Goal: Task Accomplishment & Management: Complete application form

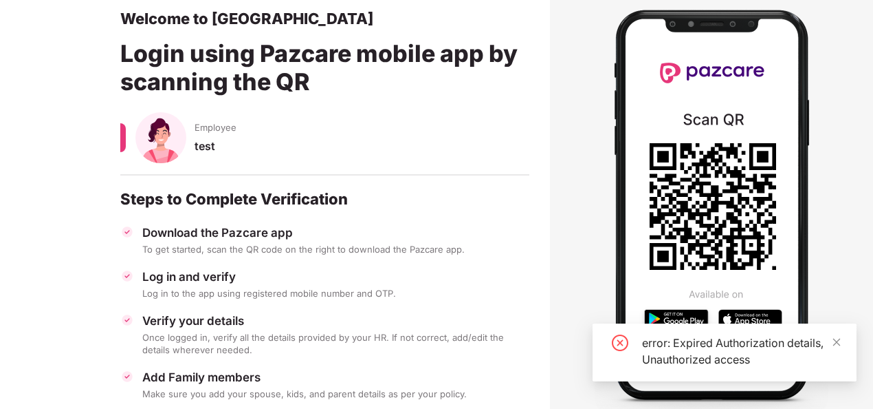
scroll to position [75, 0]
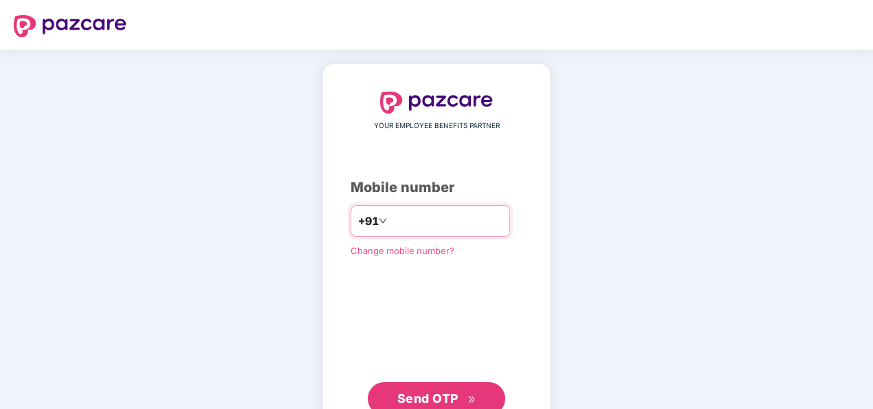
click at [421, 219] on input "number" at bounding box center [446, 221] width 113 height 22
type input "**********"
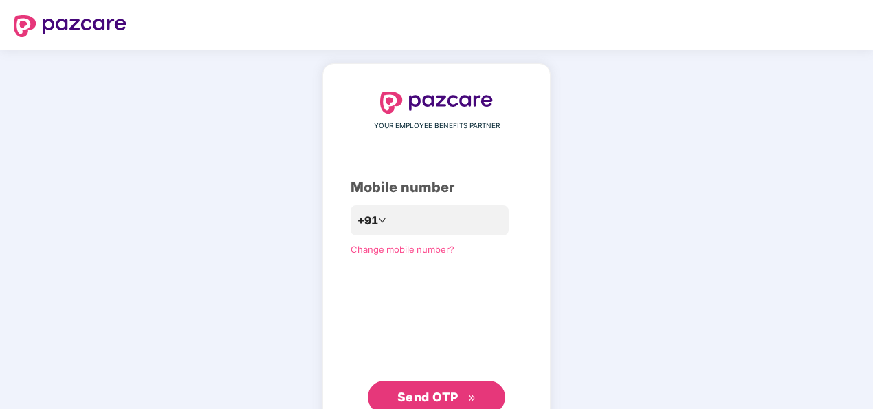
click at [353, 329] on div "**********" at bounding box center [437, 252] width 172 height 322
click at [446, 385] on button "Send OTP" at bounding box center [437, 396] width 138 height 33
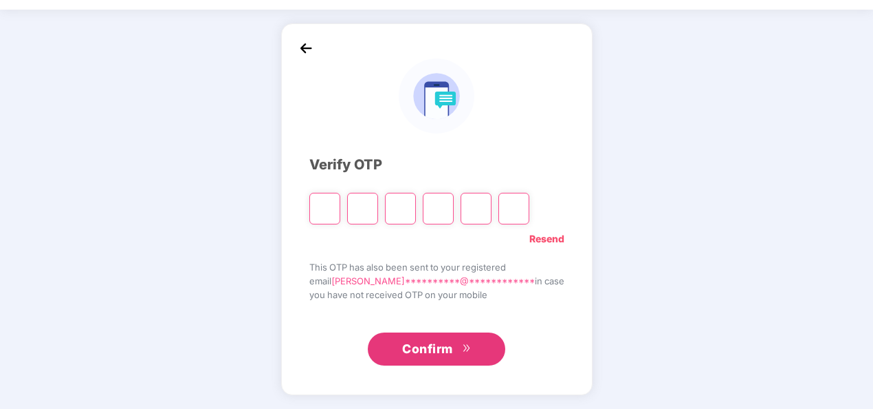
scroll to position [40, 0]
type input "*"
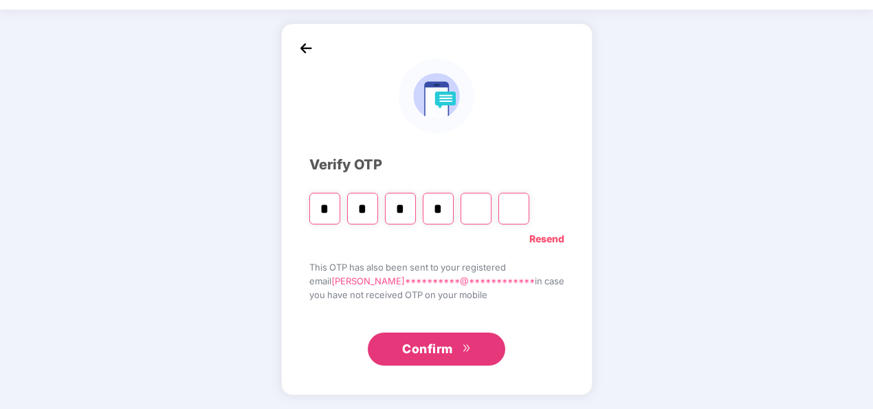
type input "*"
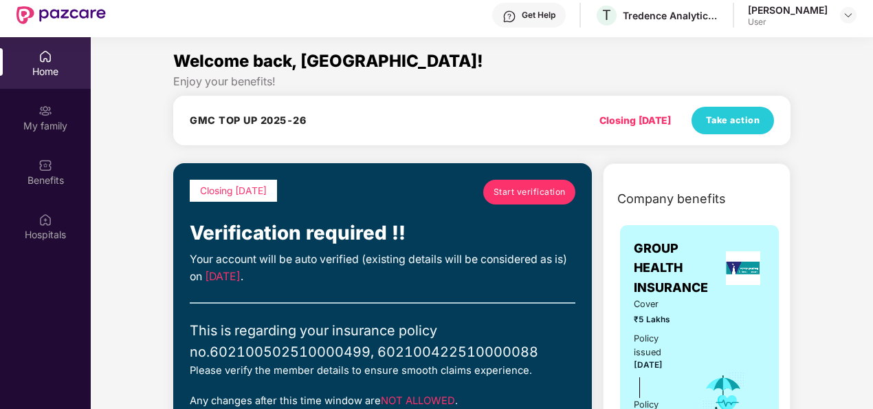
click at [519, 188] on span "Start verification" at bounding box center [530, 191] width 72 height 13
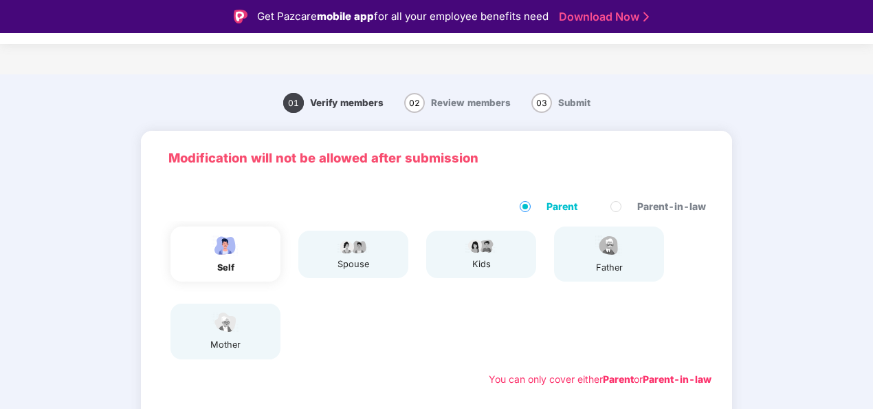
click at [245, 331] on div "mother" at bounding box center [226, 330] width 110 height 55
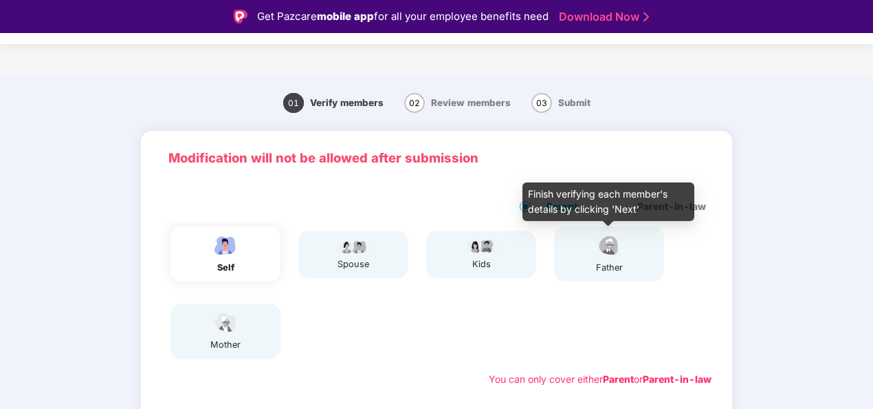
click at [605, 250] on img at bounding box center [609, 245] width 34 height 24
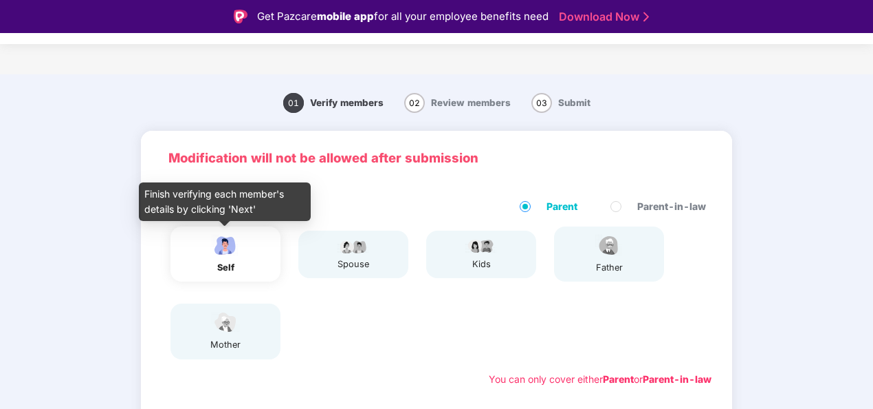
click at [238, 250] on img at bounding box center [225, 245] width 34 height 24
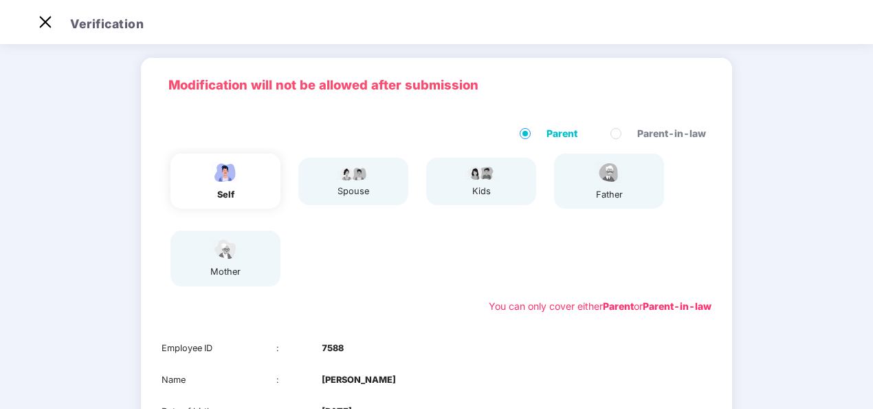
scroll to position [34, 0]
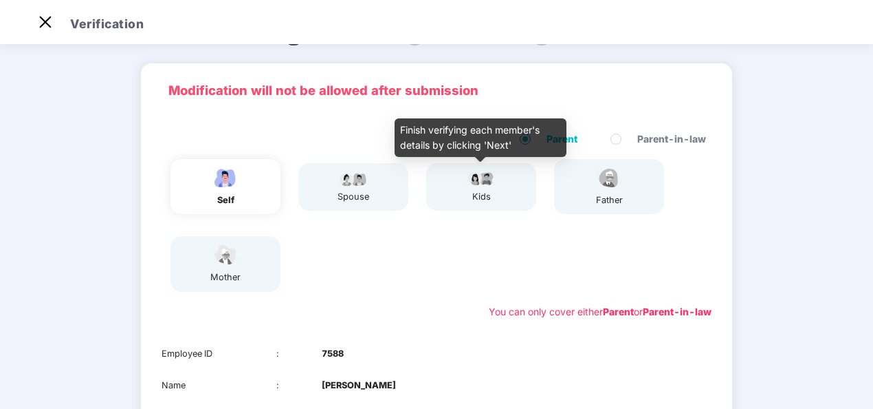
click at [473, 190] on div "kids" at bounding box center [481, 197] width 34 height 14
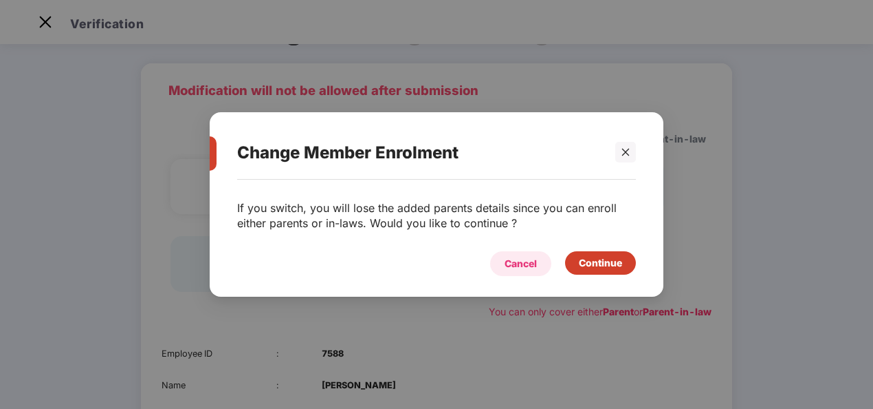
click at [516, 263] on div "Cancel" at bounding box center [521, 263] width 32 height 15
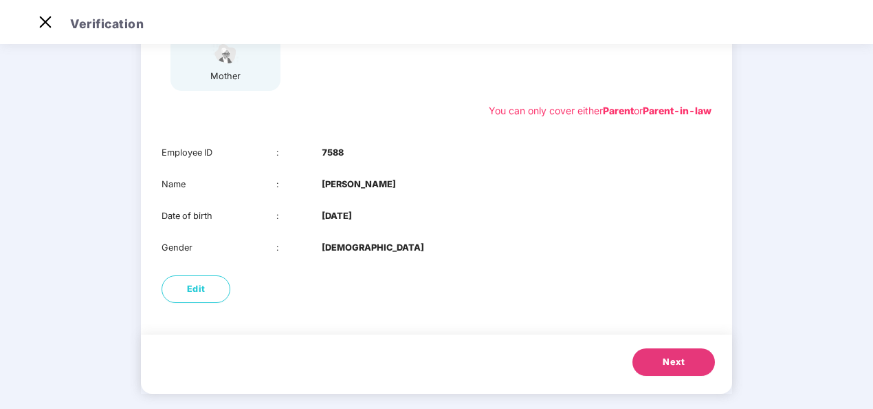
scroll to position [248, 0]
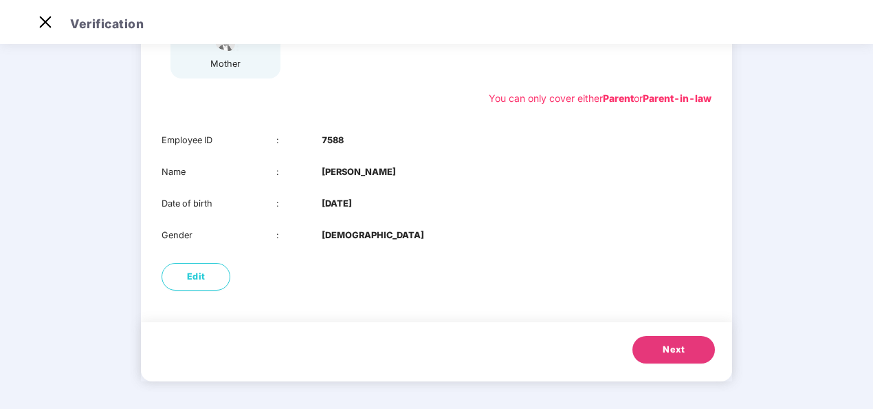
click at [651, 337] on button "Next" at bounding box center [674, 350] width 83 height 28
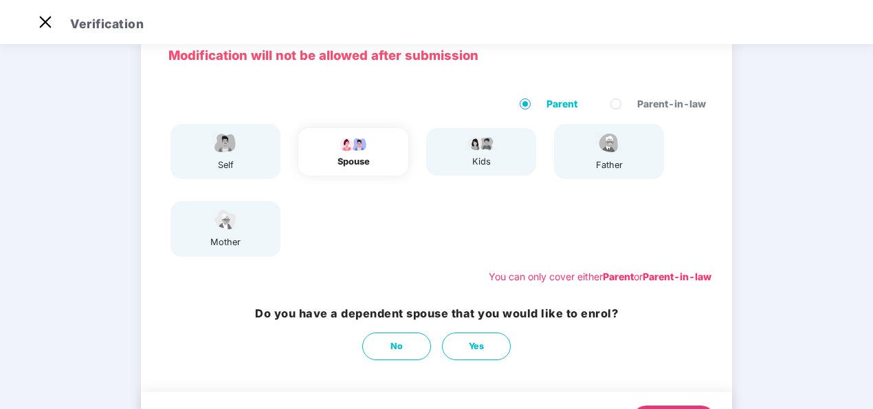
scroll to position [78, 0]
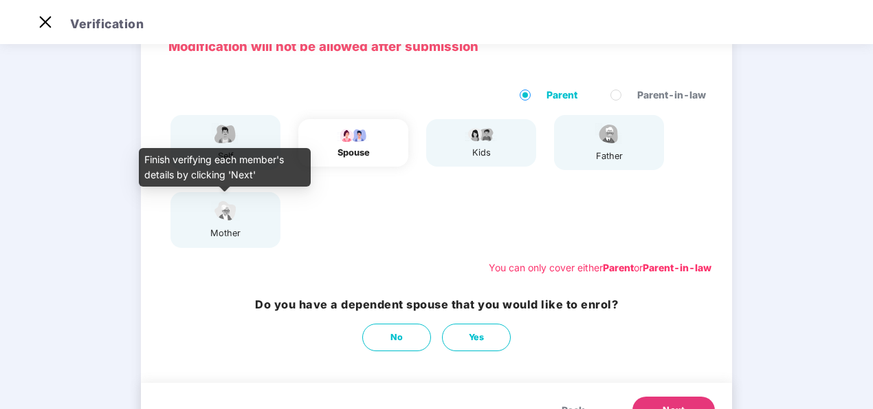
click at [226, 220] on img at bounding box center [225, 211] width 34 height 24
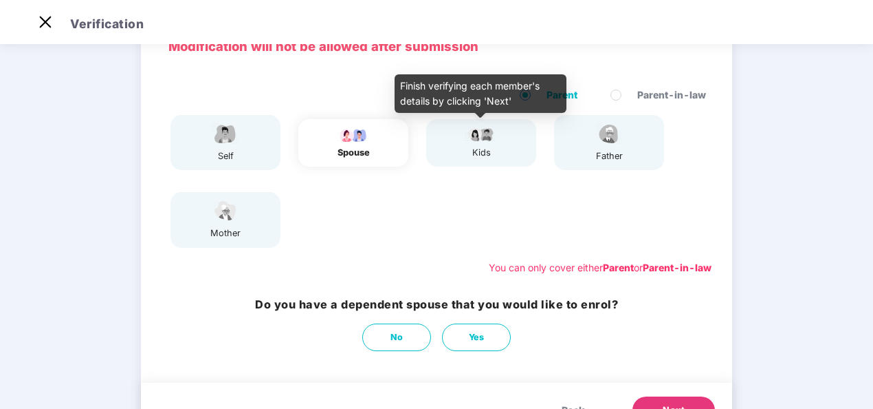
click at [480, 148] on div "kids" at bounding box center [481, 153] width 34 height 14
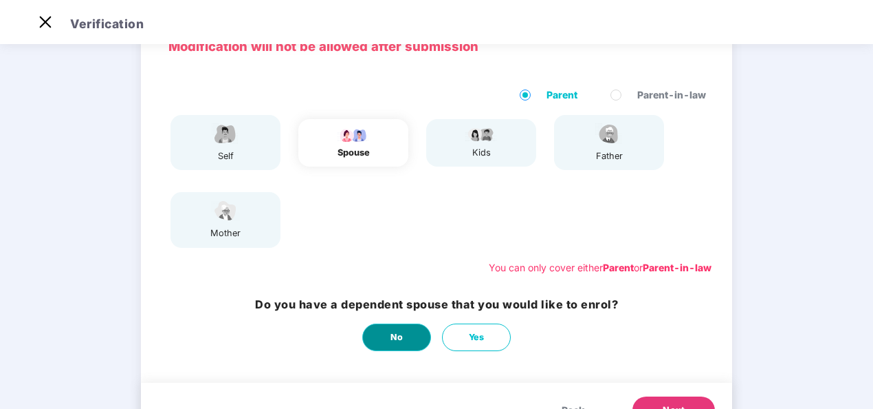
click at [402, 340] on button "No" at bounding box center [396, 337] width 69 height 28
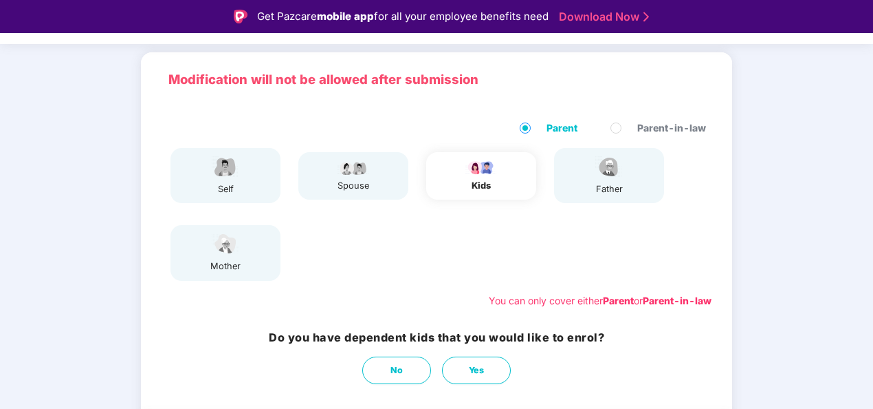
scroll to position [105, 0]
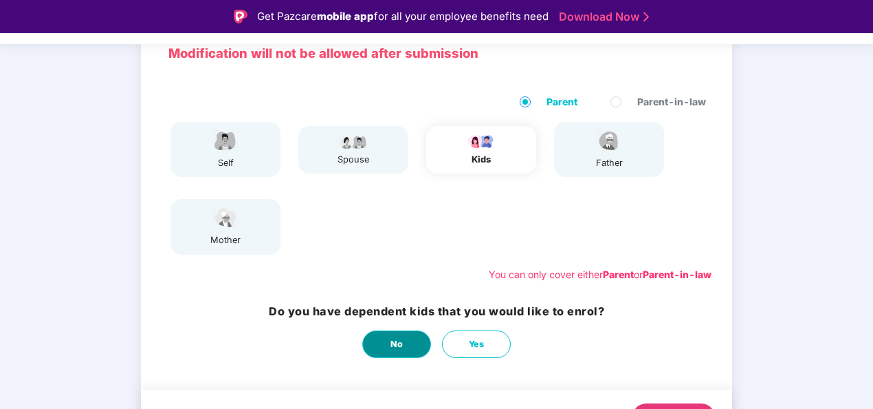
click at [386, 344] on button "No" at bounding box center [396, 344] width 69 height 28
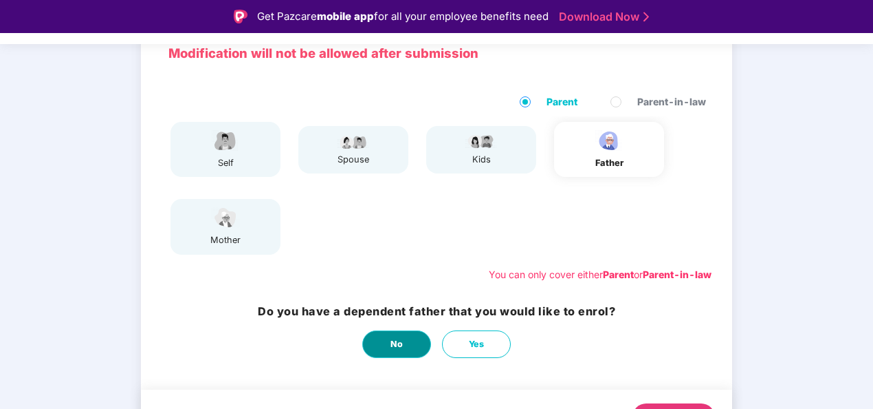
click at [386, 344] on button "No" at bounding box center [396, 344] width 69 height 28
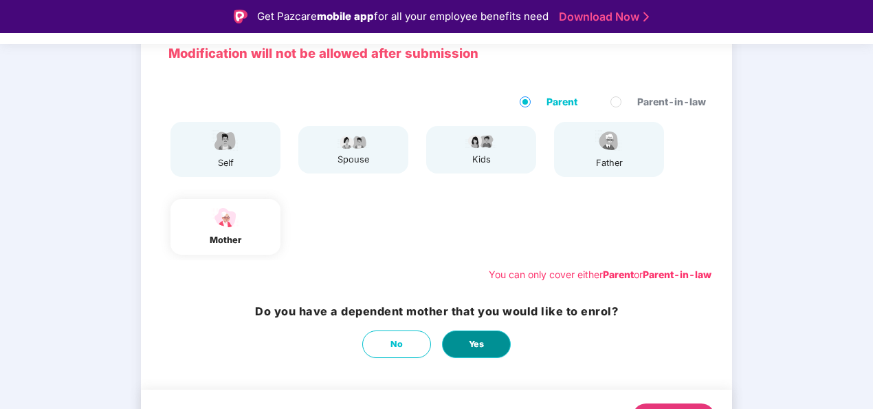
click at [454, 348] on button "Yes" at bounding box center [476, 344] width 69 height 28
select select "******"
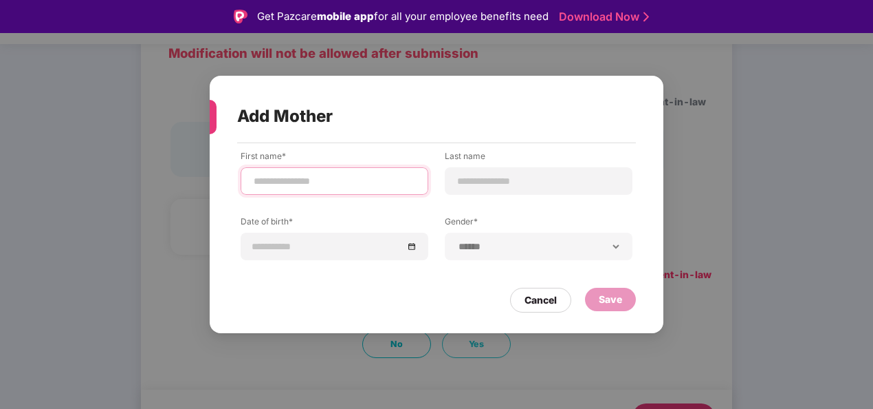
click at [297, 186] on input at bounding box center [334, 181] width 164 height 14
type input "********"
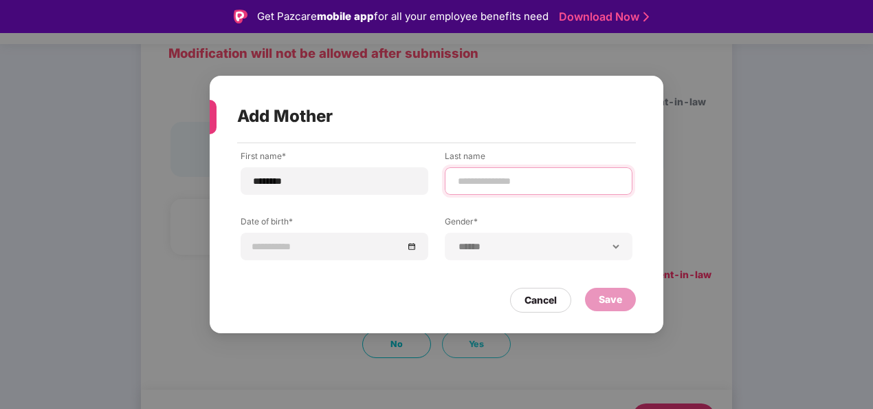
click at [492, 178] on input at bounding box center [539, 181] width 164 height 14
type input "******"
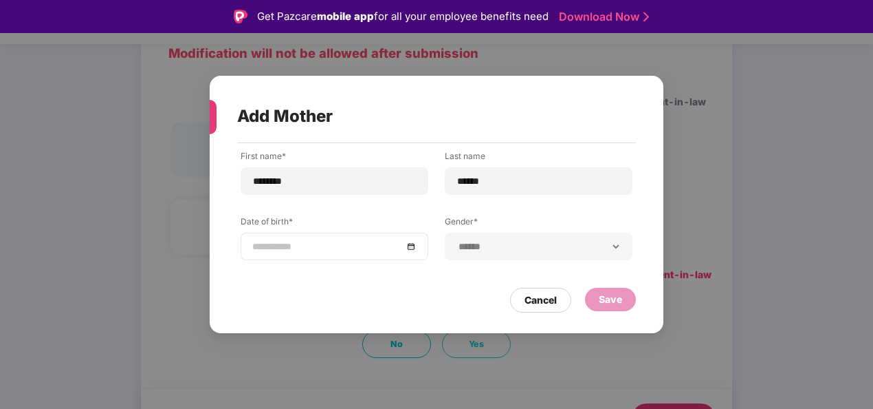
click at [411, 246] on div at bounding box center [334, 246] width 164 height 15
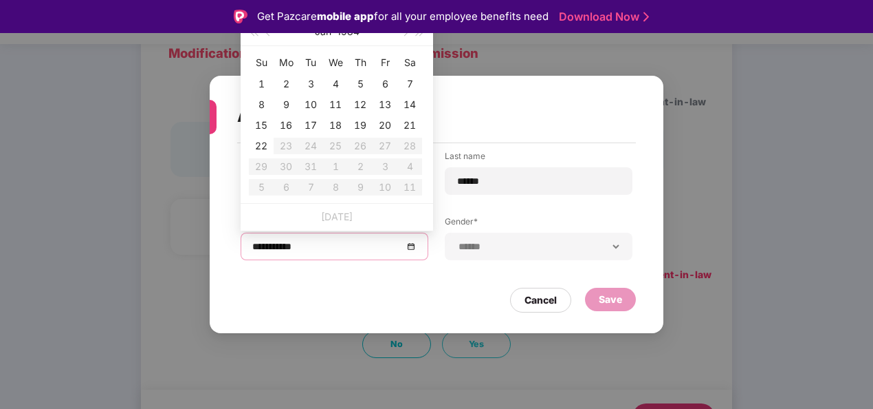
type input "**********"
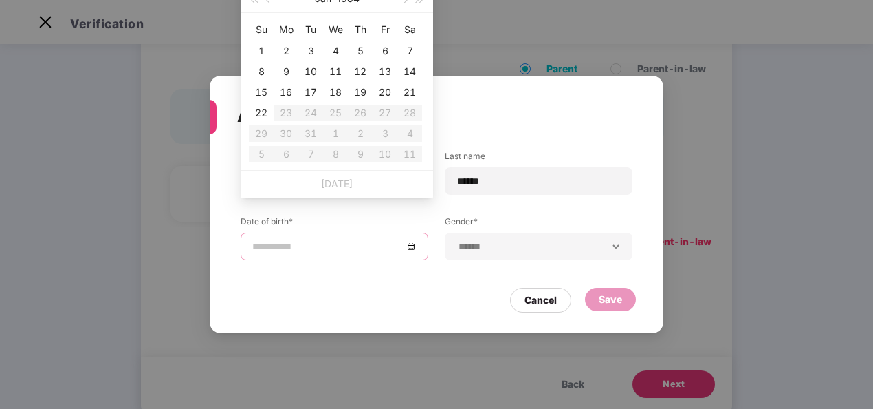
scroll to position [0, 0]
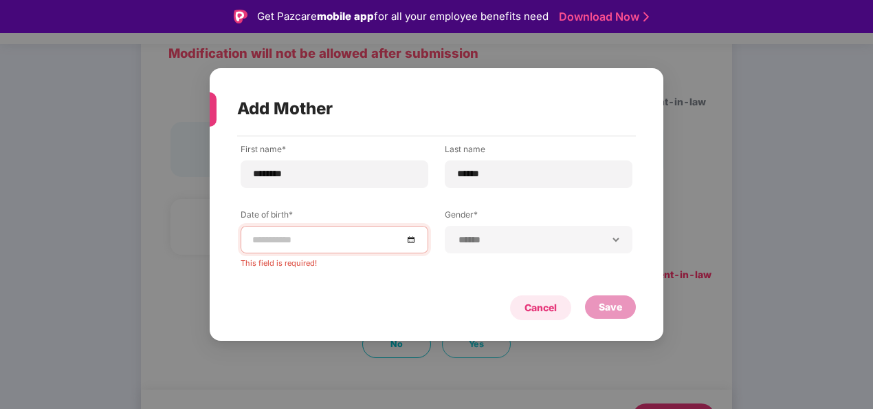
click at [534, 301] on div "Cancel" at bounding box center [541, 307] width 32 height 15
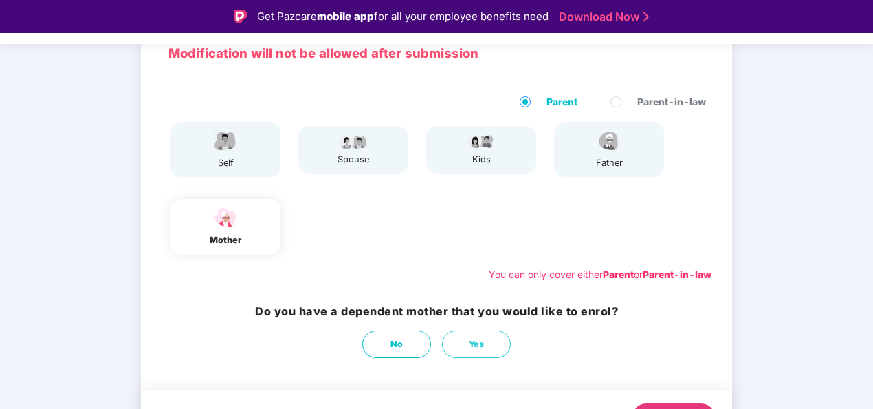
click at [219, 243] on div "mother" at bounding box center [225, 240] width 34 height 14
click at [458, 339] on button "Yes" at bounding box center [476, 344] width 69 height 28
select select "******"
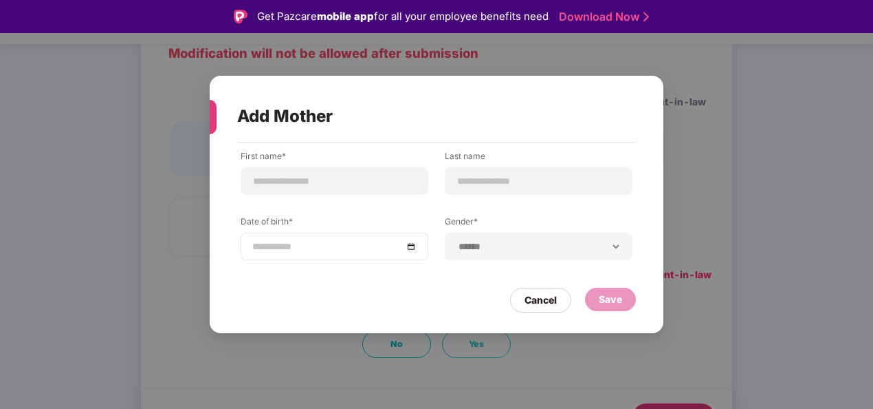
click at [410, 244] on div at bounding box center [334, 246] width 164 height 15
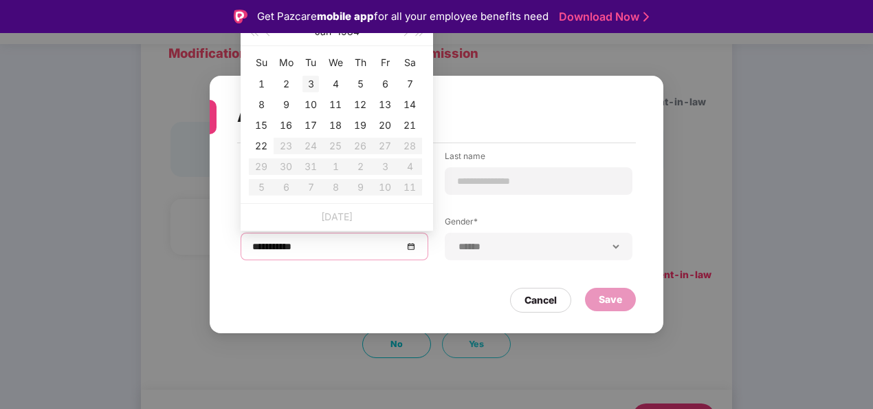
type input "**********"
click at [347, 34] on button "1984" at bounding box center [348, 32] width 23 height 28
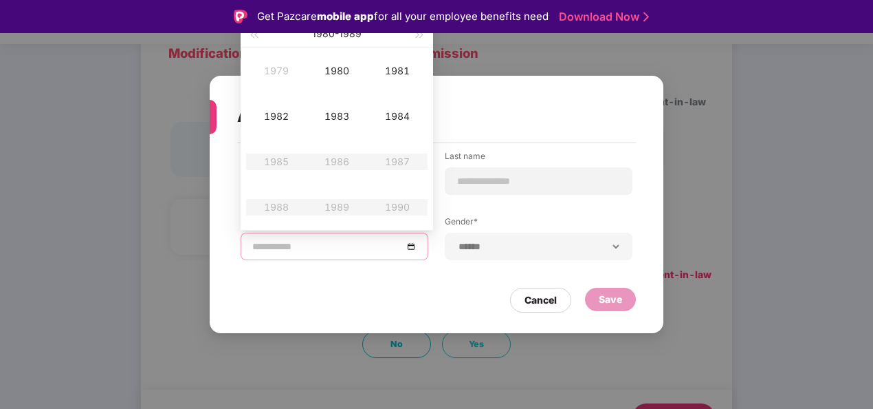
type input "**********"
click at [338, 69] on div "1980" at bounding box center [336, 71] width 41 height 17
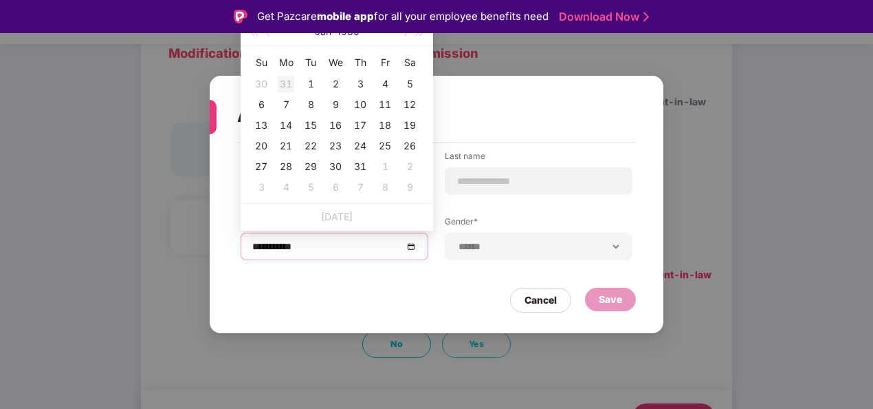
type input "**********"
click at [320, 33] on button "Jan" at bounding box center [323, 32] width 17 height 28
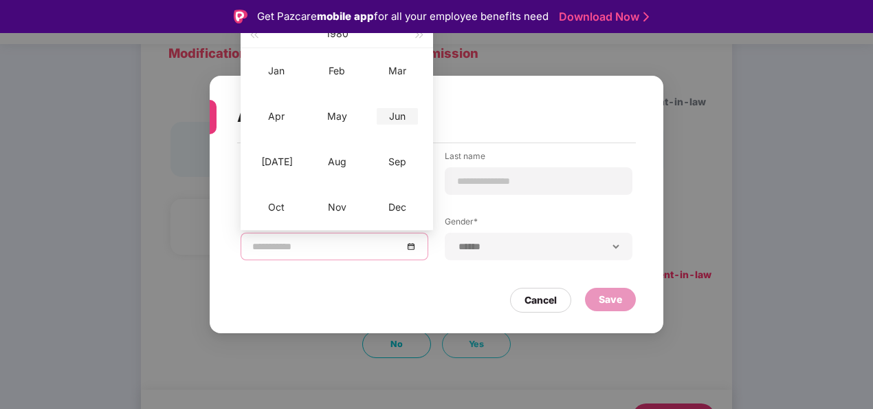
type input "**********"
click at [400, 118] on div "Jun" at bounding box center [397, 116] width 41 height 17
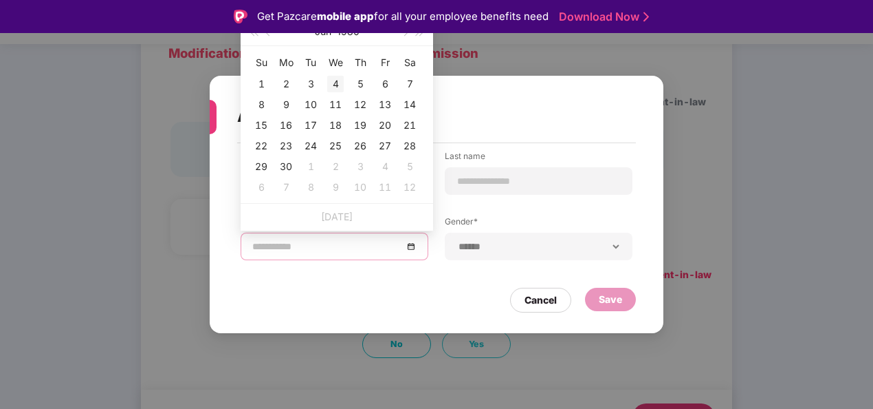
type input "**********"
click at [334, 85] on div "4" at bounding box center [335, 84] width 17 height 17
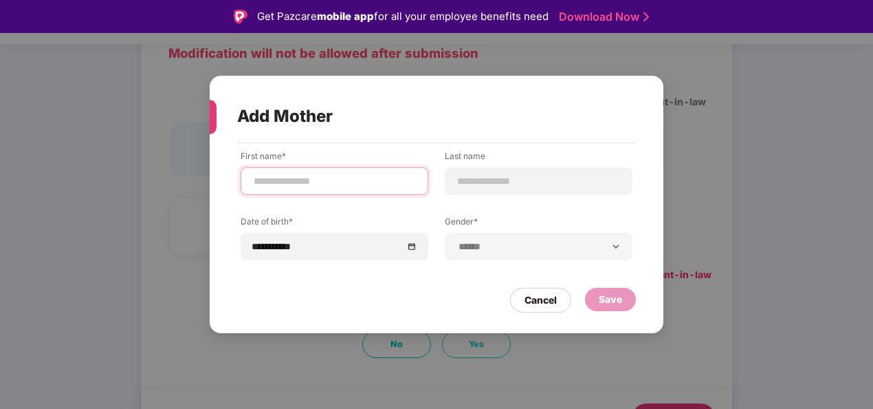
click at [316, 183] on input at bounding box center [334, 181] width 164 height 14
type input "********"
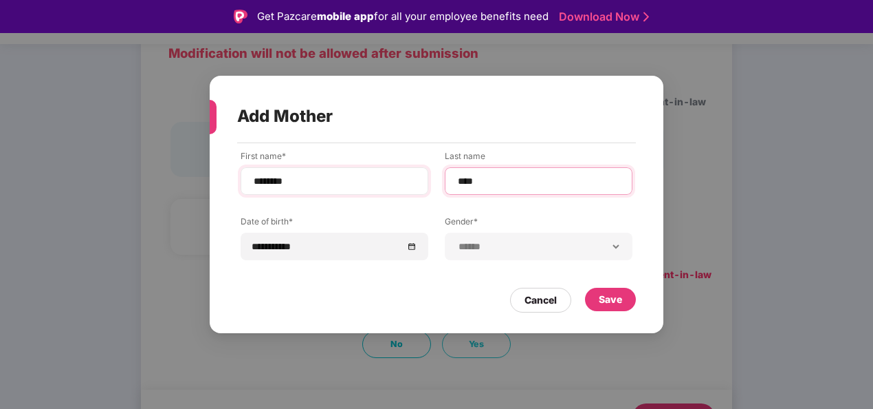
type input "******"
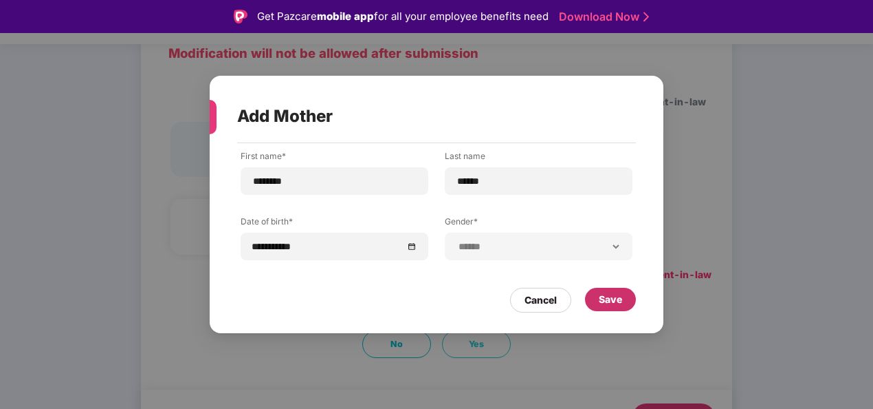
click at [612, 290] on div "Save" at bounding box center [610, 298] width 51 height 23
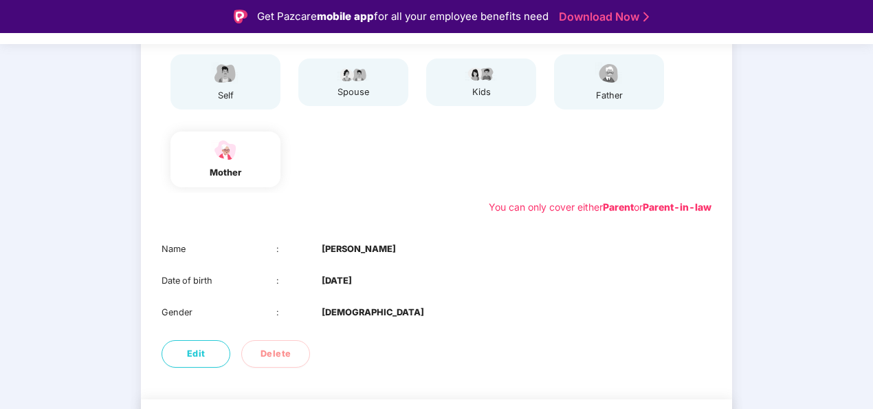
scroll to position [216, 0]
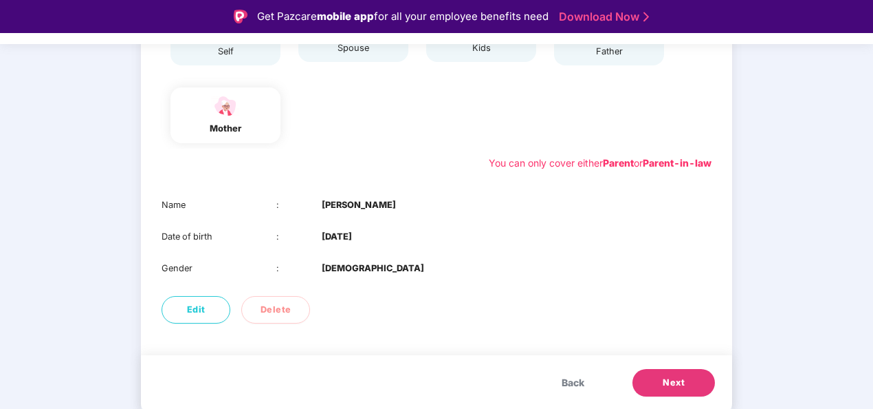
click at [676, 381] on span "Next" at bounding box center [674, 383] width 22 height 14
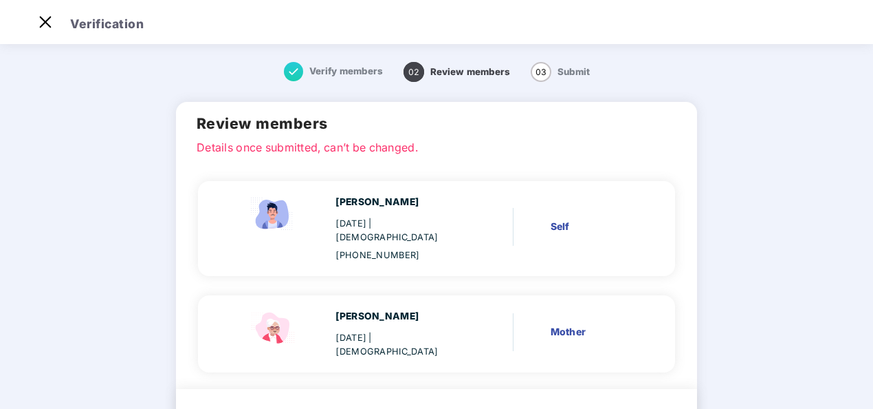
scroll to position [63, 0]
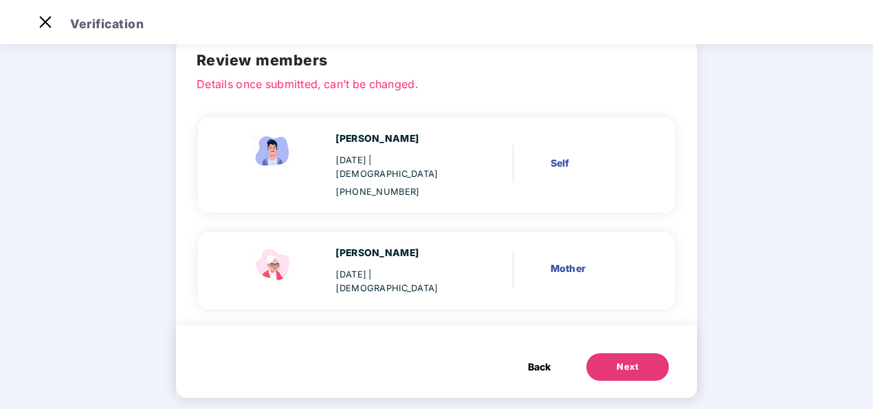
click at [612, 353] on button "Next" at bounding box center [628, 367] width 83 height 28
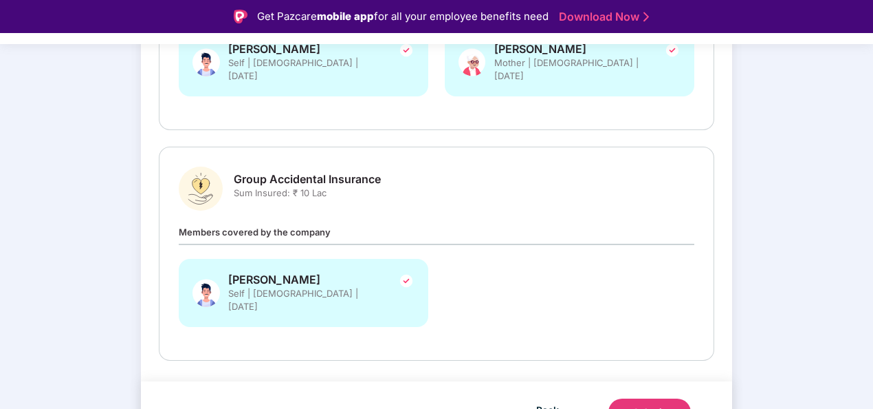
scroll to position [33, 0]
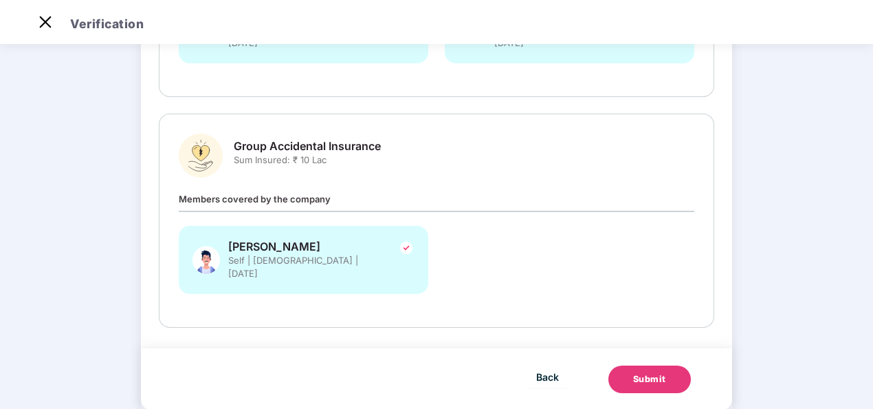
click at [634, 372] on div "Submit" at bounding box center [649, 379] width 33 height 14
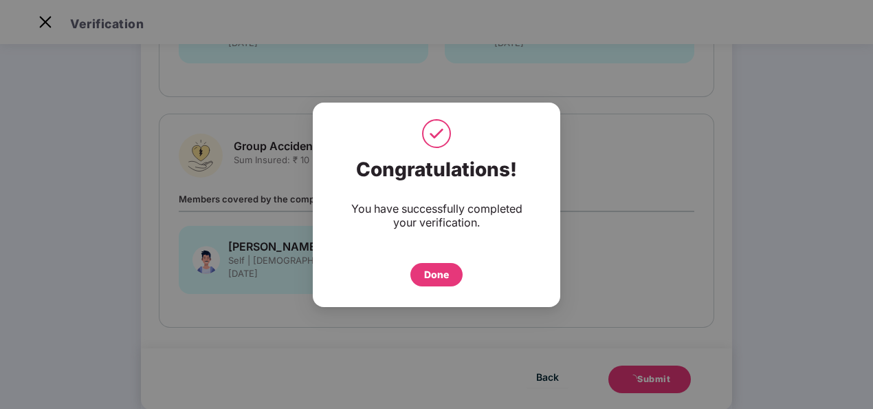
click at [444, 271] on div "Done" at bounding box center [436, 274] width 25 height 15
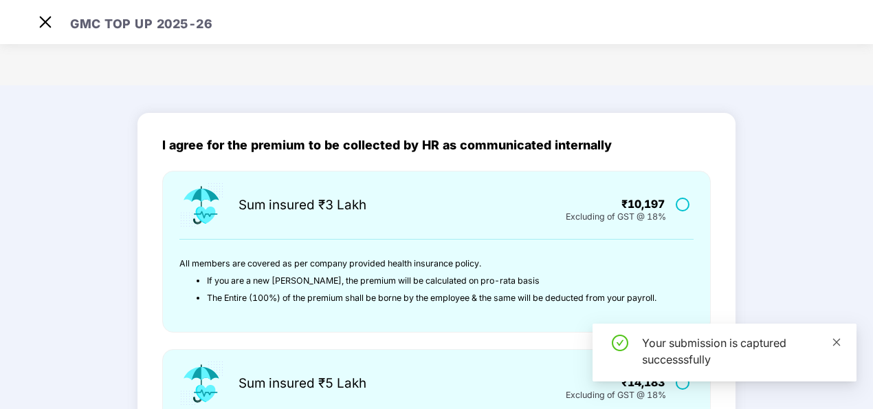
click at [839, 342] on icon "close" at bounding box center [837, 342] width 10 height 10
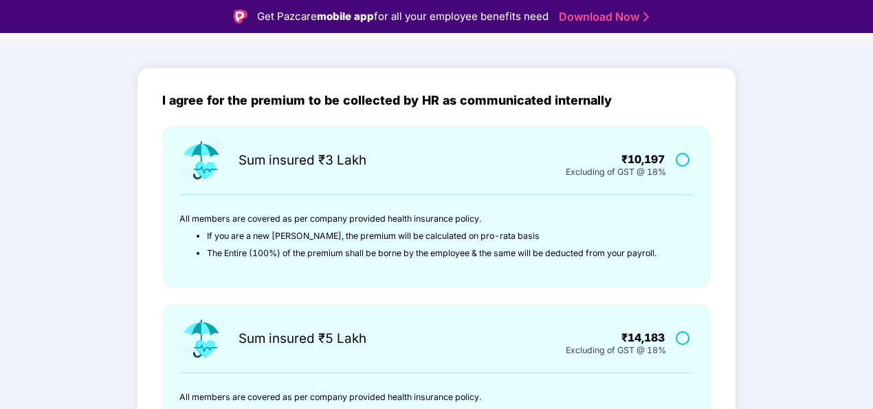
scroll to position [78, 0]
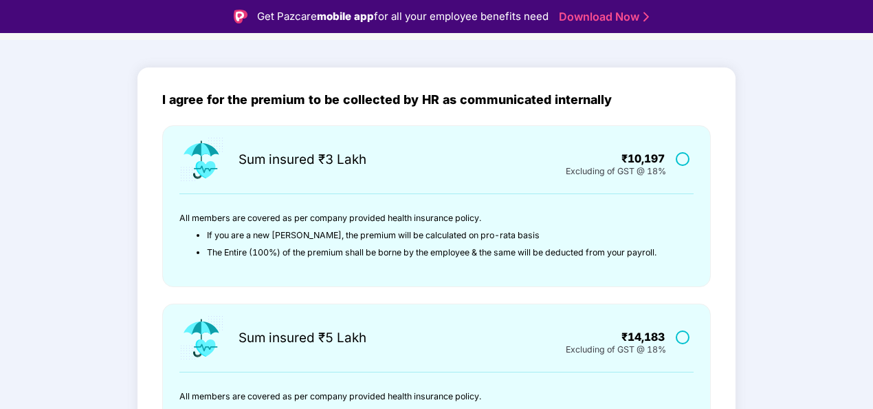
click at [679, 331] on label at bounding box center [684, 337] width 17 height 12
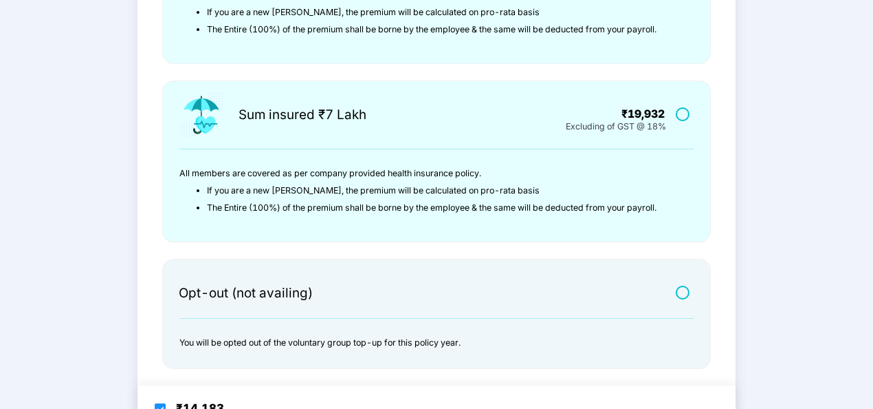
scroll to position [509, 0]
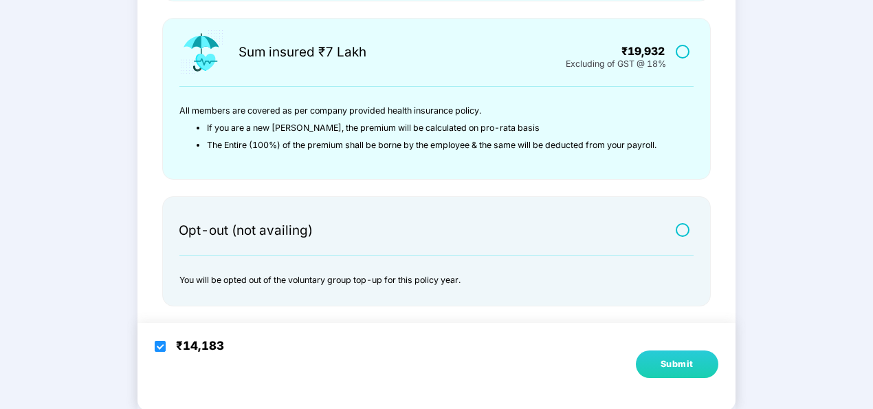
click at [675, 362] on div "Submit" at bounding box center [677, 364] width 33 height 14
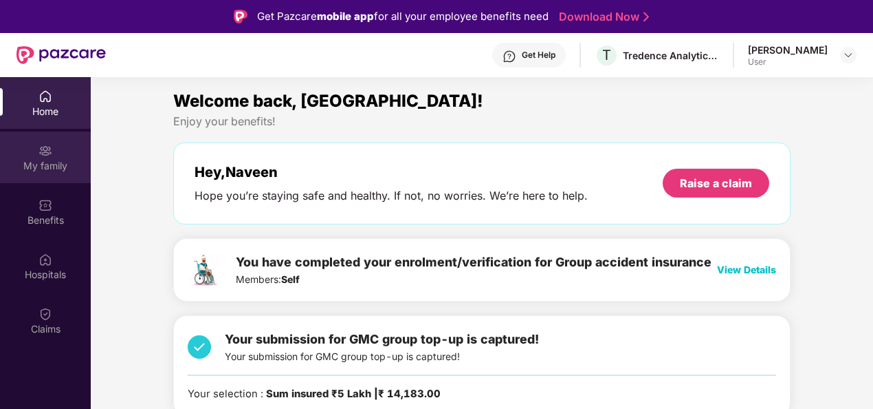
click at [41, 144] on img at bounding box center [46, 151] width 14 height 14
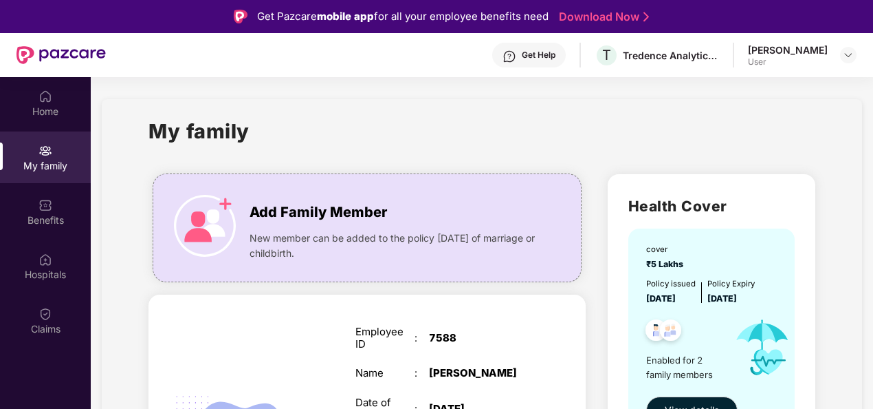
click at [39, 272] on div "Hospitals" at bounding box center [45, 275] width 91 height 14
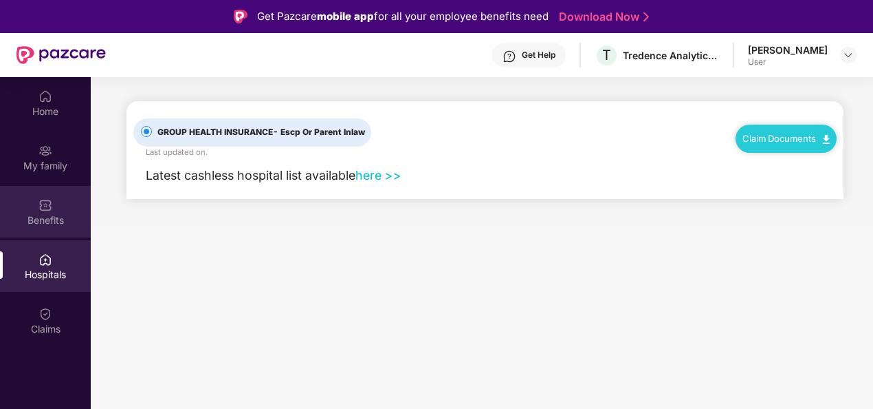
click at [32, 215] on div "Benefits" at bounding box center [45, 220] width 91 height 14
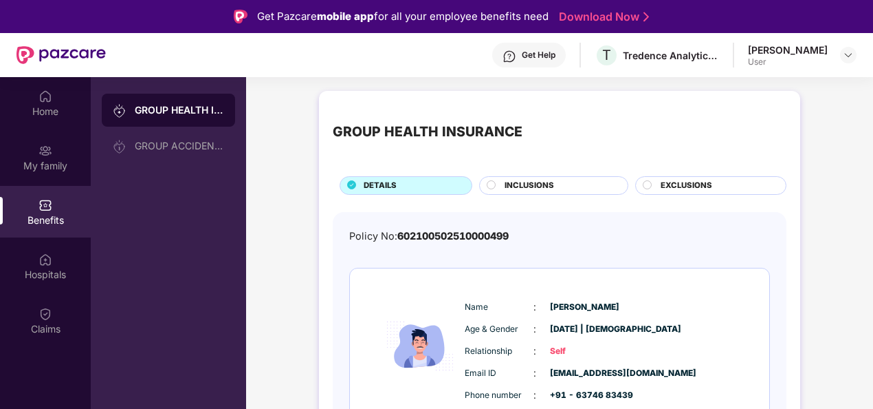
click at [534, 183] on span "INCLUSIONS" at bounding box center [530, 186] width 50 height 12
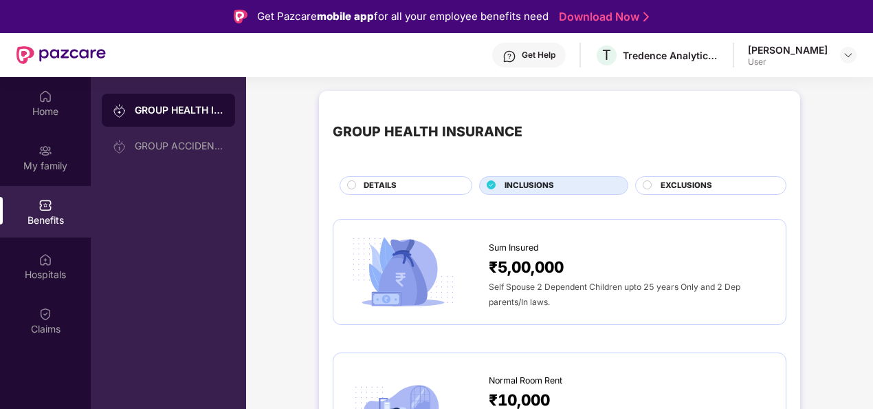
click at [379, 188] on span "DETAILS" at bounding box center [380, 186] width 33 height 12
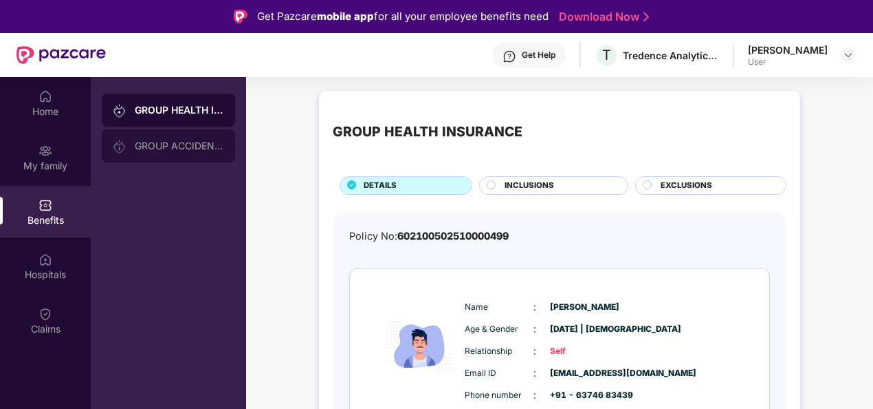
click at [164, 138] on div "GROUP ACCIDENTAL INSURANCE" at bounding box center [168, 145] width 133 height 33
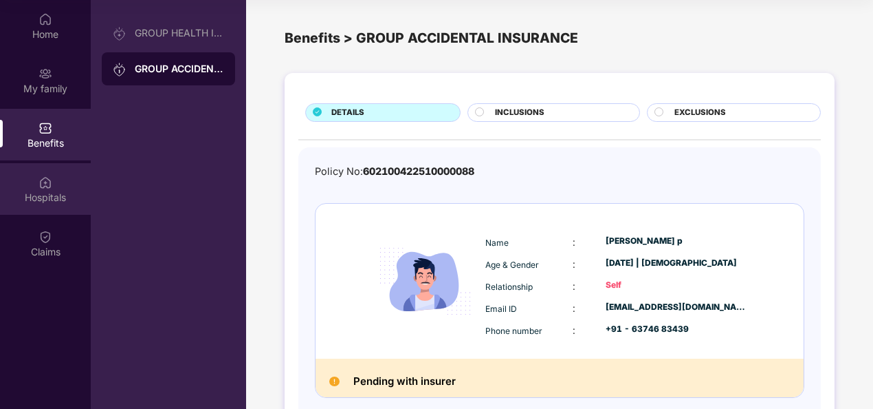
click at [12, 206] on div "Hospitals" at bounding box center [45, 189] width 91 height 52
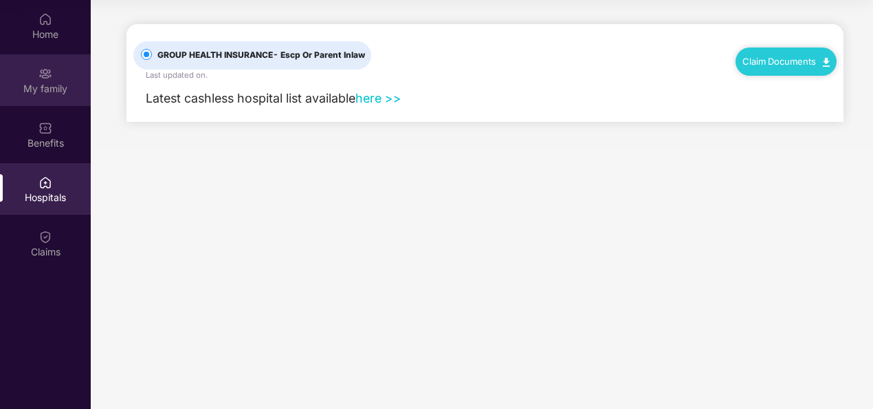
click at [45, 97] on div "My family" at bounding box center [45, 80] width 91 height 52
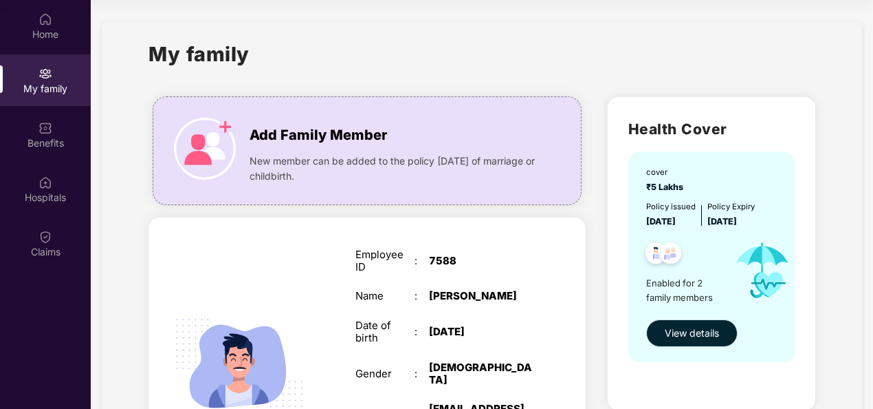
click at [704, 331] on span "View details" at bounding box center [692, 332] width 54 height 15
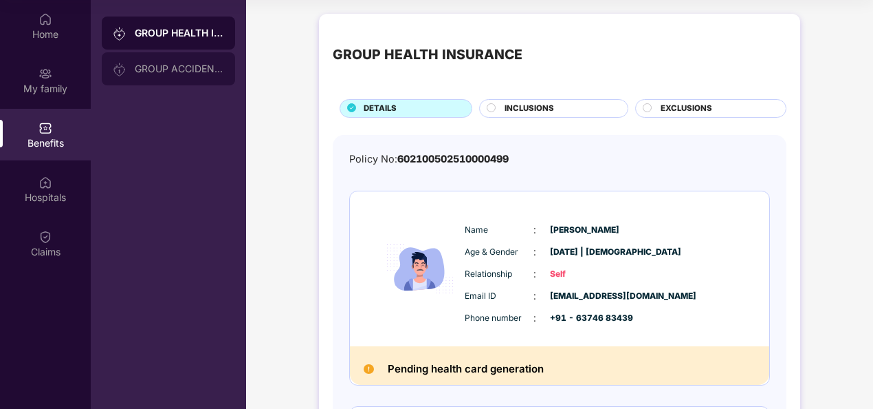
click at [117, 69] on img at bounding box center [120, 70] width 14 height 14
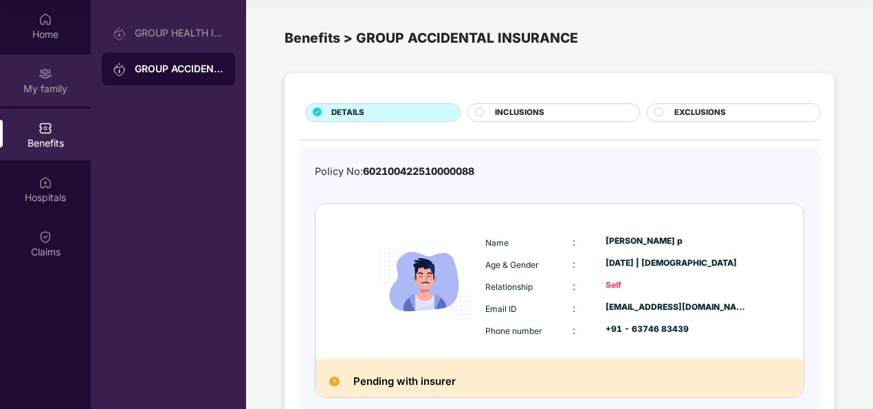
click at [20, 78] on div "My family" at bounding box center [45, 80] width 91 height 52
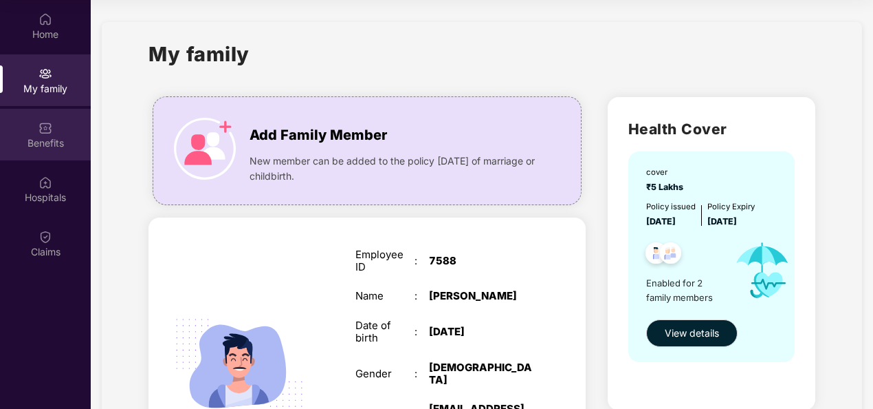
click at [45, 128] on img at bounding box center [46, 128] width 14 height 14
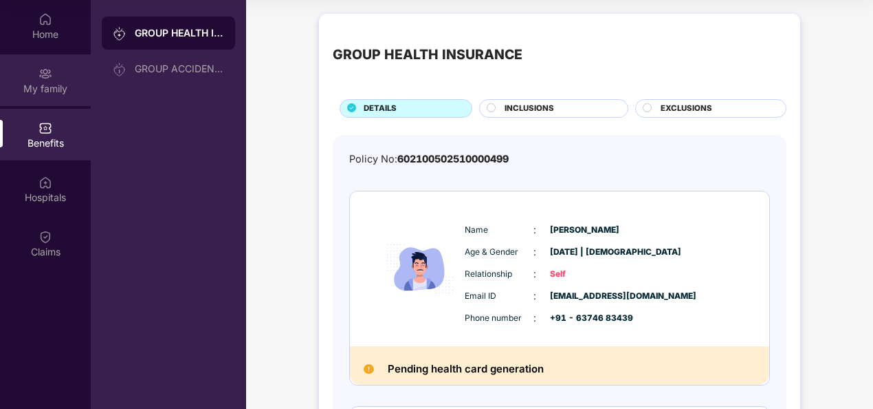
click at [56, 77] on div "My family" at bounding box center [45, 80] width 91 height 52
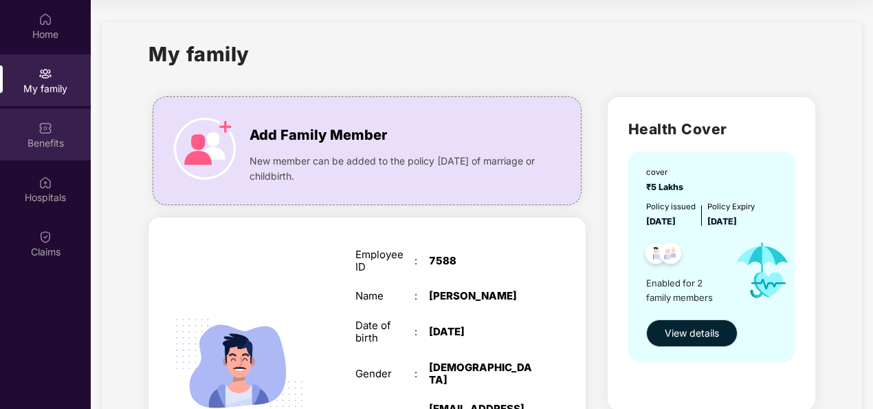
click at [56, 135] on div "Benefits" at bounding box center [45, 135] width 91 height 52
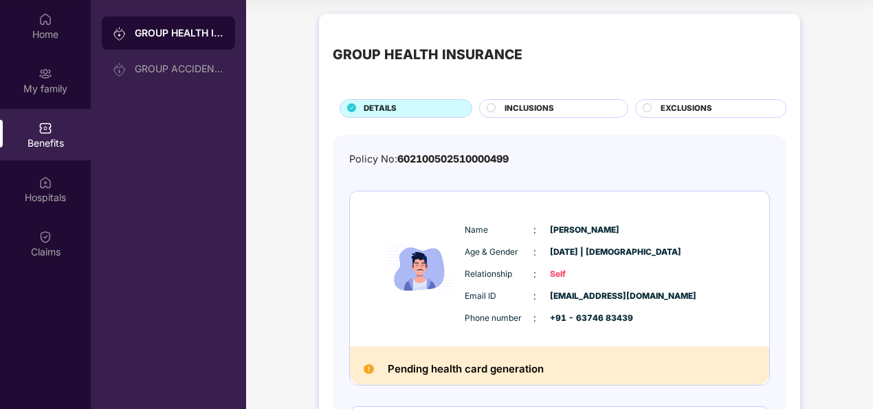
scroll to position [1, 0]
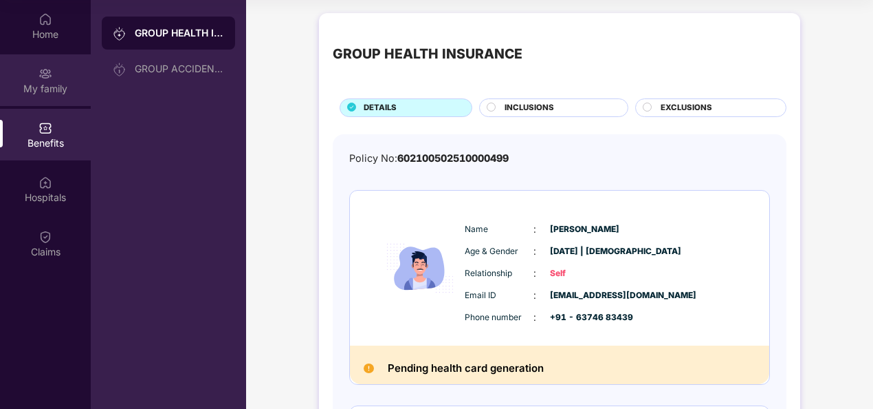
click at [50, 59] on div "My family" at bounding box center [45, 80] width 91 height 52
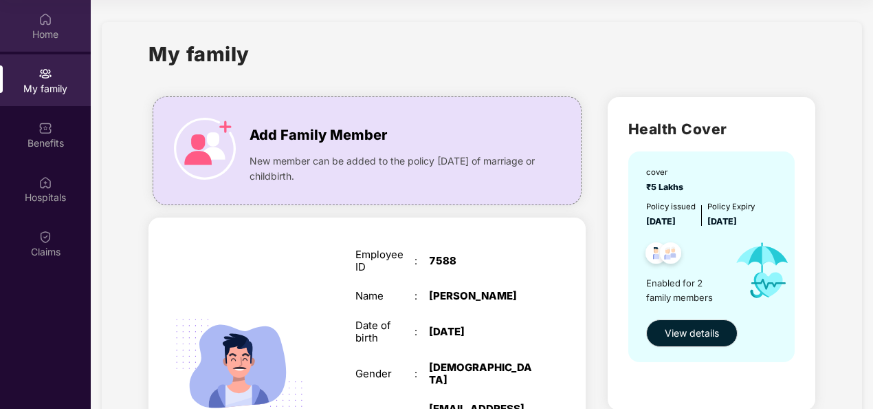
click at [44, 28] on div "Home" at bounding box center [45, 35] width 91 height 14
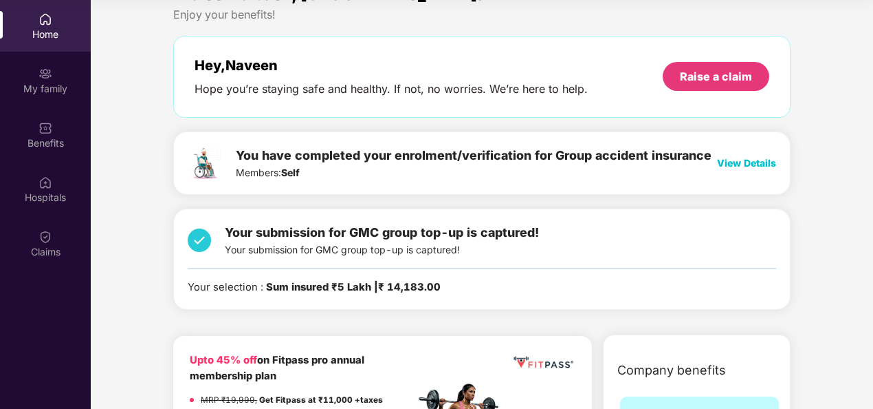
scroll to position [29, 0]
click at [750, 163] on span "View Details" at bounding box center [746, 163] width 59 height 12
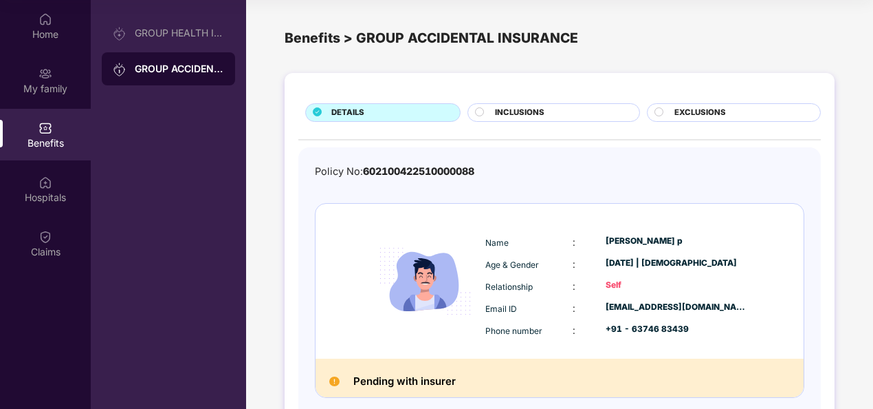
click at [483, 110] on circle at bounding box center [480, 111] width 8 height 8
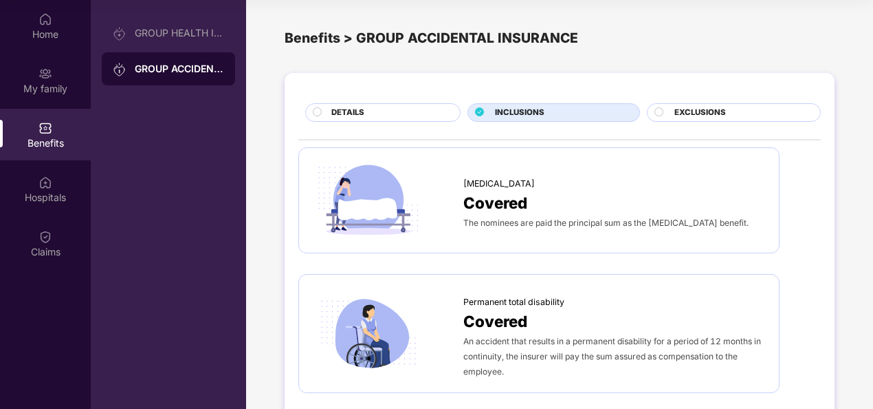
click at [668, 109] on div "EXCLUSIONS" at bounding box center [741, 114] width 146 height 14
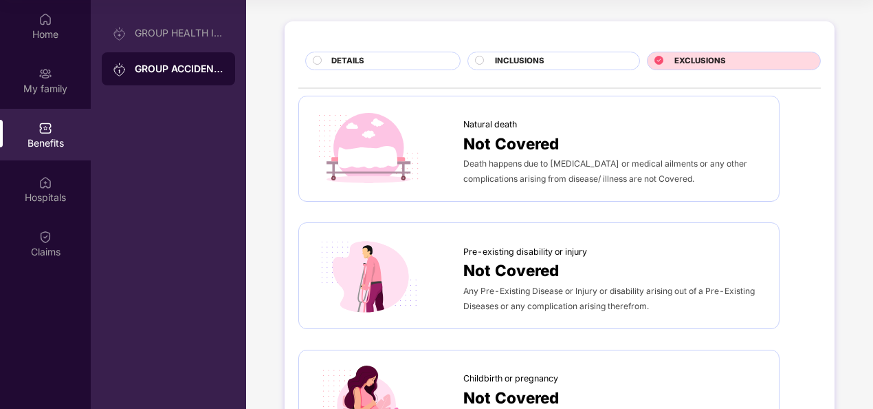
scroll to position [50, 0]
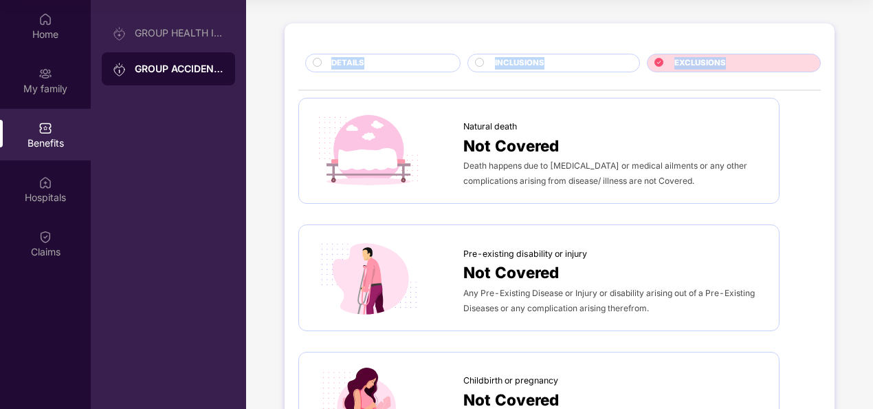
drag, startPoint x: 349, startPoint y: 50, endPoint x: 343, endPoint y: 81, distance: 32.2
drag, startPoint x: 343, startPoint y: 81, endPoint x: 319, endPoint y: 65, distance: 28.8
click at [319, 65] on circle at bounding box center [318, 62] width 8 height 8
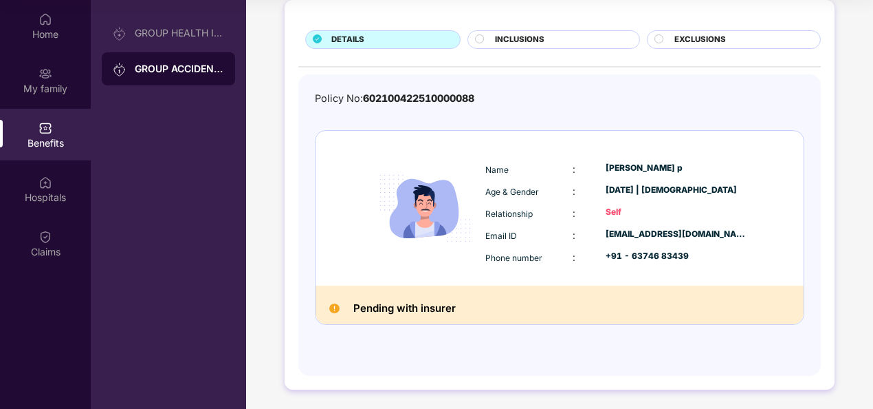
scroll to position [0, 0]
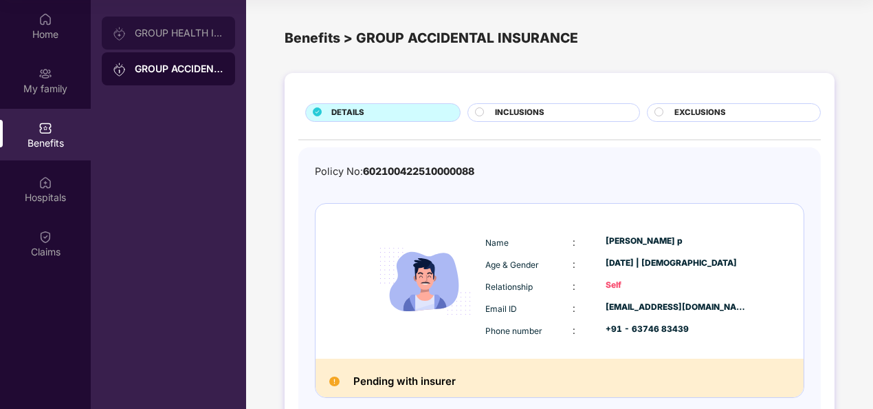
click at [150, 39] on div "GROUP HEALTH INSURANCE" at bounding box center [168, 33] width 133 height 33
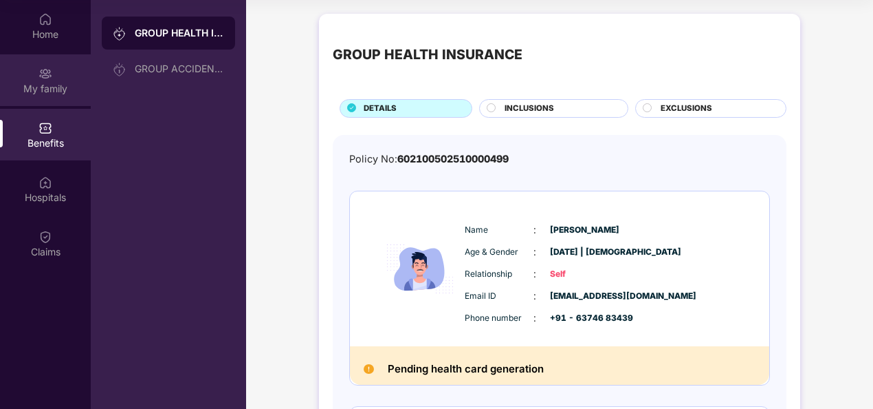
click at [30, 92] on div "My family" at bounding box center [45, 89] width 91 height 14
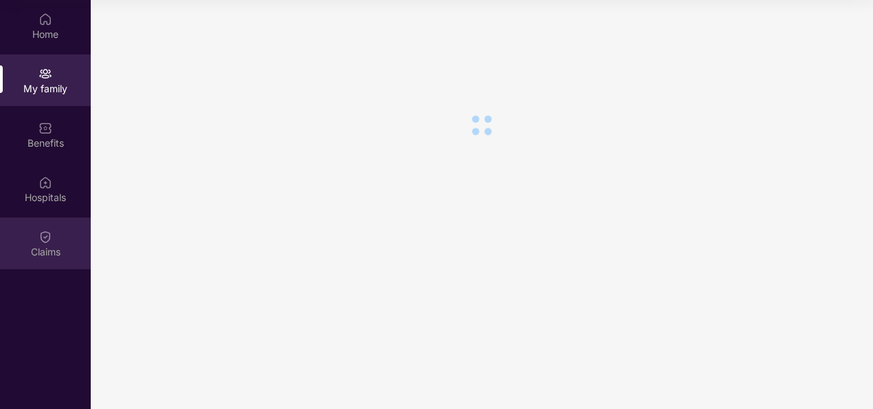
click at [33, 226] on div "Claims" at bounding box center [45, 243] width 91 height 52
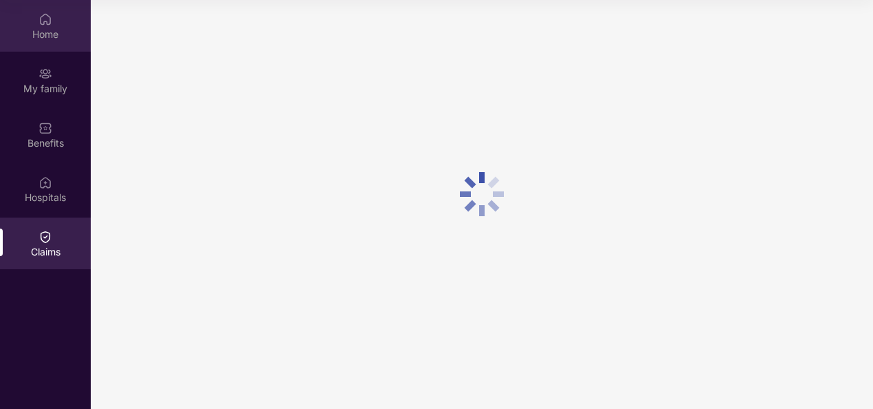
click at [37, 37] on div "Home" at bounding box center [45, 35] width 91 height 14
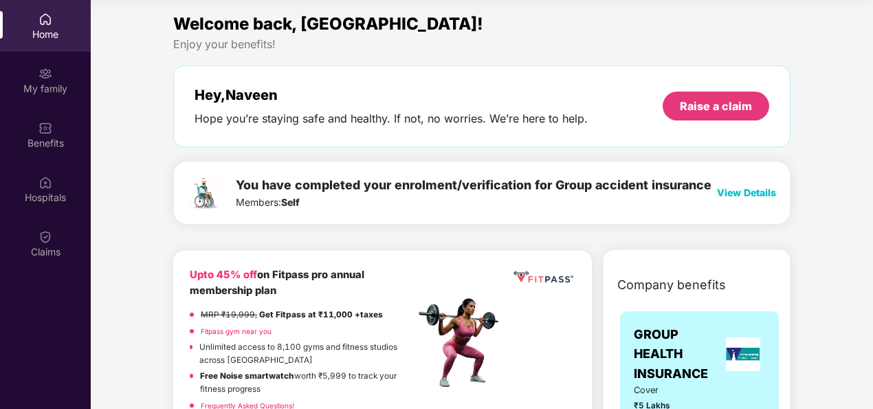
click at [746, 186] on span "View Details" at bounding box center [746, 192] width 59 height 12
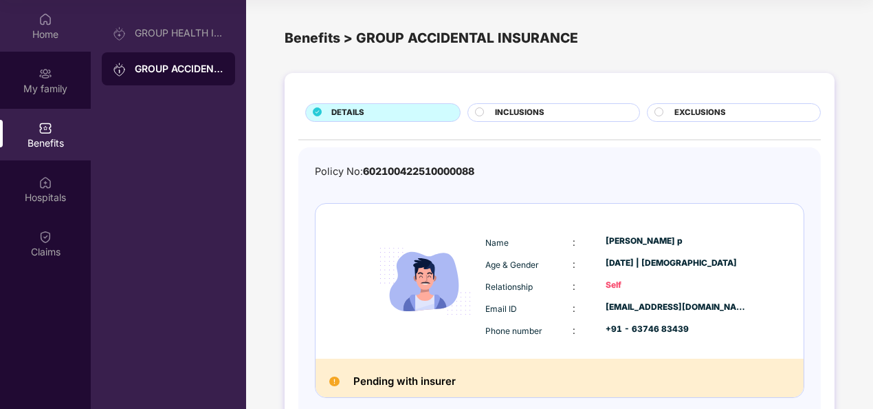
click at [24, 25] on div "Home" at bounding box center [45, 26] width 91 height 52
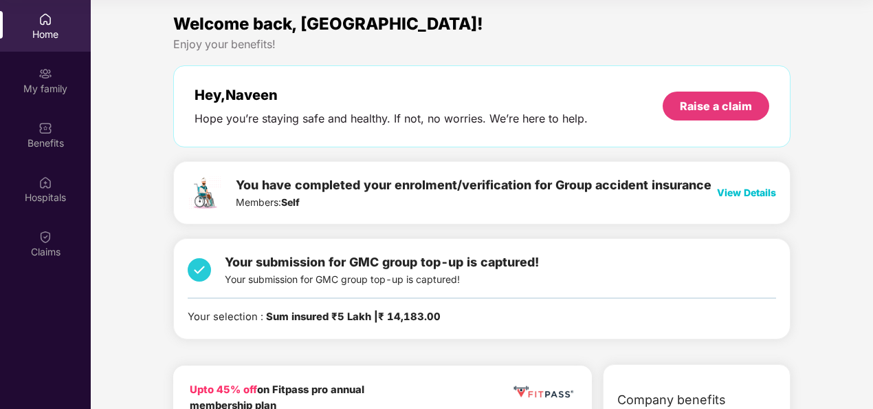
click at [634, 221] on div "You have completed your enrolment/verification for Group accident insurance Mem…" at bounding box center [482, 192] width 618 height 63
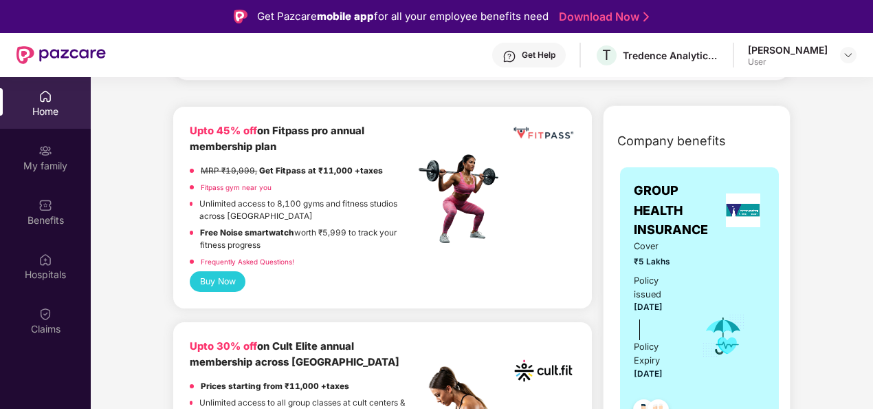
scroll to position [350, 0]
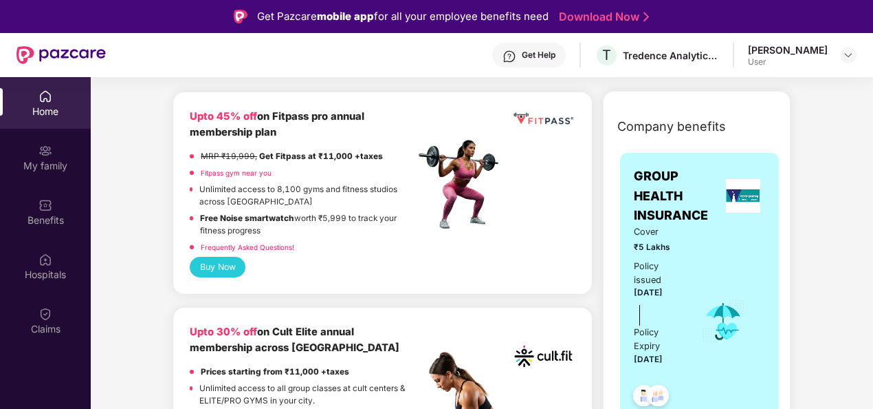
click at [743, 296] on div "Cover ₹5 Lakhs Policy issued 30 Aug 2025 Policy Expiry 29 Aug 2026" at bounding box center [699, 321] width 131 height 193
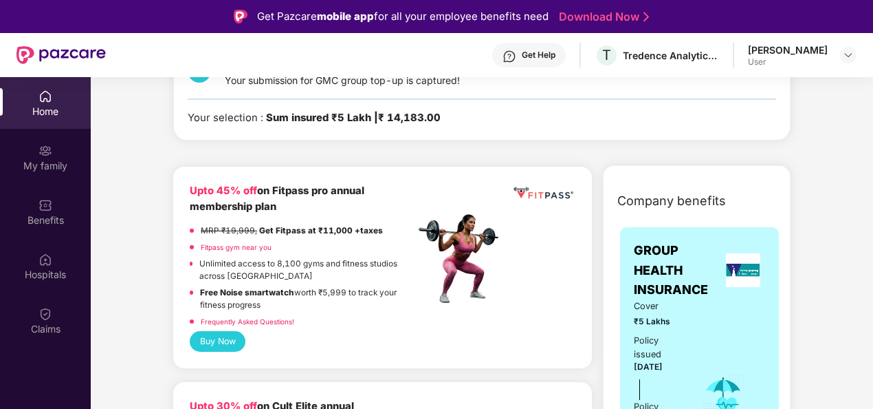
scroll to position [275, 0]
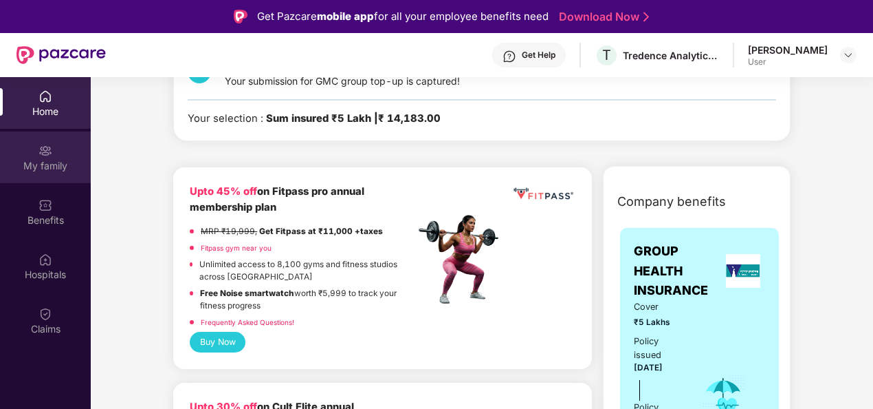
click at [54, 146] on div "My family" at bounding box center [45, 157] width 91 height 52
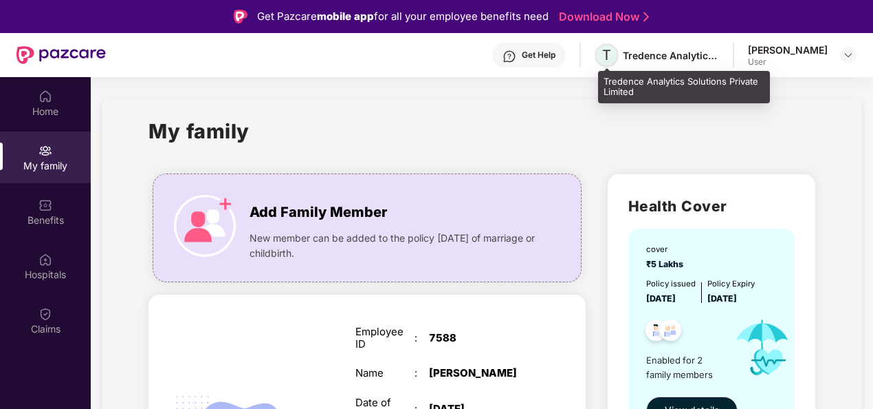
click at [619, 52] on span "T" at bounding box center [607, 55] width 24 height 24
click at [609, 52] on span "T" at bounding box center [606, 55] width 9 height 17
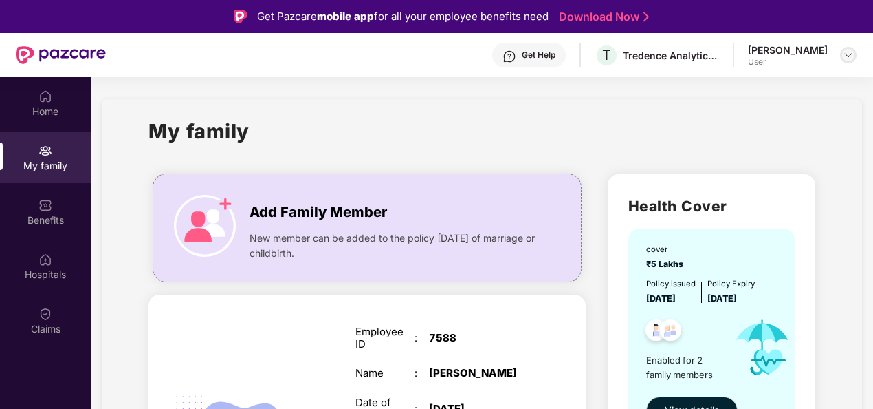
click at [848, 59] on img at bounding box center [848, 55] width 11 height 11
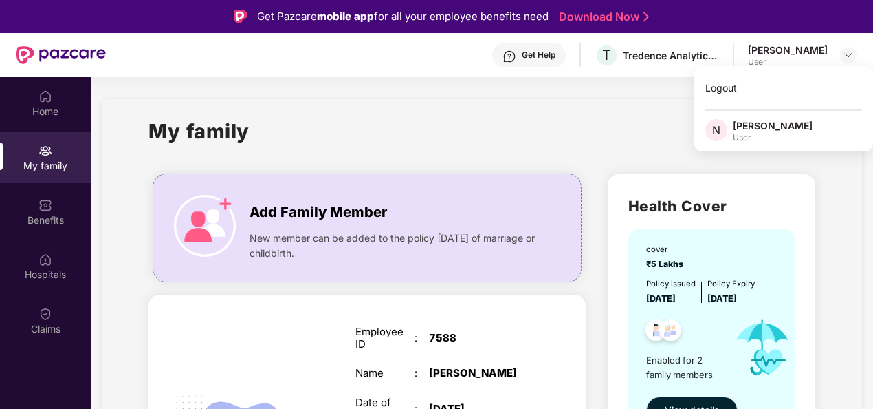
click at [527, 122] on div "My family" at bounding box center [482, 139] width 667 height 47
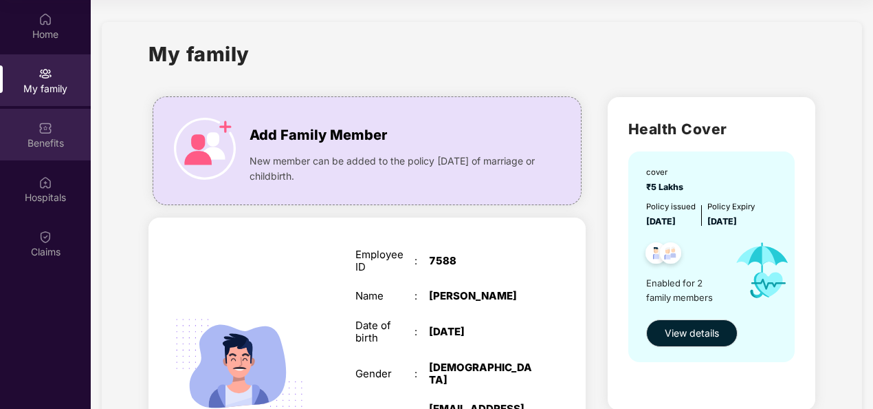
click at [39, 138] on div "Benefits" at bounding box center [45, 143] width 91 height 14
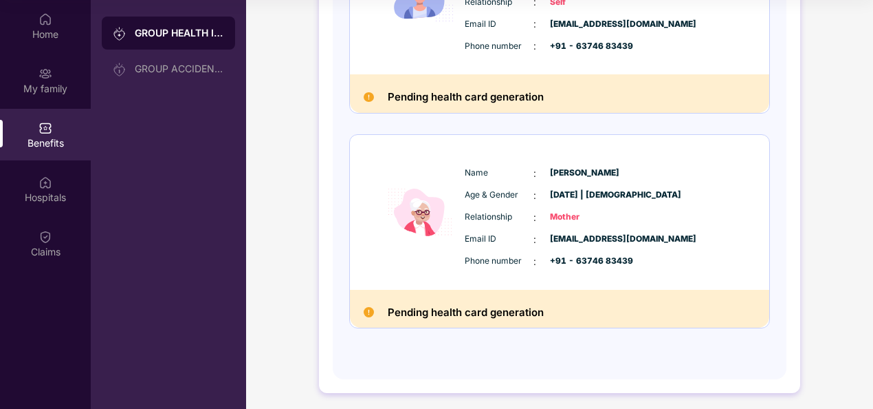
scroll to position [275, 0]
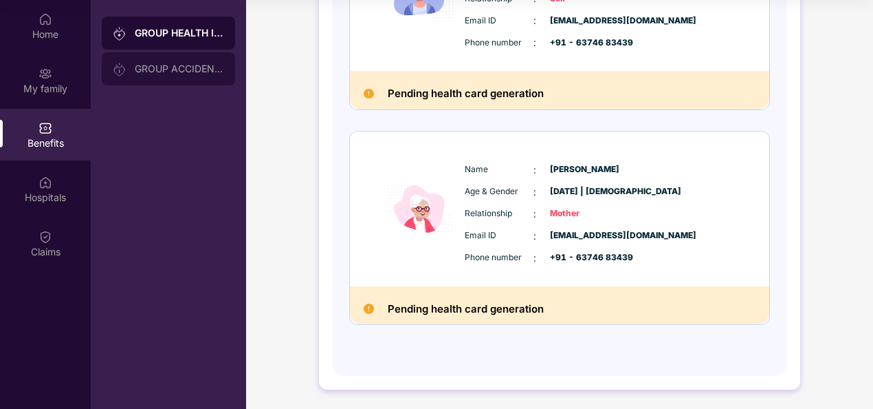
click at [192, 70] on div "GROUP ACCIDENTAL INSURANCE" at bounding box center [179, 68] width 89 height 11
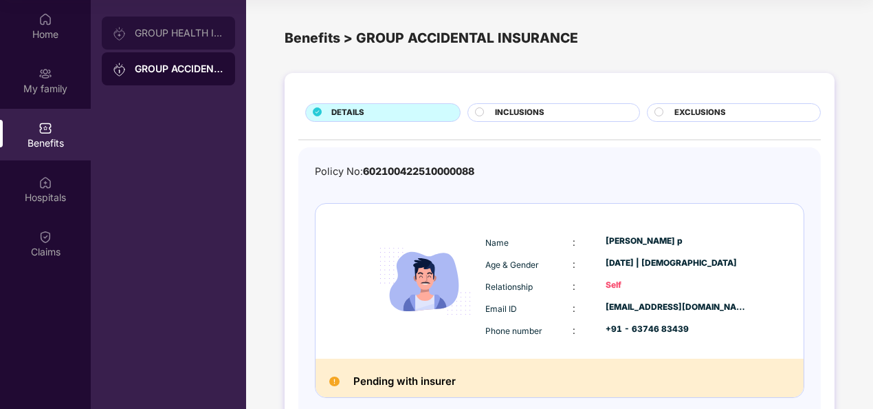
click at [188, 25] on div "GROUP HEALTH INSURANCE" at bounding box center [168, 33] width 133 height 33
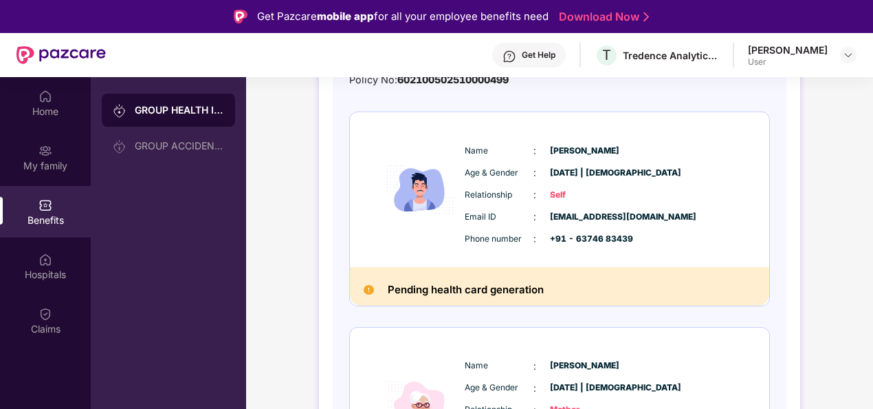
scroll to position [275, 0]
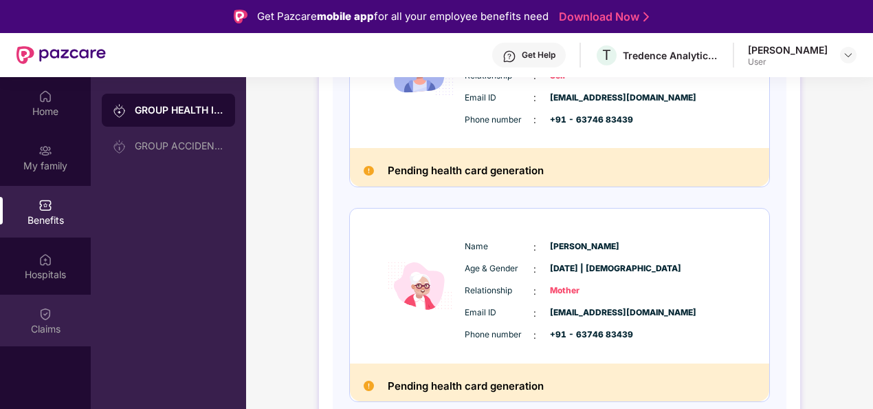
click at [36, 319] on div "Claims" at bounding box center [45, 320] width 91 height 52
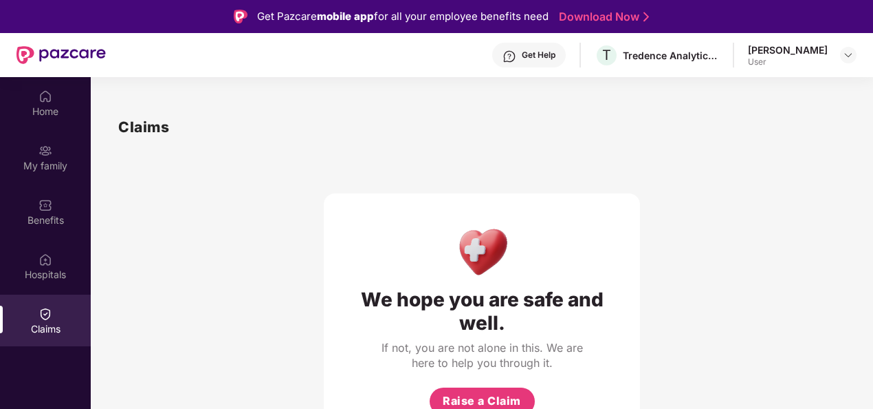
scroll to position [77, 0]
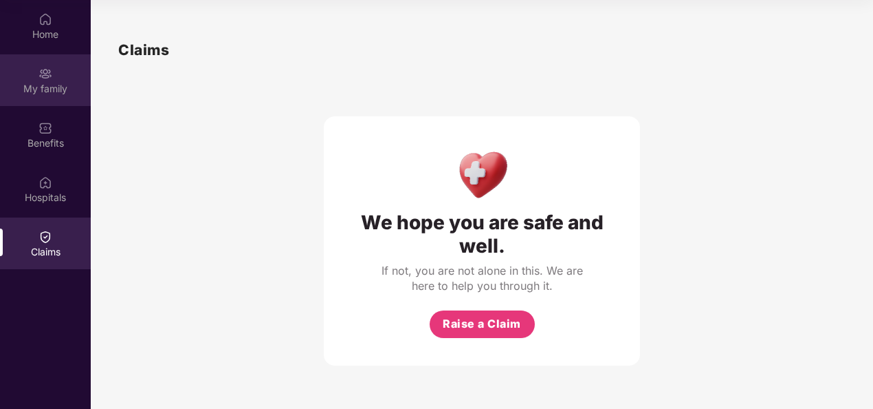
click at [45, 89] on div "My family" at bounding box center [45, 89] width 91 height 14
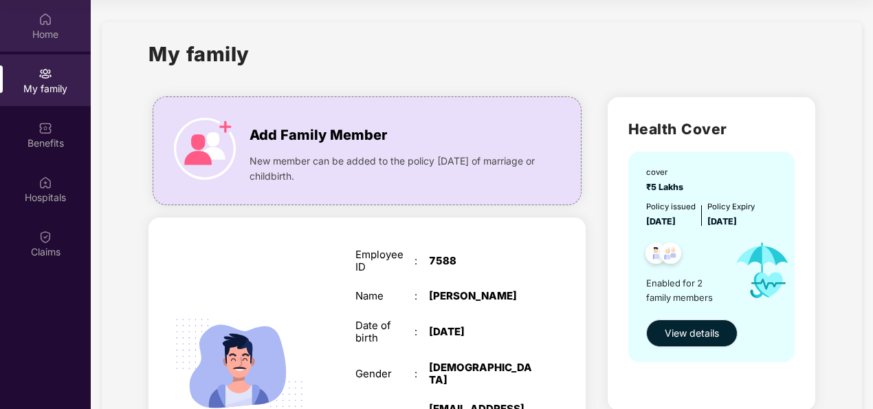
click at [61, 14] on div "Home" at bounding box center [45, 26] width 91 height 52
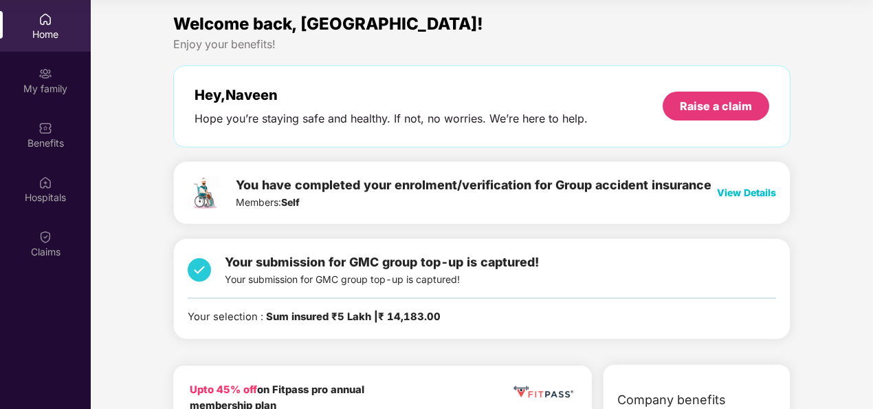
click at [741, 190] on span "View Details" at bounding box center [746, 192] width 59 height 12
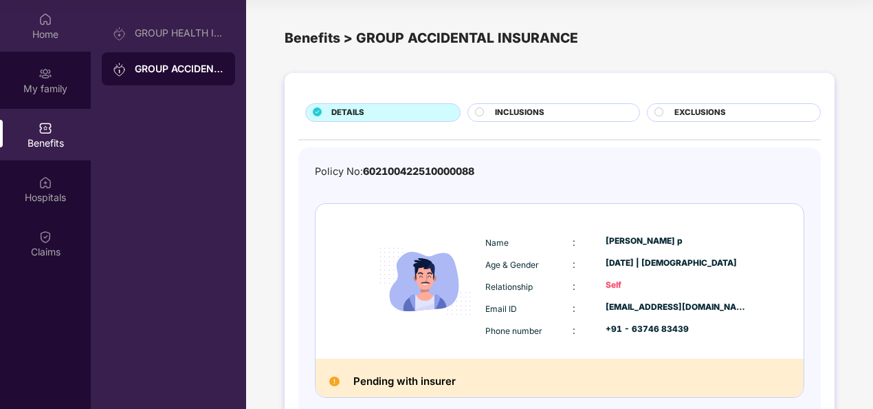
click at [44, 20] on img at bounding box center [46, 19] width 14 height 14
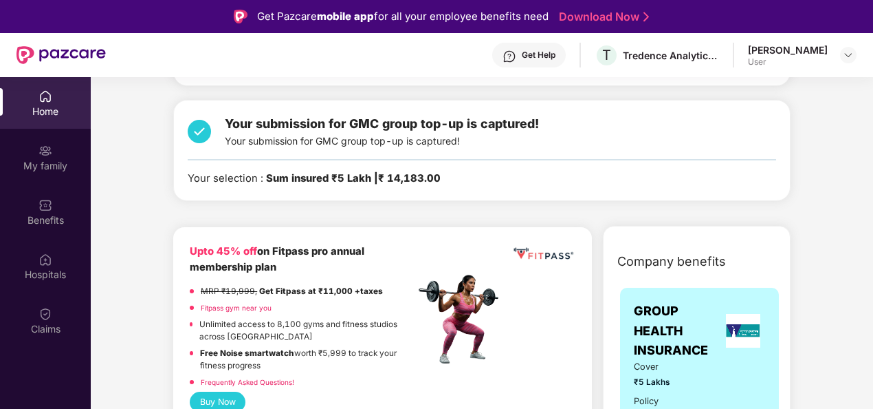
scroll to position [216, 0]
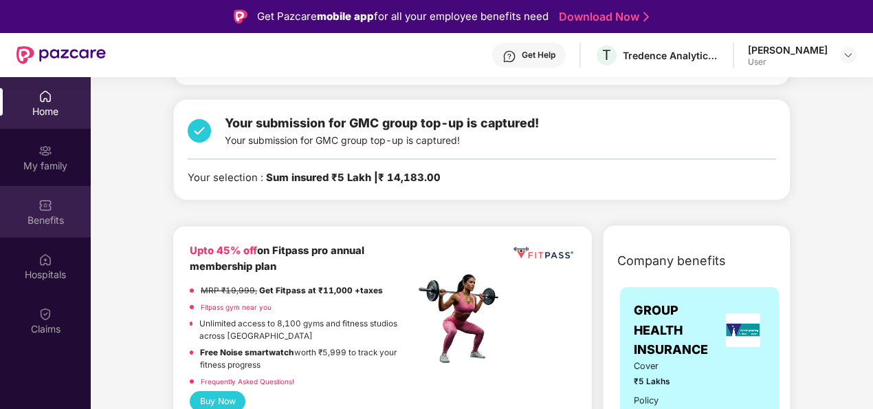
click at [55, 204] on div "Benefits" at bounding box center [45, 212] width 91 height 52
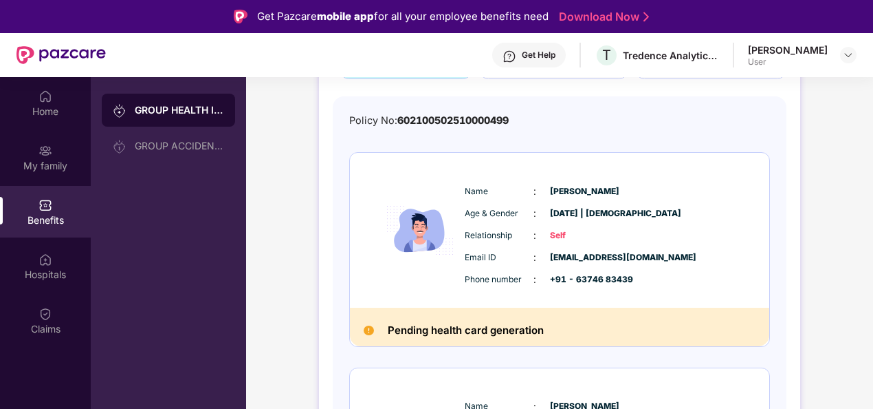
scroll to position [109, 0]
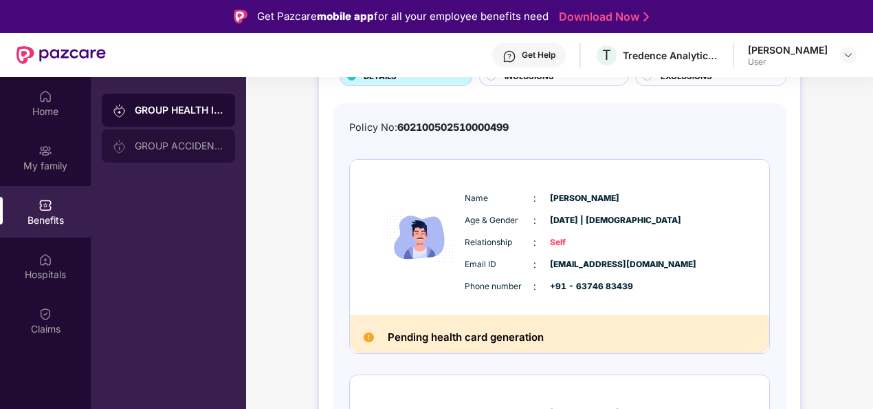
click at [159, 153] on div "GROUP ACCIDENTAL INSURANCE" at bounding box center [168, 145] width 133 height 33
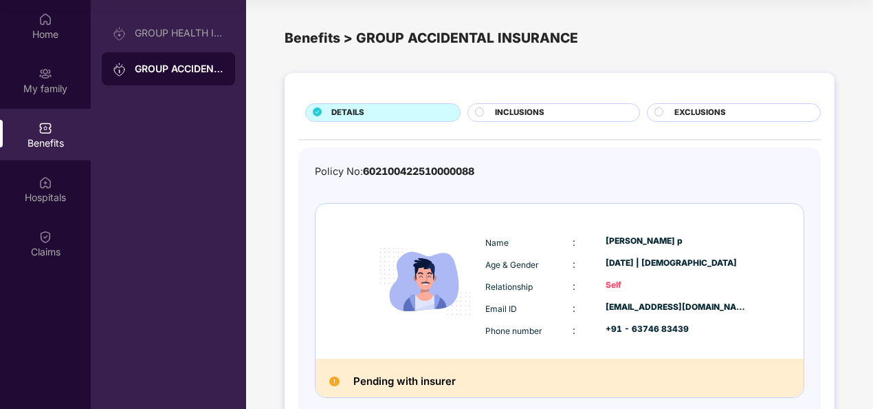
scroll to position [1, 0]
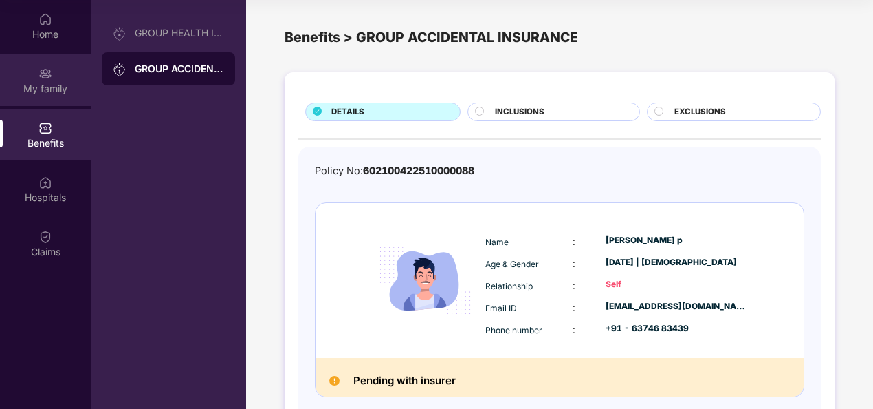
click at [42, 80] on div "My family" at bounding box center [45, 80] width 91 height 52
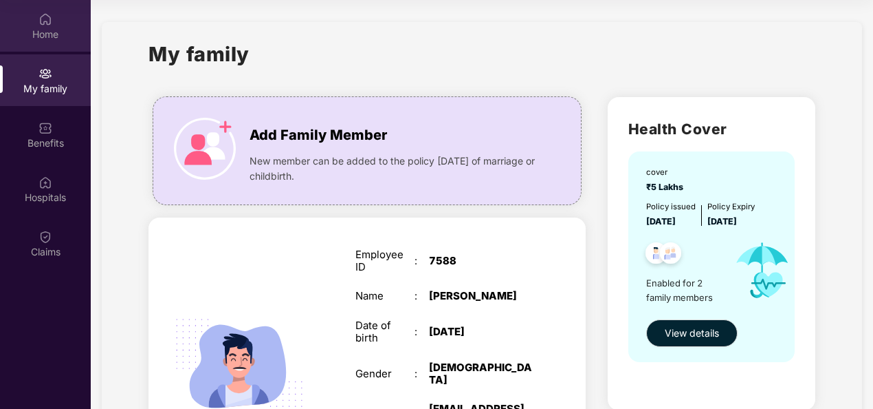
click at [74, 17] on div "Home" at bounding box center [45, 26] width 91 height 52
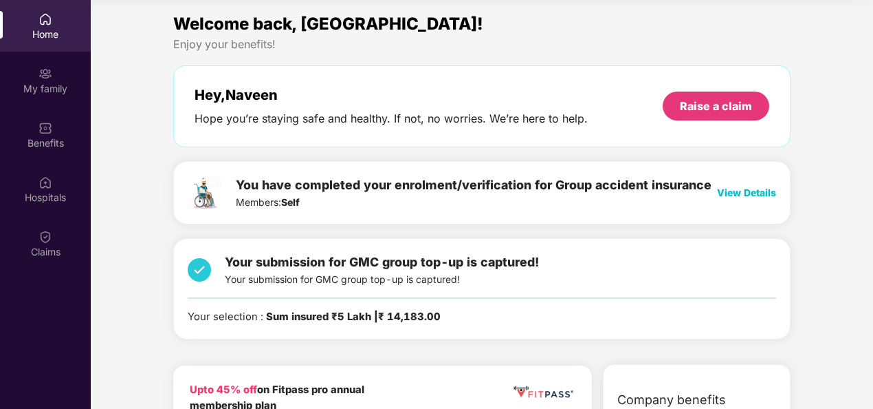
click at [199, 268] on img at bounding box center [199, 269] width 23 height 34
click at [743, 189] on span "View Details" at bounding box center [746, 192] width 59 height 12
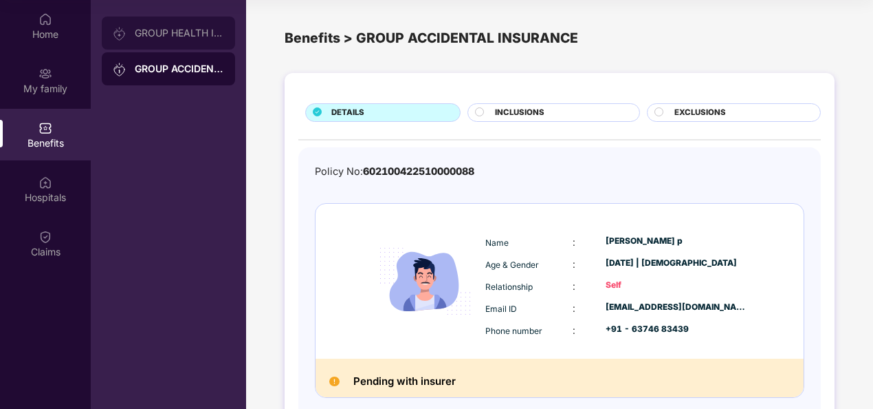
click at [169, 28] on div "GROUP HEALTH INSURANCE" at bounding box center [179, 33] width 89 height 11
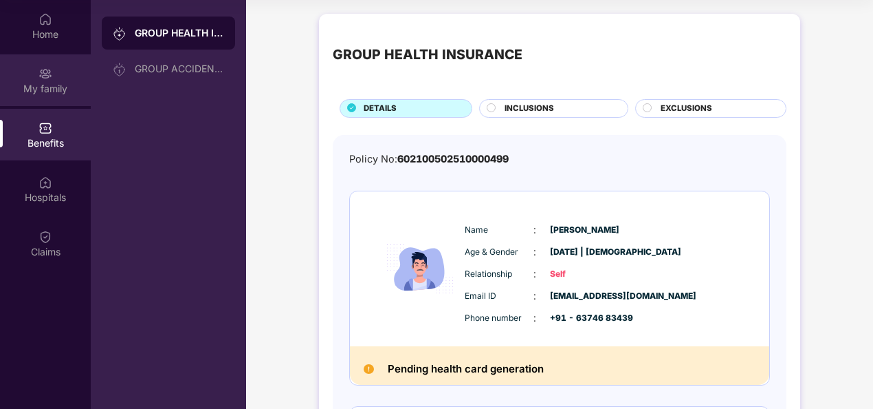
click at [39, 73] on img at bounding box center [46, 74] width 14 height 14
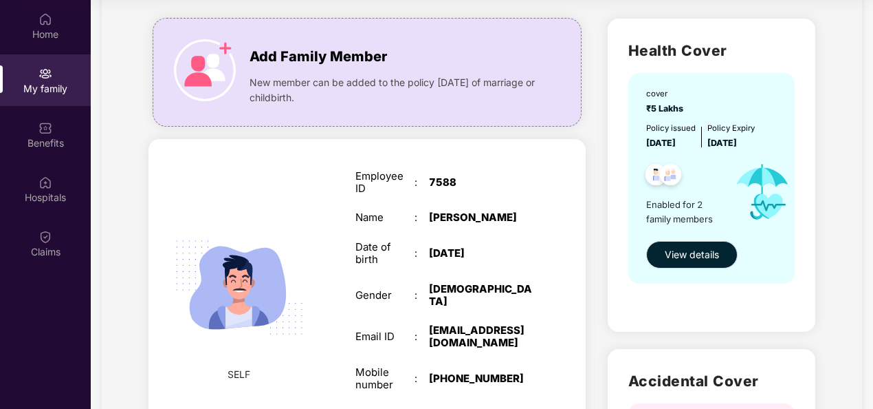
scroll to position [77, 0]
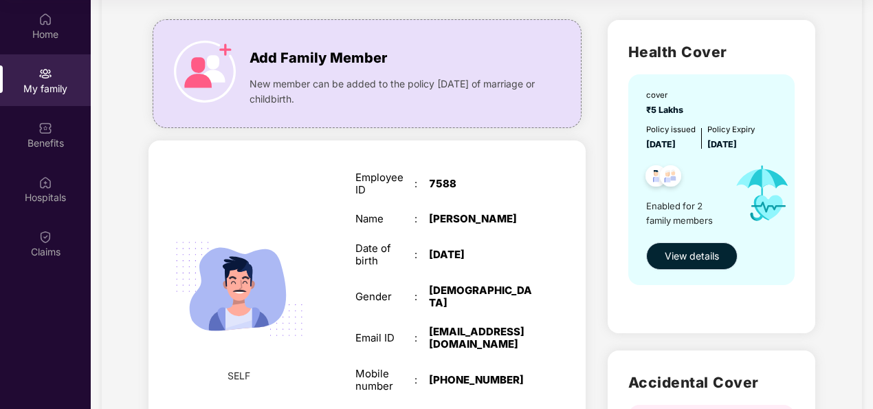
click at [693, 259] on span "View details" at bounding box center [692, 255] width 54 height 15
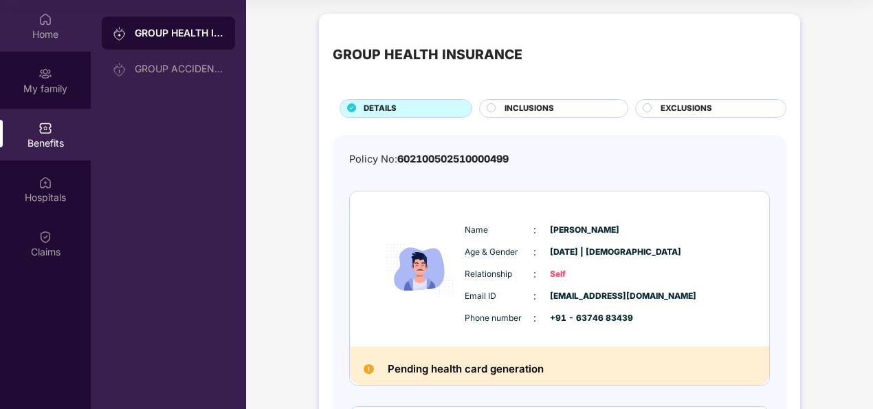
click at [63, 16] on div "Home" at bounding box center [45, 26] width 91 height 52
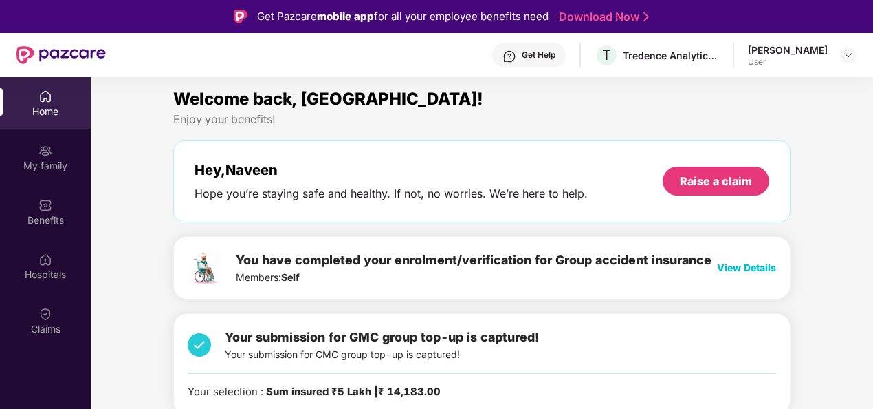
scroll to position [3, 0]
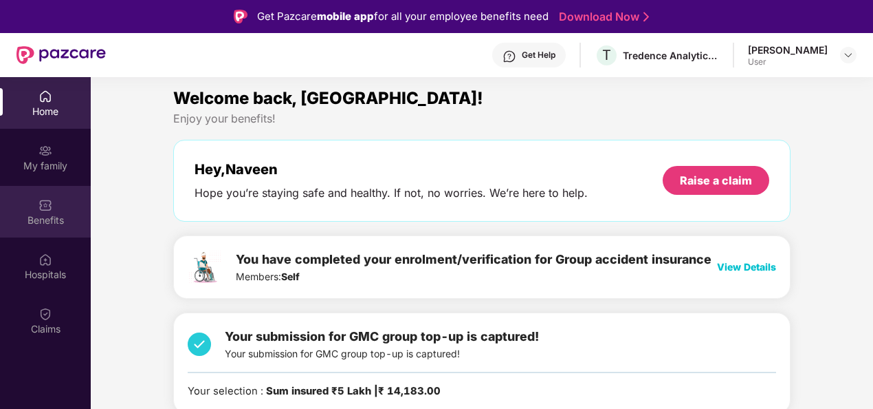
click at [43, 206] on img at bounding box center [46, 205] width 14 height 14
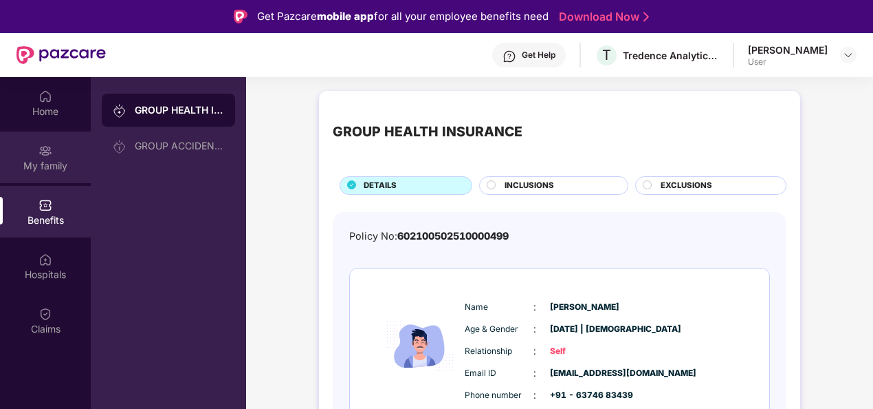
click at [61, 155] on div "My family" at bounding box center [45, 157] width 91 height 52
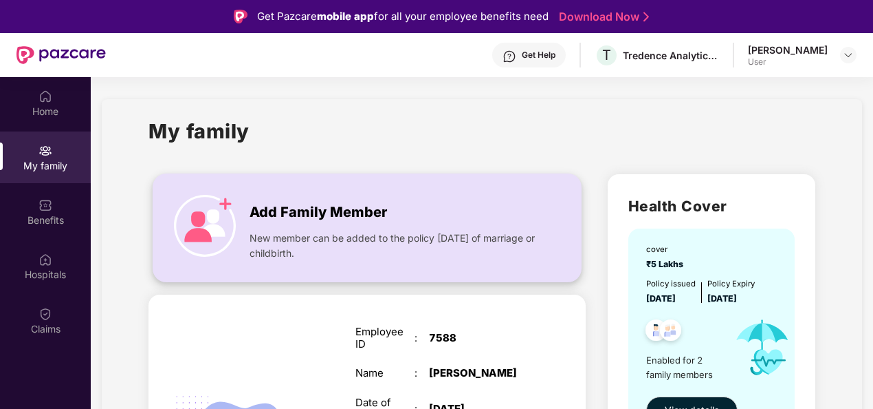
click at [199, 218] on img at bounding box center [205, 226] width 62 height 62
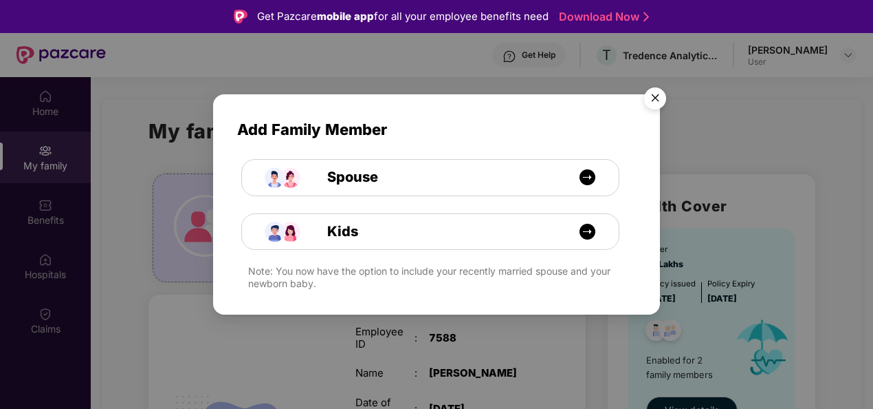
click at [652, 100] on img "Close" at bounding box center [655, 100] width 39 height 39
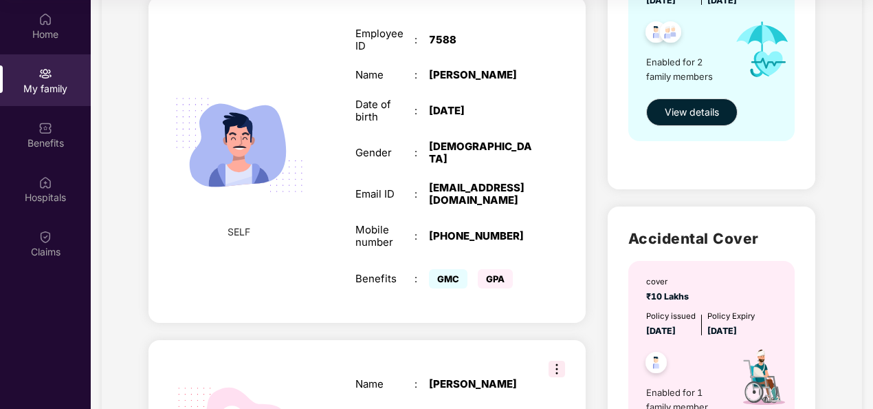
scroll to position [214, 0]
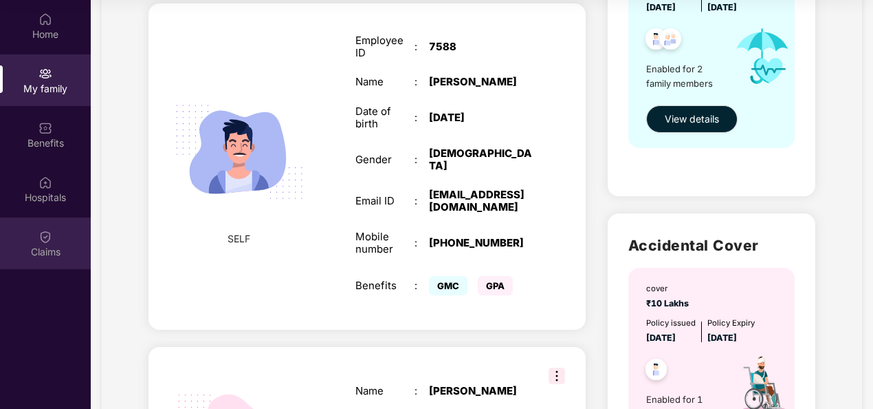
click at [40, 246] on div "Claims" at bounding box center [45, 252] width 91 height 14
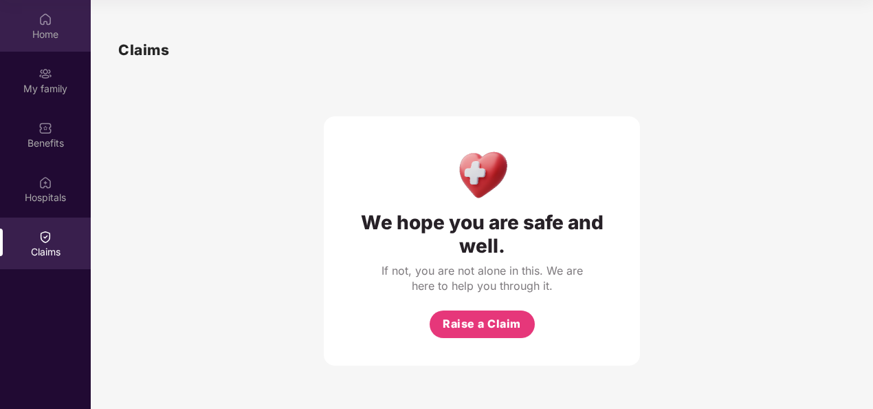
click at [63, 32] on div "Home" at bounding box center [45, 35] width 91 height 14
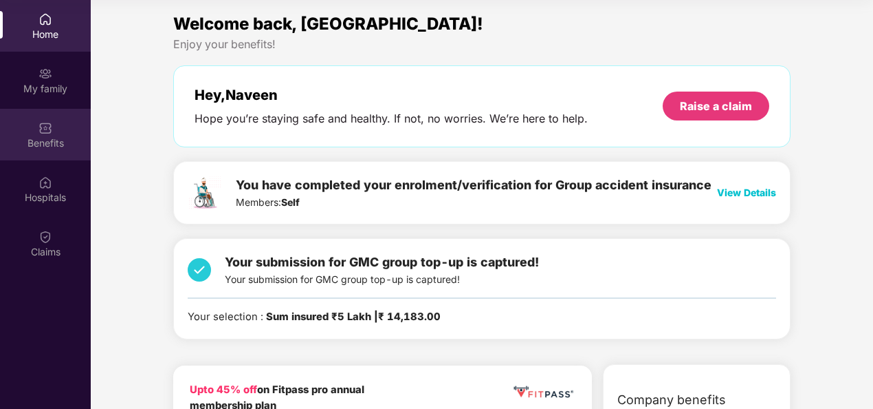
click at [66, 139] on div "Benefits" at bounding box center [45, 143] width 91 height 14
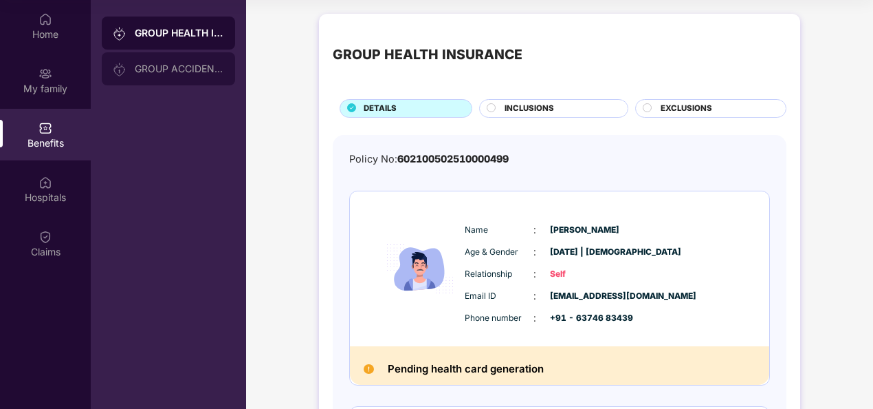
click at [155, 76] on div "GROUP ACCIDENTAL INSURANCE" at bounding box center [168, 68] width 133 height 33
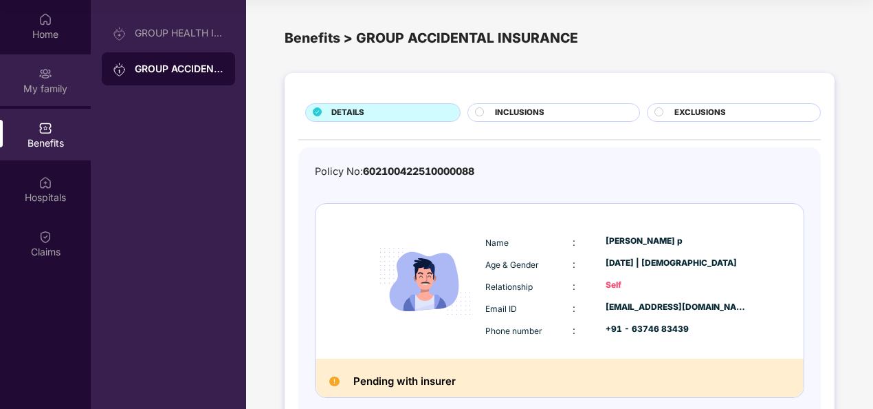
click at [60, 68] on div "My family" at bounding box center [45, 80] width 91 height 52
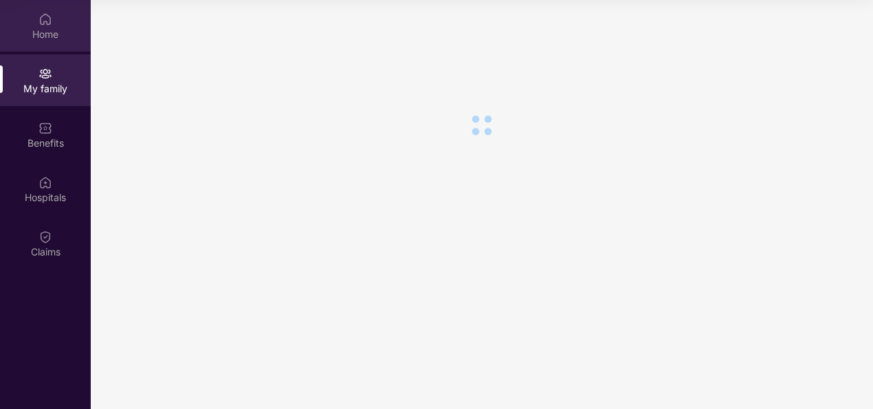
click at [63, 25] on div "Home" at bounding box center [45, 26] width 91 height 52
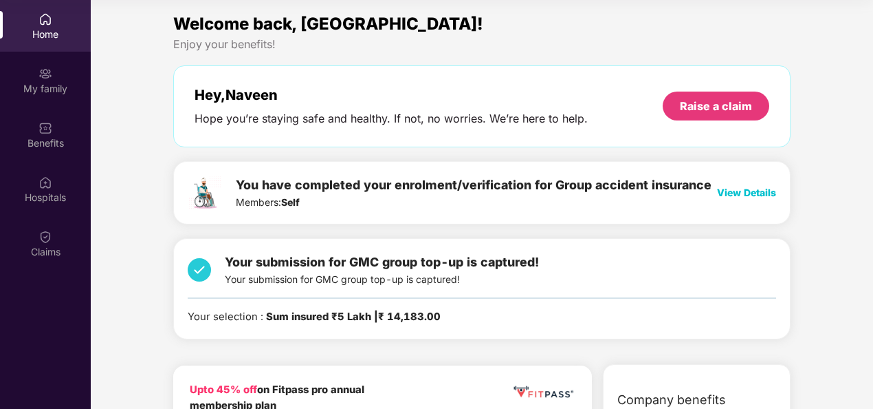
scroll to position [82, 0]
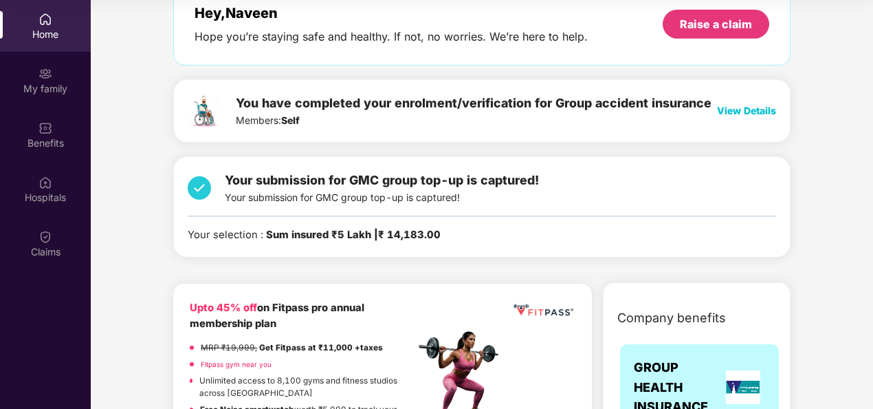
click at [356, 195] on div "Your submission for GMC group top-up is captured! Your submission for GMC group…" at bounding box center [382, 188] width 314 height 34
click at [200, 188] on img at bounding box center [199, 188] width 23 height 34
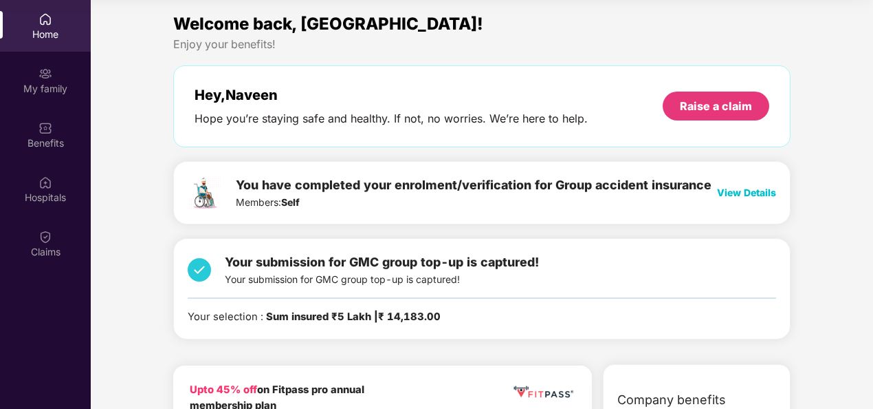
scroll to position [56, 0]
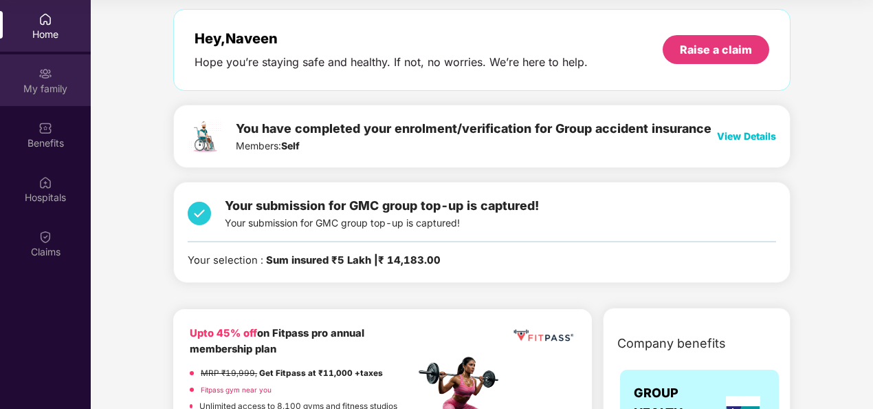
click at [34, 76] on div "My family" at bounding box center [45, 80] width 91 height 52
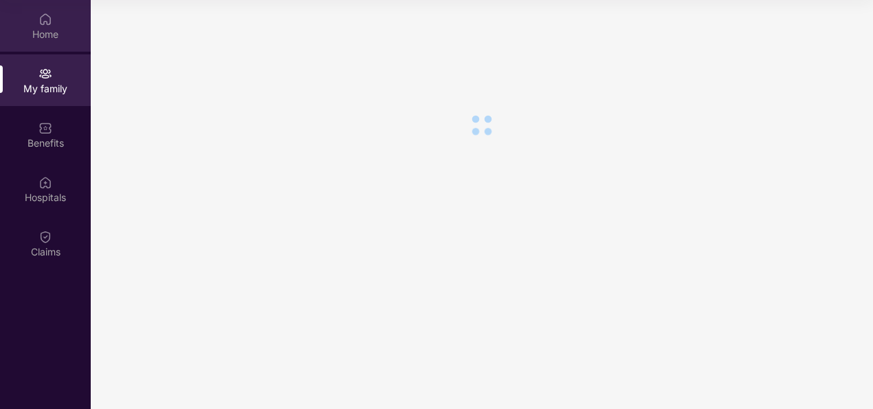
click at [62, 28] on div "Home" at bounding box center [45, 35] width 91 height 14
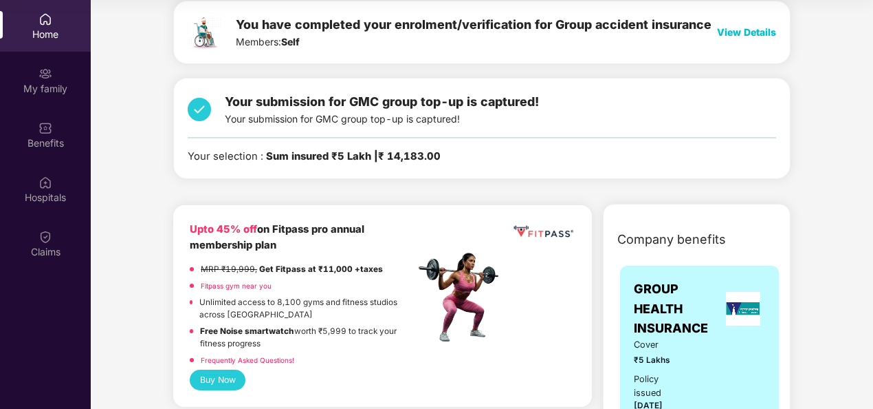
scroll to position [161, 0]
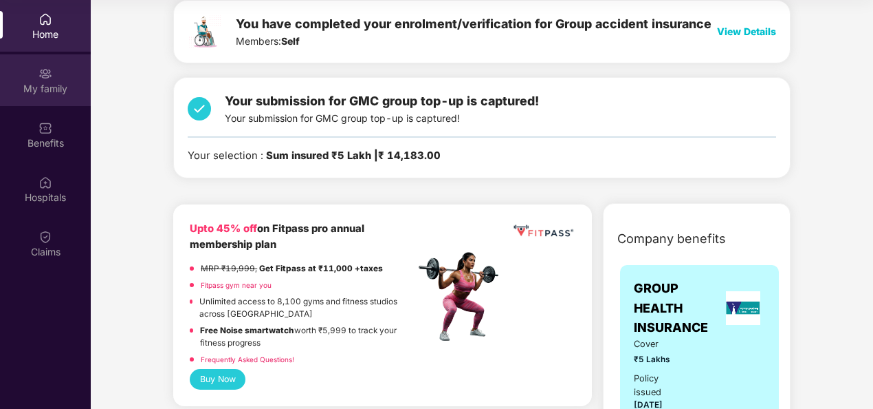
click at [43, 96] on div "My family" at bounding box center [45, 80] width 91 height 52
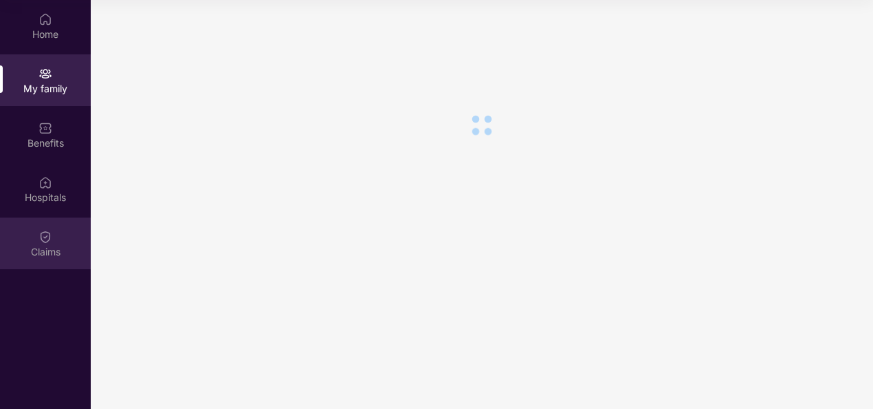
click at [40, 235] on img at bounding box center [46, 237] width 14 height 14
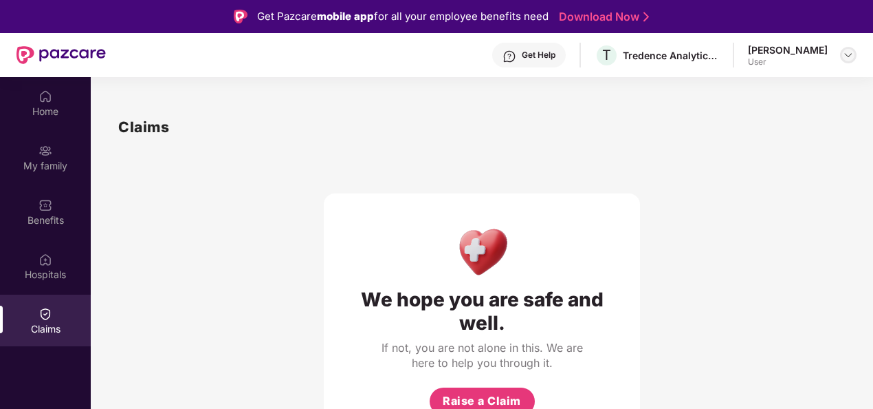
click at [849, 56] on img at bounding box center [848, 55] width 11 height 11
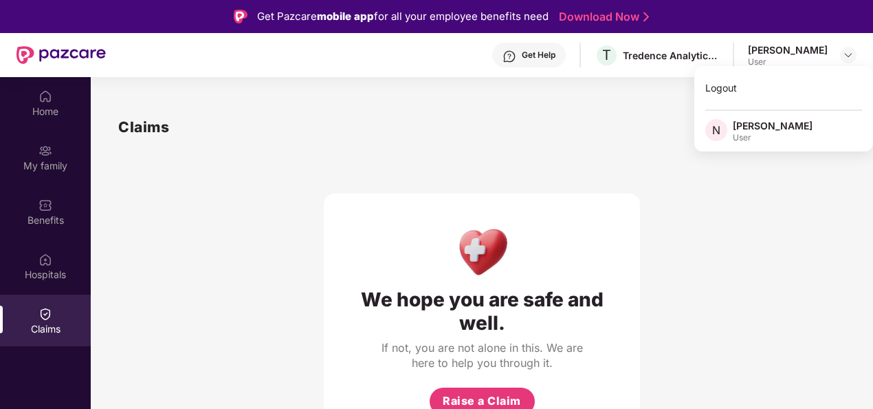
click at [779, 145] on div "Logout N Naveen Kumar P User" at bounding box center [784, 108] width 179 height 85
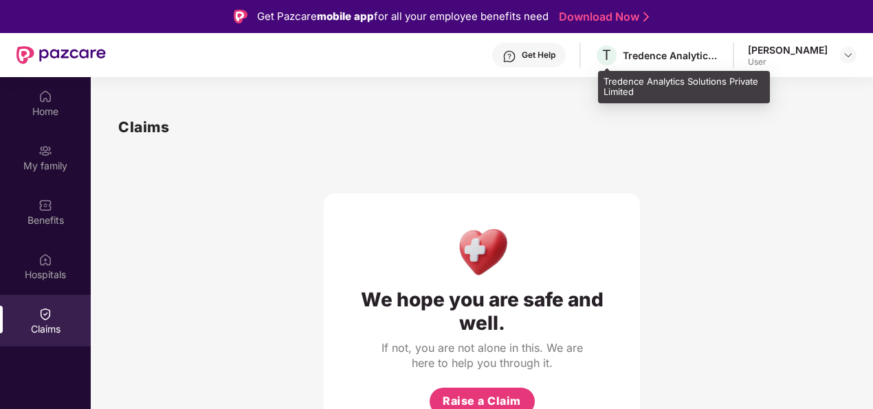
click at [644, 54] on div "Tredence Analytics Solutions Private Limited" at bounding box center [671, 55] width 96 height 13
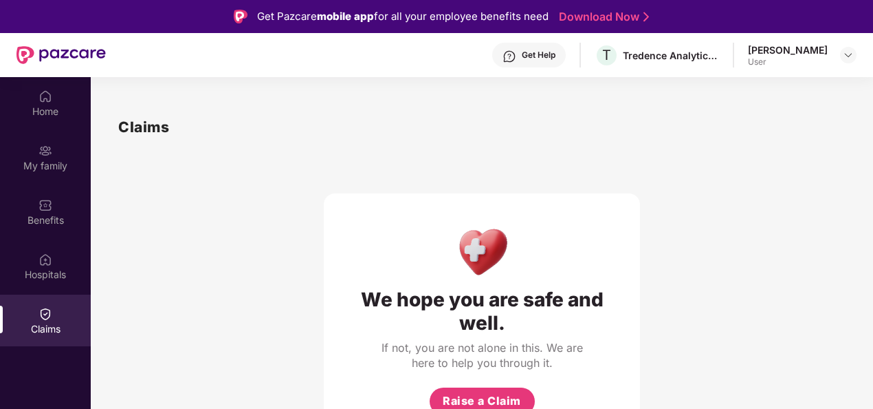
click at [540, 56] on div "Get Help" at bounding box center [539, 55] width 34 height 11
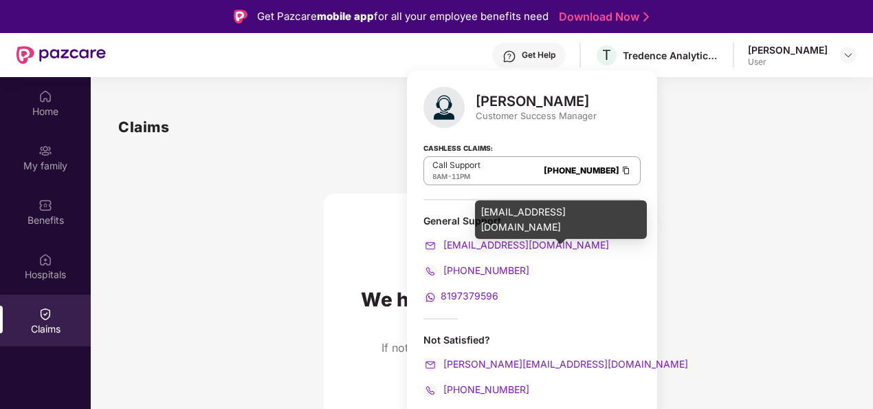
scroll to position [77, 0]
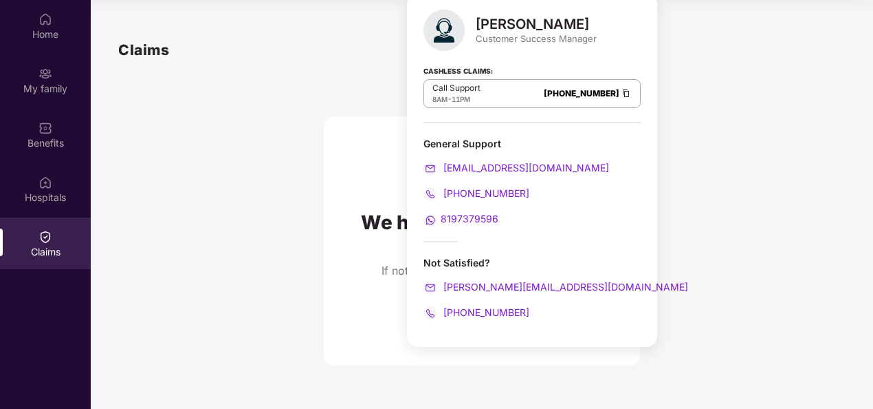
click at [250, 117] on div "We hope you are safe and well. If not, you are not alone in this. We are here t…" at bounding box center [482, 213] width 728 height 304
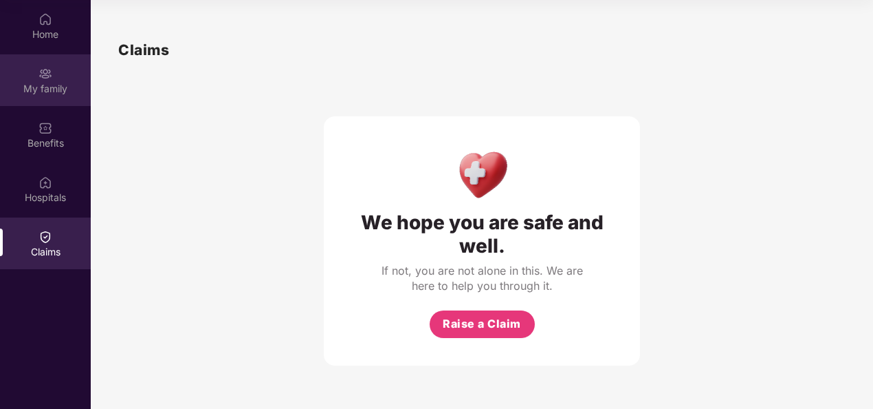
click at [58, 92] on div "My family" at bounding box center [45, 89] width 91 height 14
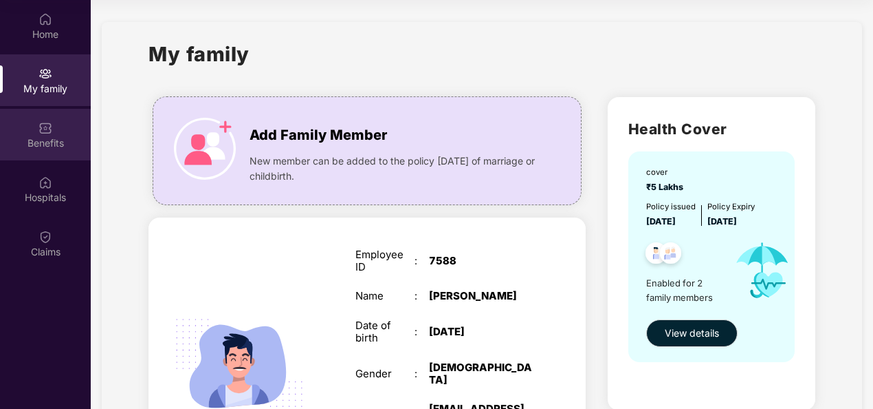
click at [33, 147] on div "Benefits" at bounding box center [45, 143] width 91 height 14
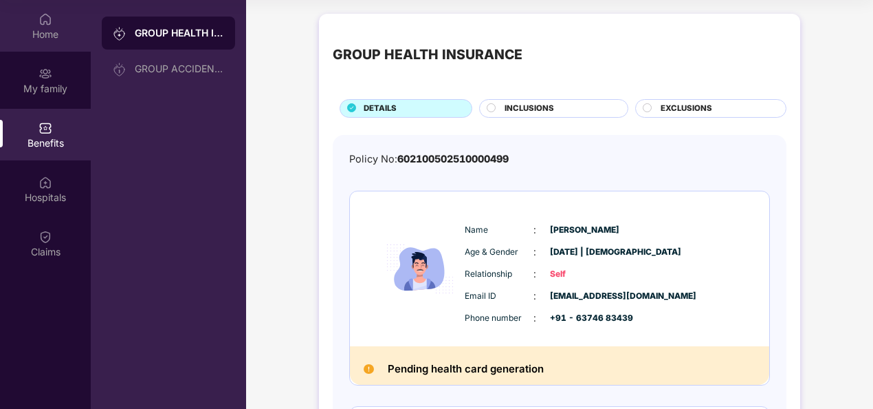
click at [47, 28] on div "Home" at bounding box center [45, 35] width 91 height 14
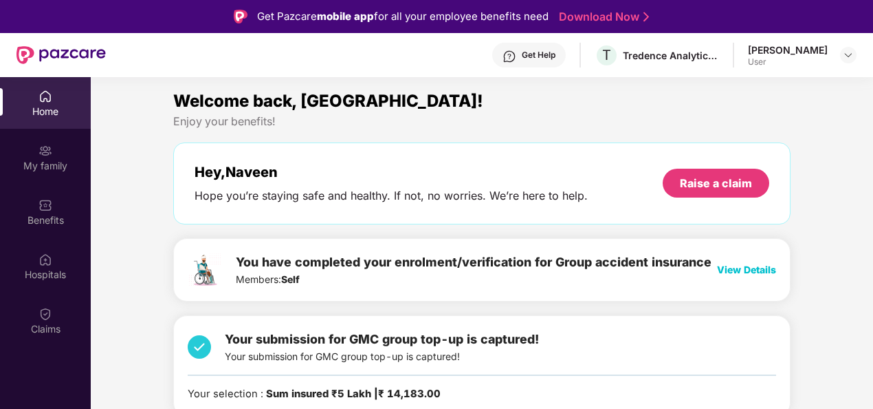
click at [80, 50] on img at bounding box center [61, 55] width 89 height 18
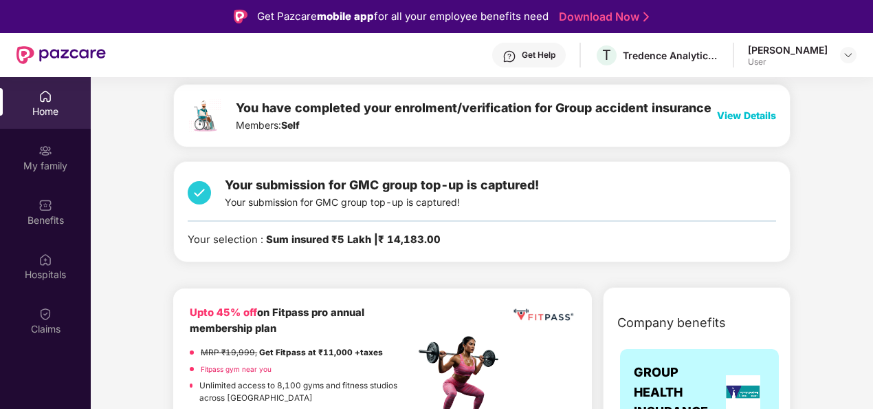
scroll to position [180, 0]
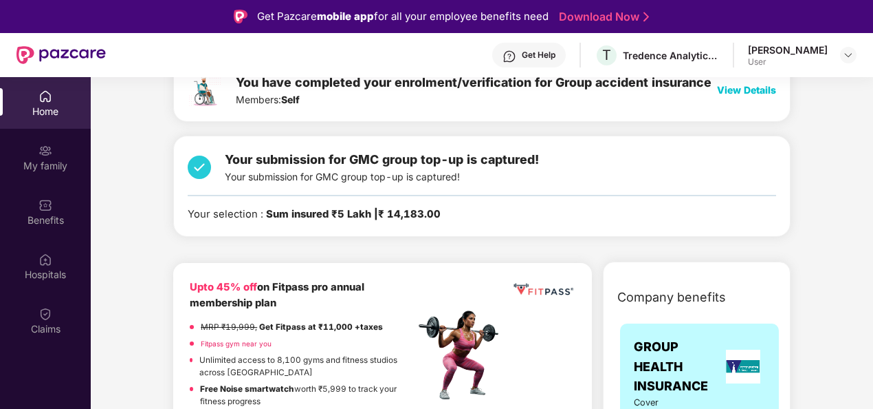
click at [245, 212] on div "Your selection : Sum insured ₹5 Lakh | ₹ 14,183.00" at bounding box center [314, 214] width 253 height 16
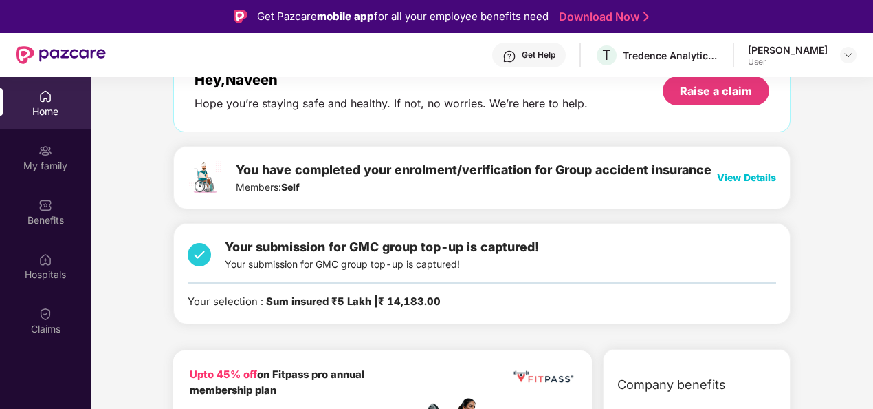
scroll to position [32, 0]
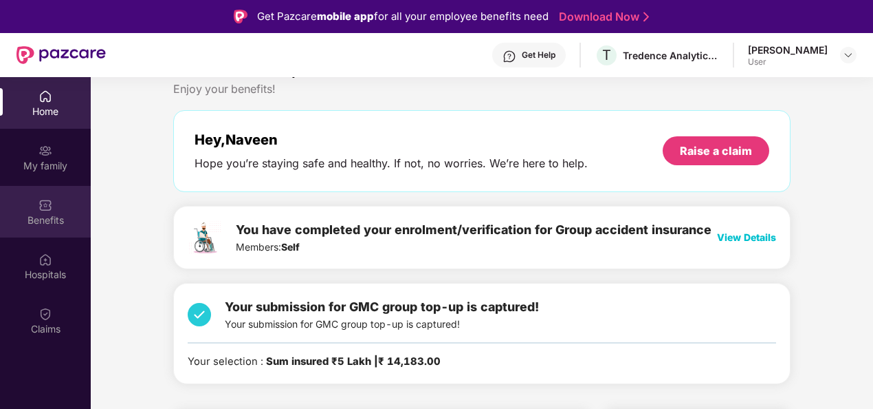
click at [56, 221] on div "Benefits" at bounding box center [45, 220] width 91 height 14
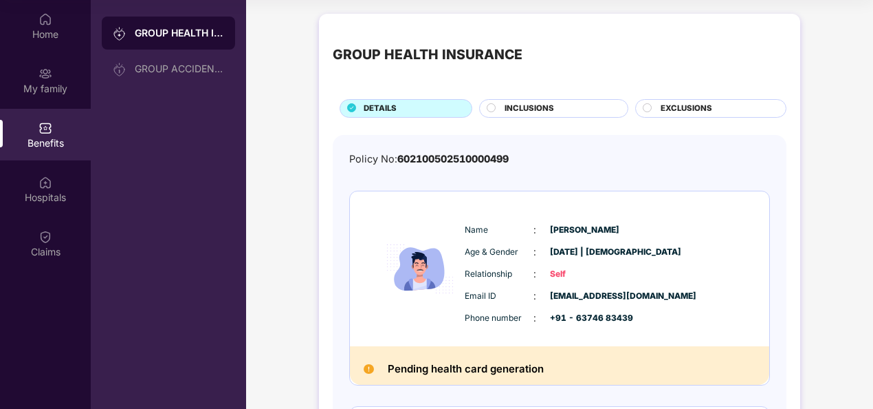
click at [491, 103] on icon at bounding box center [491, 107] width 9 height 9
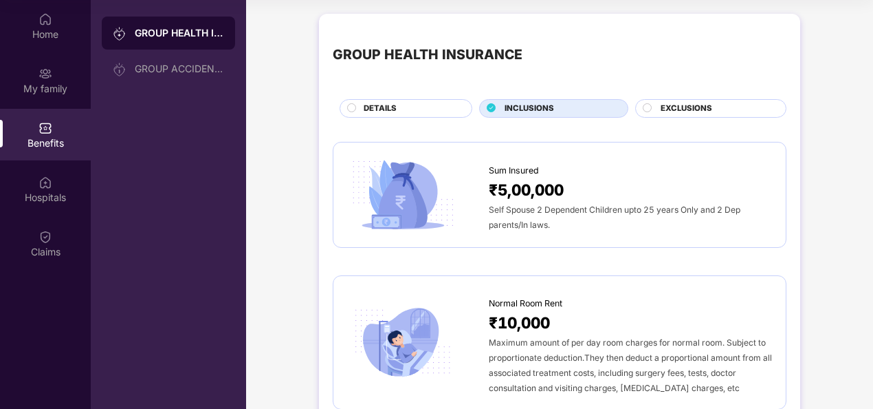
click at [644, 109] on circle at bounding box center [648, 107] width 8 height 8
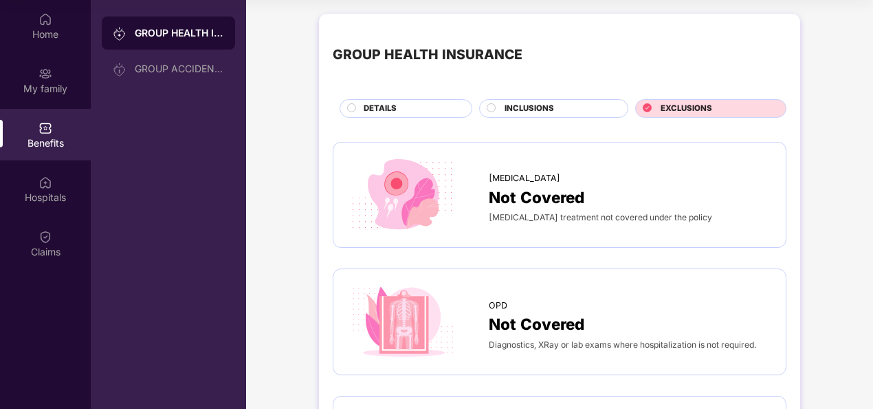
click at [502, 103] on div "INCLUSIONS" at bounding box center [559, 109] width 123 height 14
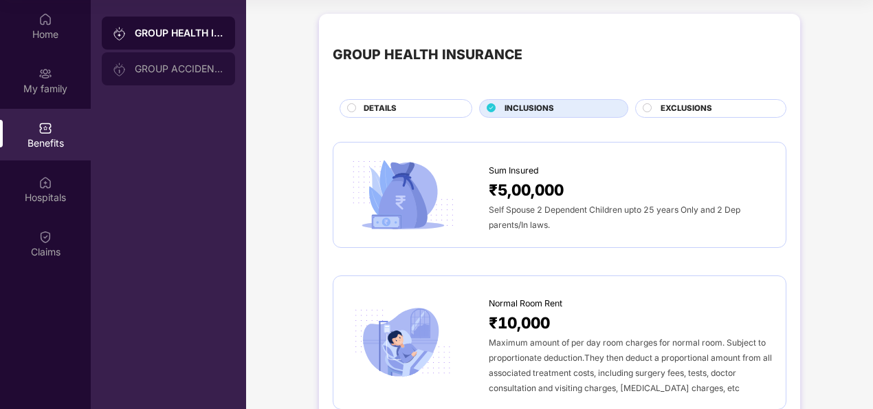
click at [147, 67] on div "GROUP ACCIDENTAL INSURANCE" at bounding box center [179, 68] width 89 height 11
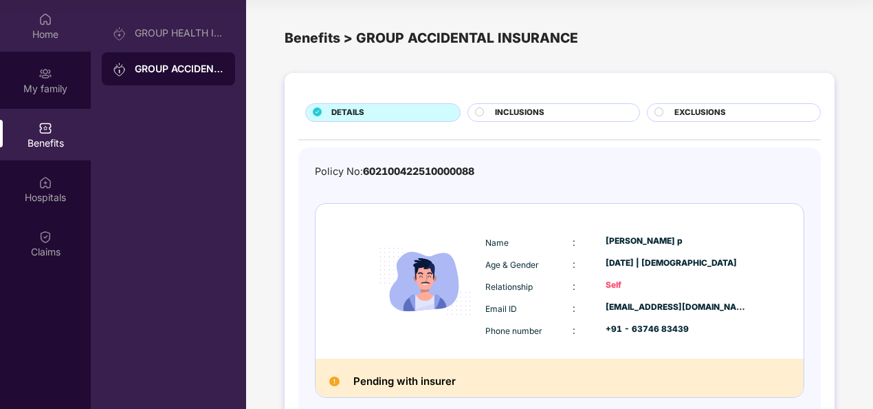
click at [41, 46] on div "Home" at bounding box center [45, 26] width 91 height 52
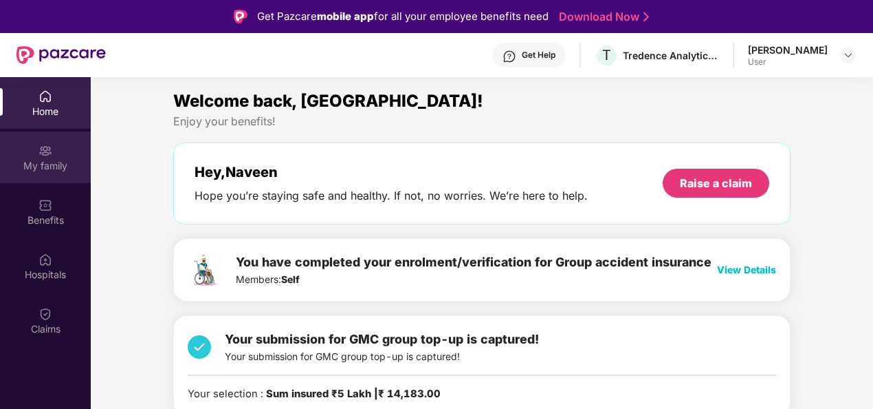
click at [58, 149] on div "My family" at bounding box center [45, 157] width 91 height 52
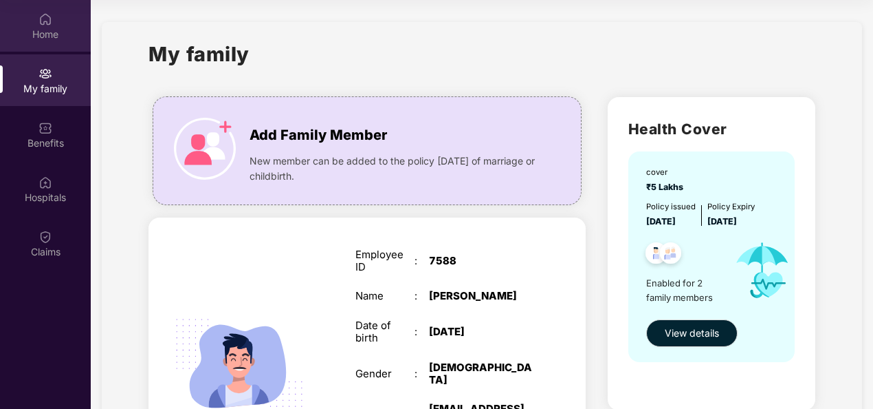
click at [36, 14] on div "Home" at bounding box center [45, 26] width 91 height 52
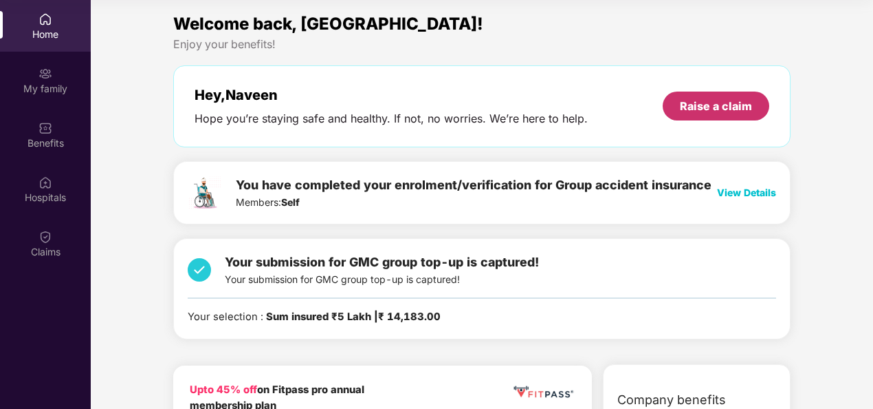
click at [691, 111] on div "Raise a claim" at bounding box center [716, 105] width 72 height 15
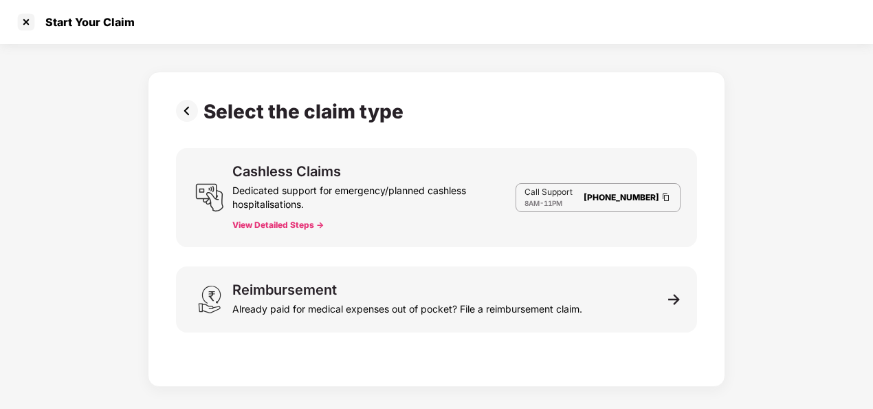
click at [194, 112] on img at bounding box center [190, 111] width 28 height 22
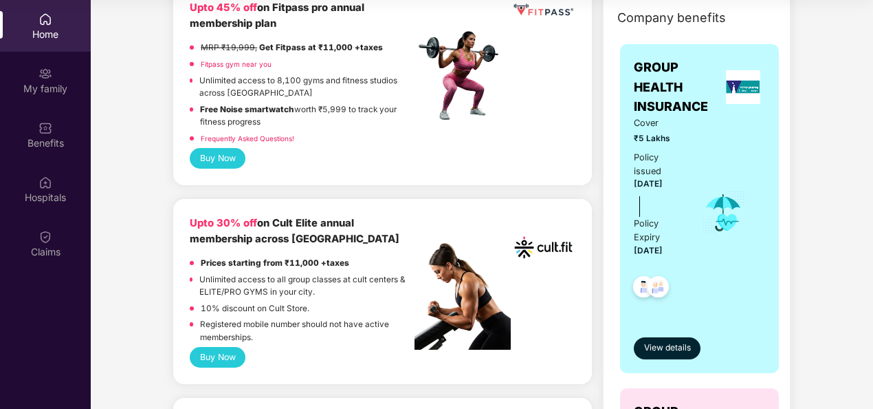
scroll to position [189, 0]
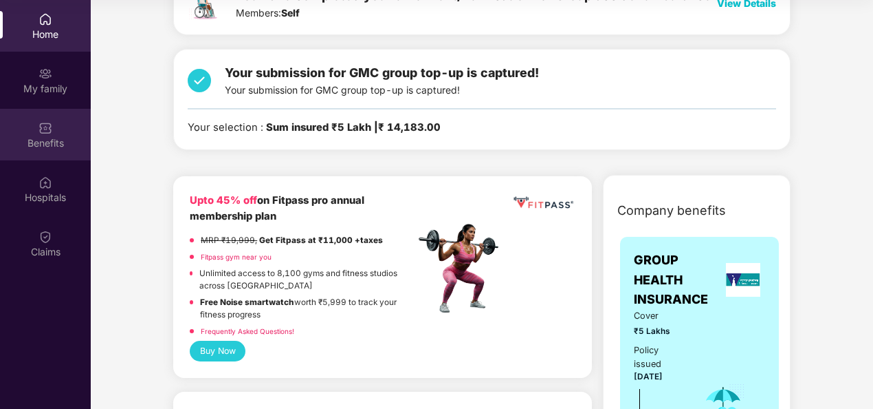
click at [40, 147] on div "Benefits" at bounding box center [45, 143] width 91 height 14
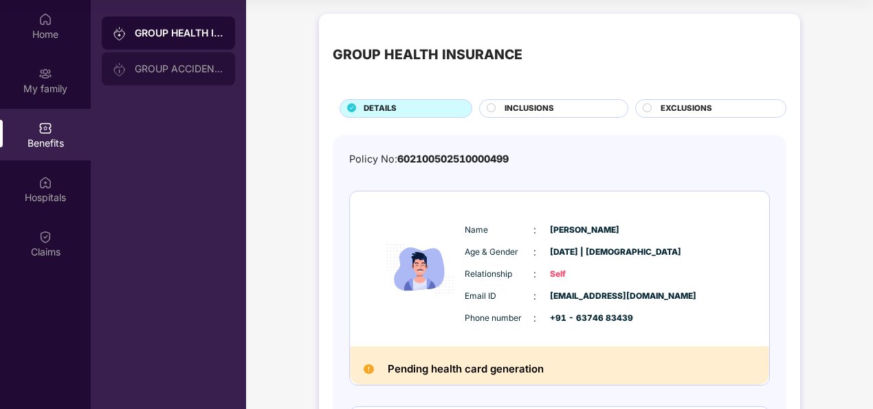
click at [164, 59] on div "GROUP ACCIDENTAL INSURANCE" at bounding box center [168, 68] width 133 height 33
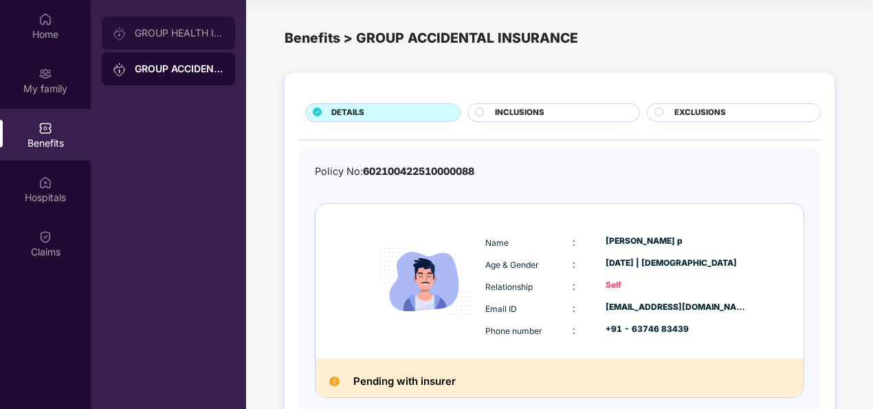
click at [165, 22] on div "GROUP HEALTH INSURANCE" at bounding box center [168, 33] width 133 height 33
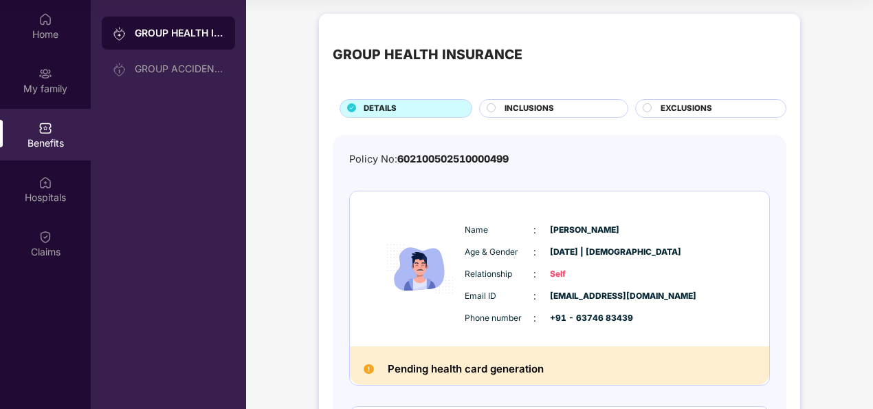
click at [175, 32] on div "GROUP HEALTH INSURANCE" at bounding box center [179, 33] width 89 height 14
click at [501, 106] on div "INCLUSIONS" at bounding box center [559, 109] width 123 height 14
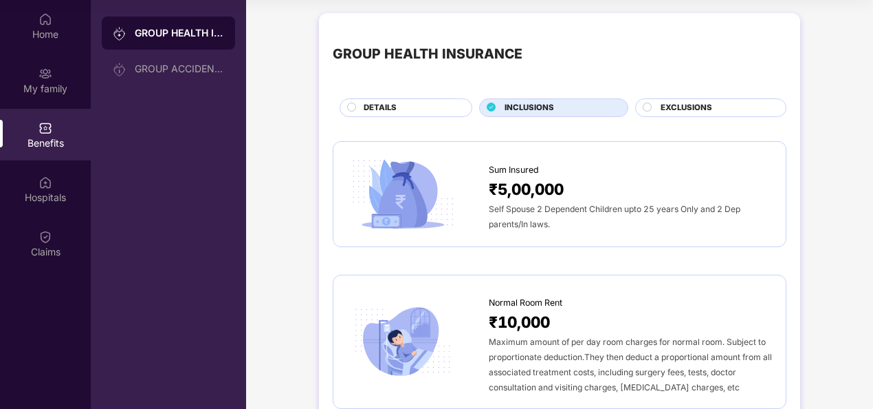
click at [646, 99] on div "EXCLUSIONS" at bounding box center [710, 107] width 151 height 19
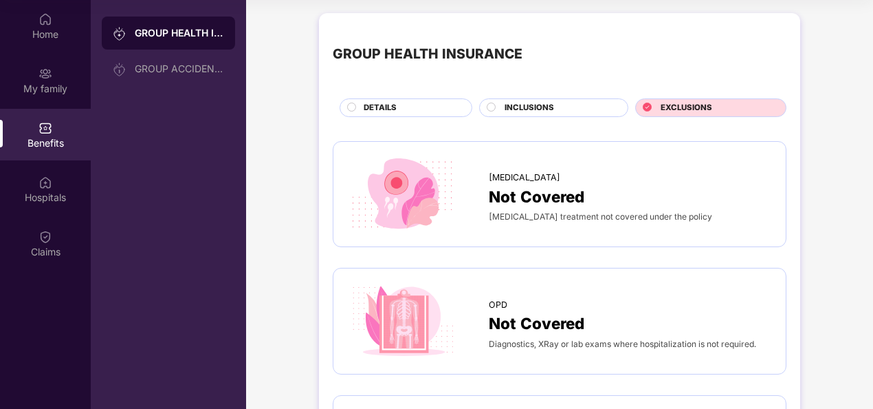
click at [344, 107] on div "DETAILS" at bounding box center [406, 107] width 133 height 19
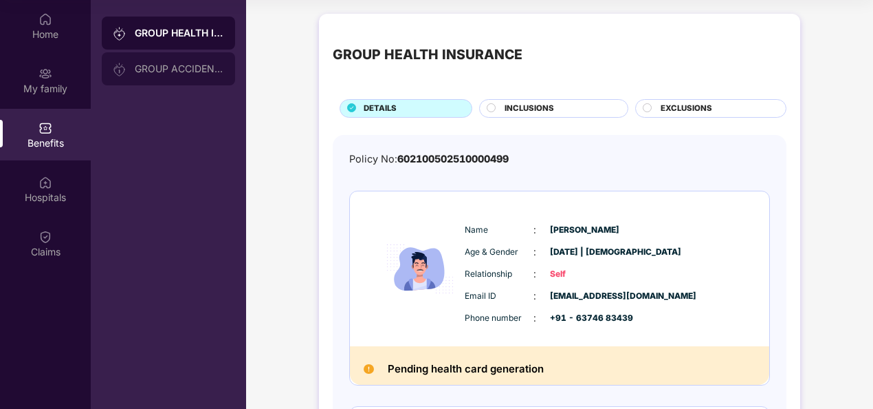
click at [186, 62] on div "GROUP ACCIDENTAL INSURANCE" at bounding box center [168, 68] width 133 height 33
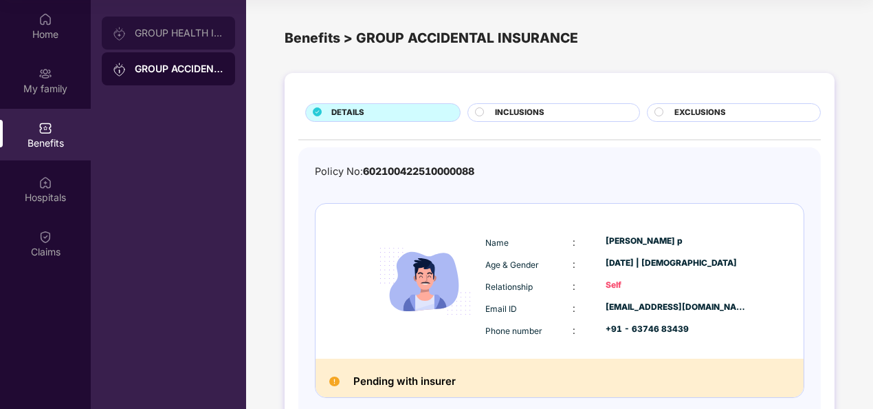
click at [153, 28] on div "GROUP HEALTH INSURANCE" at bounding box center [179, 33] width 89 height 11
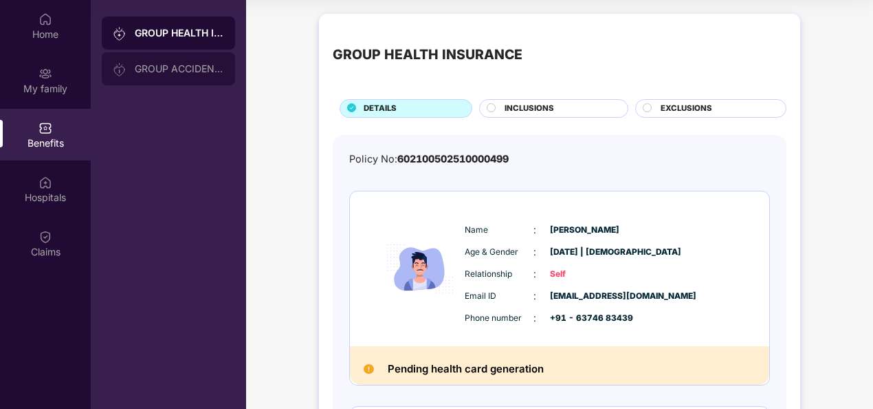
click at [151, 58] on div "GROUP ACCIDENTAL INSURANCE" at bounding box center [168, 68] width 133 height 33
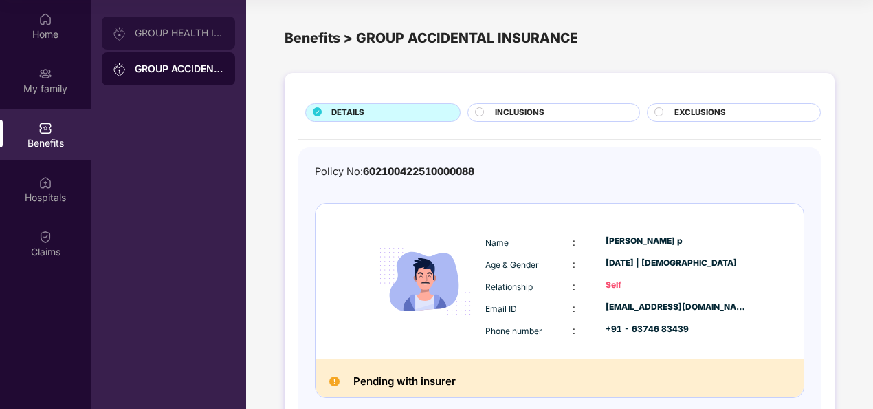
click at [182, 39] on div "GROUP HEALTH INSURANCE" at bounding box center [168, 33] width 133 height 33
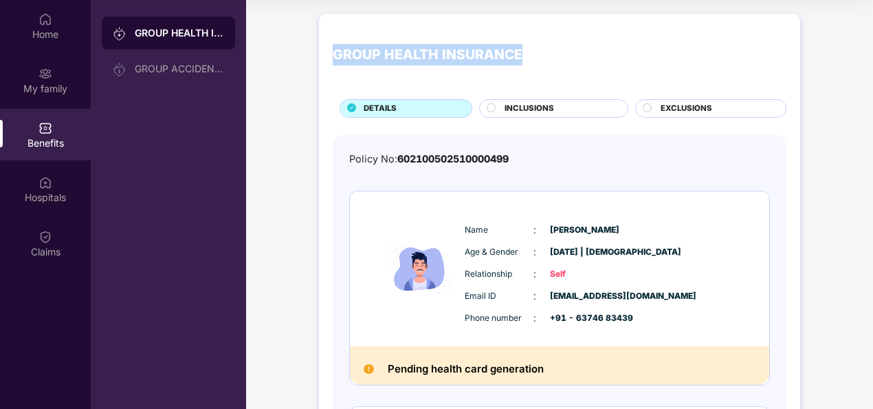
drag, startPoint x: 327, startPoint y: 54, endPoint x: 536, endPoint y: 62, distance: 209.2
click at [536, 62] on div "GROUP HEALTH INSURANCE DETAILS INCLUSIONS EXCLUSIONS Policy No: 602100502510000…" at bounding box center [559, 339] width 481 height 651
copy div "GROUP HEALTH INSURANCE"
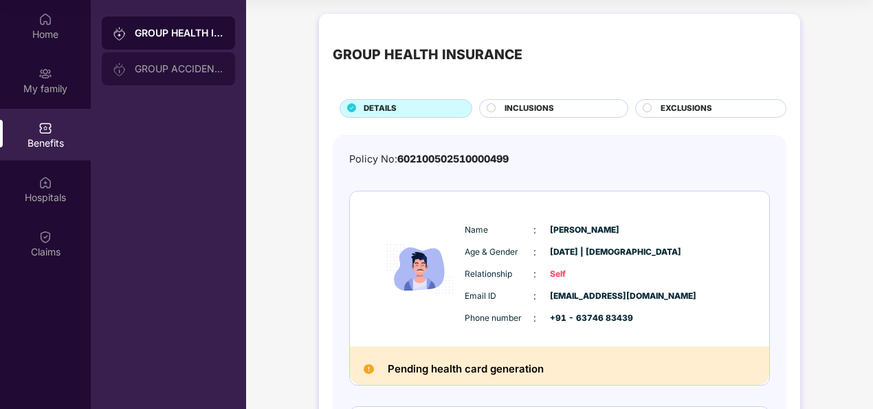
click at [180, 65] on div "GROUP ACCIDENTAL INSURANCE" at bounding box center [179, 68] width 89 height 11
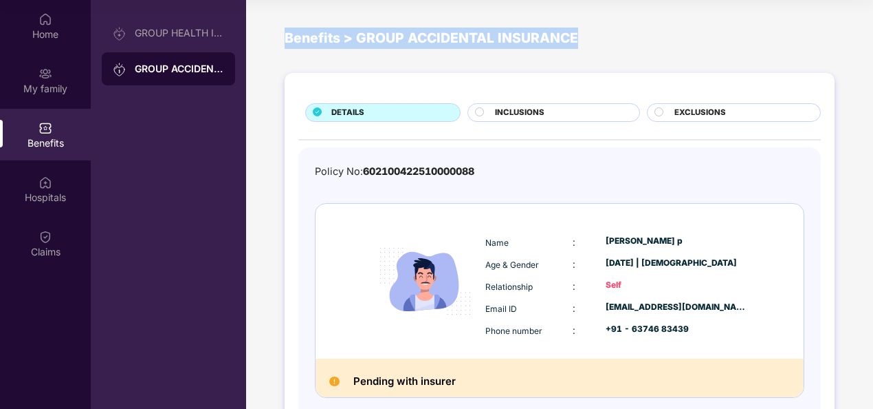
drag, startPoint x: 279, startPoint y: 30, endPoint x: 627, endPoint y: 59, distance: 349.2
click at [627, 59] on div "Benefits > GROUP ACCIDENTAL INSURANCE" at bounding box center [559, 38] width 627 height 55
copy div "Benefits > GROUP ACCIDENTAL INSURANCE"
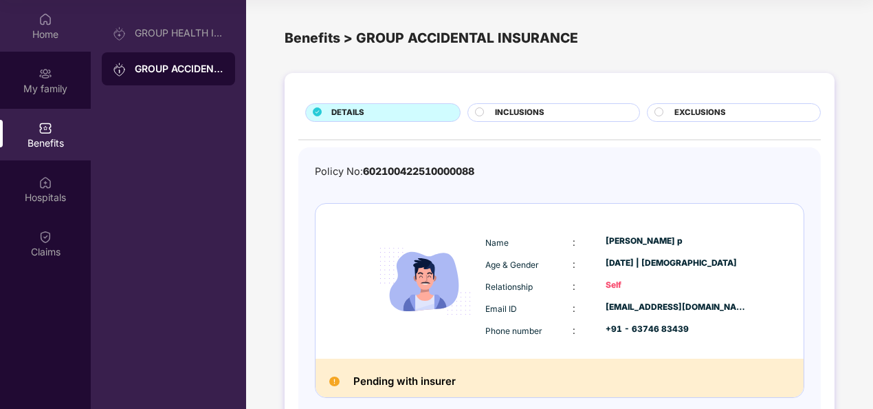
click at [35, 23] on div "Home" at bounding box center [45, 26] width 91 height 52
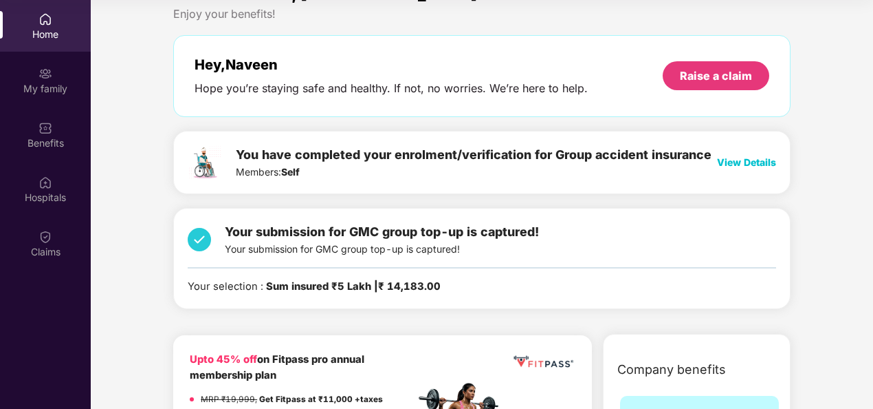
scroll to position [32, 0]
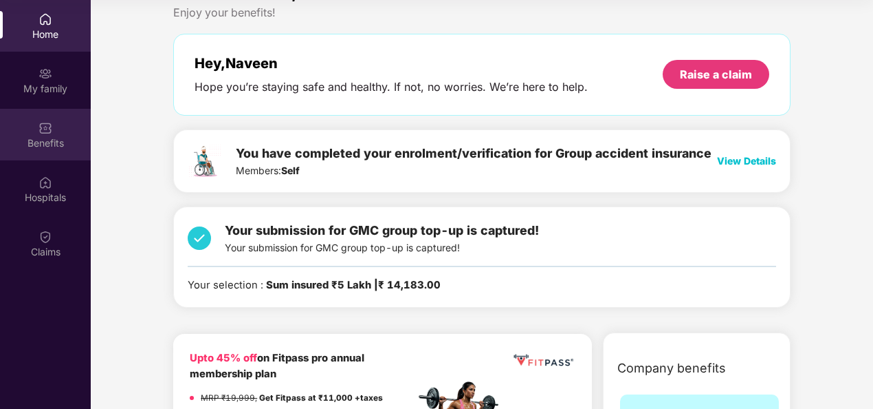
click at [47, 115] on div "Benefits" at bounding box center [45, 135] width 91 height 52
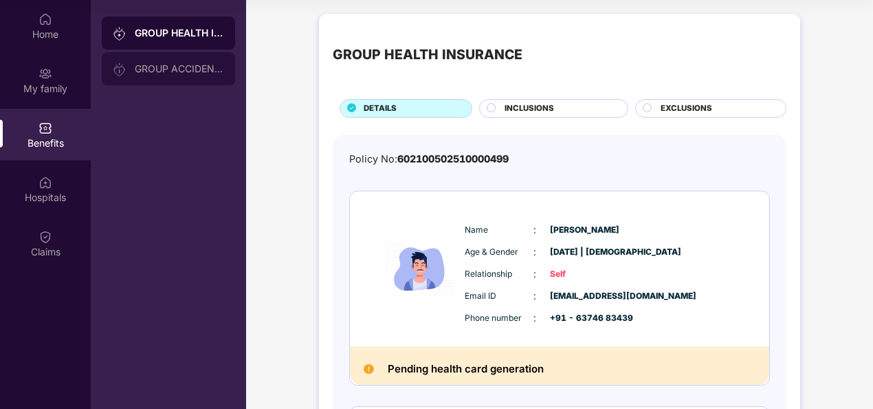
click at [149, 58] on div "GROUP ACCIDENTAL INSURANCE" at bounding box center [168, 68] width 133 height 33
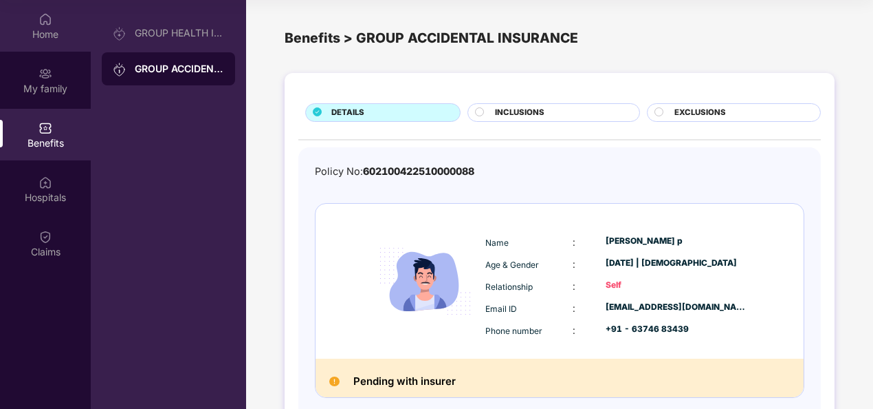
click at [39, 32] on div "Home" at bounding box center [45, 35] width 91 height 14
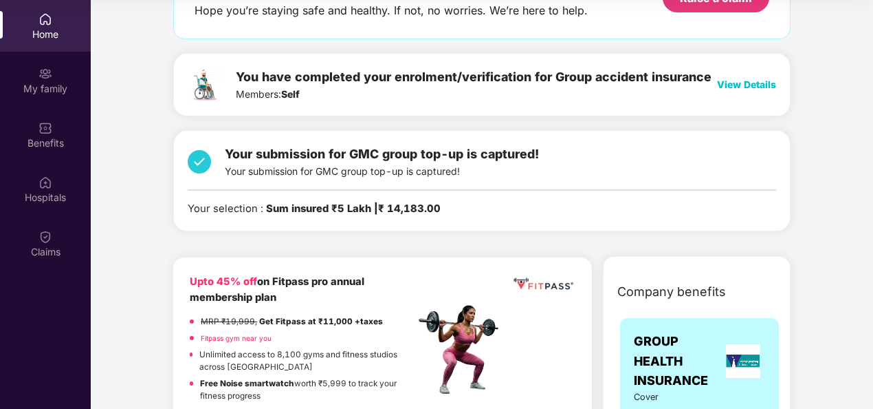
scroll to position [111, 0]
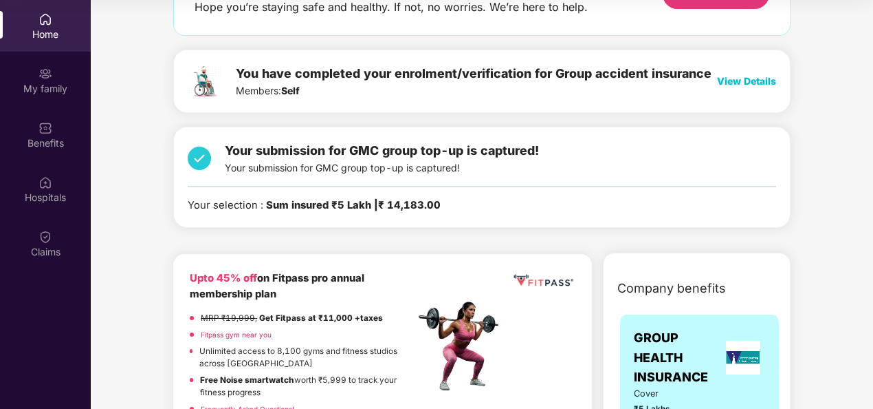
click at [199, 157] on img at bounding box center [199, 158] width 23 height 34
click at [369, 172] on div "Your submission for GMC group top-up is captured! Your submission for GMC group…" at bounding box center [382, 158] width 314 height 34
click at [744, 78] on span "View Details" at bounding box center [746, 81] width 59 height 12
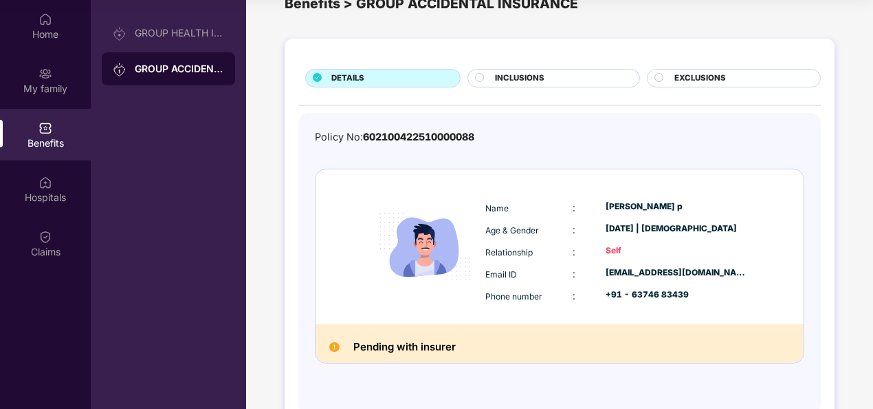
scroll to position [36, 0]
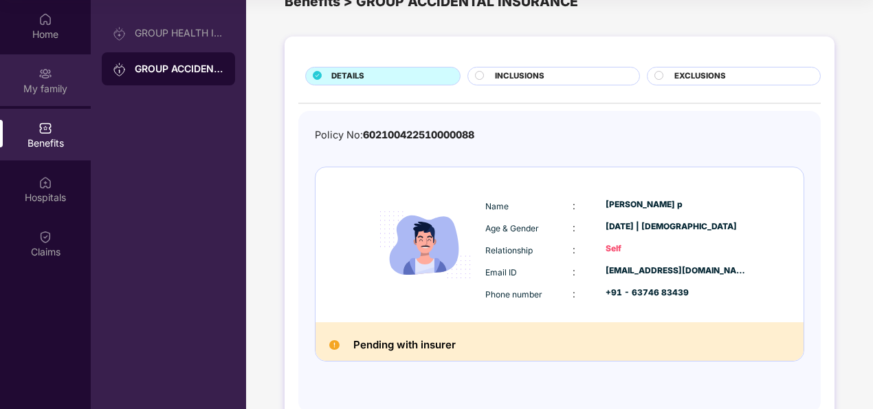
click at [67, 102] on div "My family" at bounding box center [45, 80] width 91 height 52
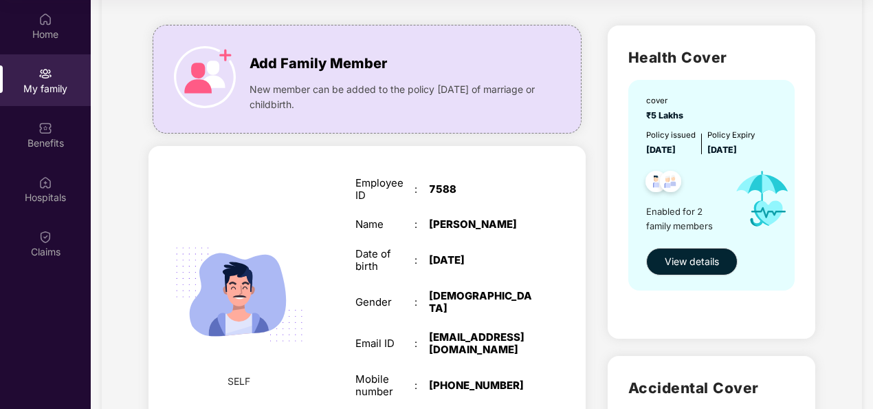
scroll to position [72, 0]
click at [675, 265] on span "View details" at bounding box center [692, 260] width 54 height 15
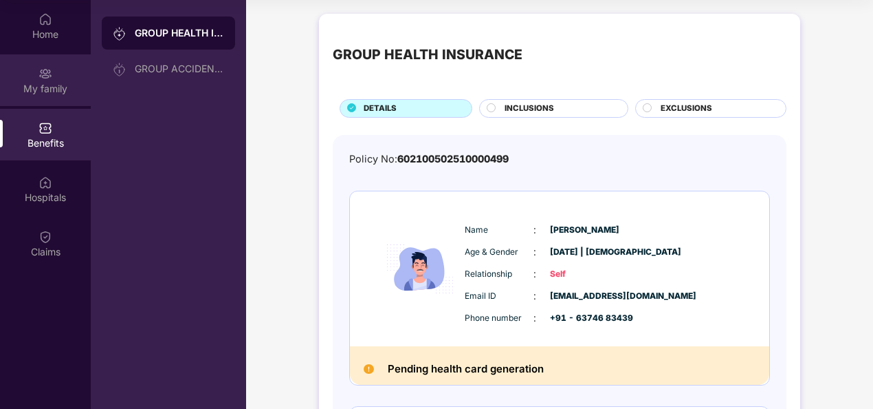
click at [57, 83] on div "My family" at bounding box center [45, 89] width 91 height 14
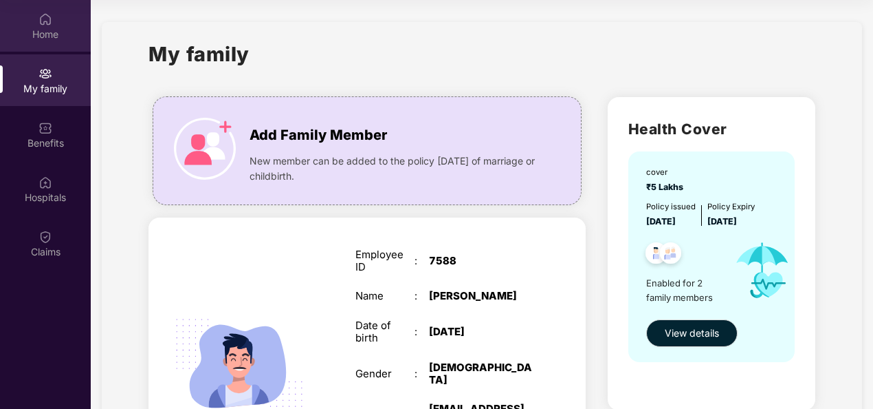
click at [37, 21] on div "Home" at bounding box center [45, 26] width 91 height 52
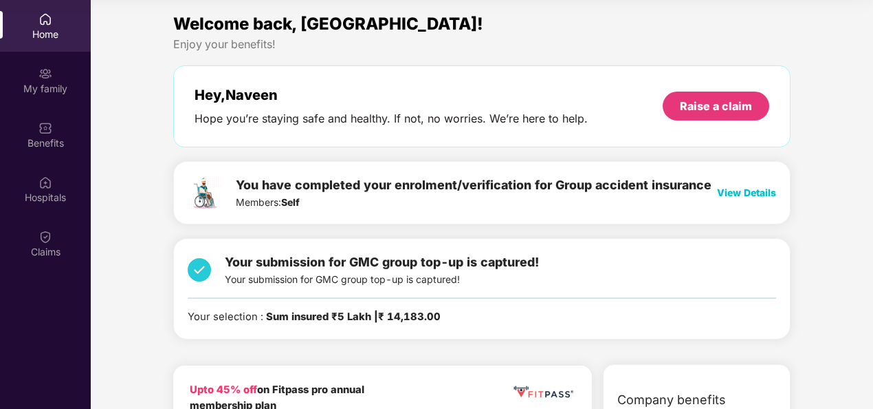
click at [259, 315] on div "Your selection : Sum insured ₹5 Lakh | ₹ 14,183.00" at bounding box center [314, 317] width 253 height 16
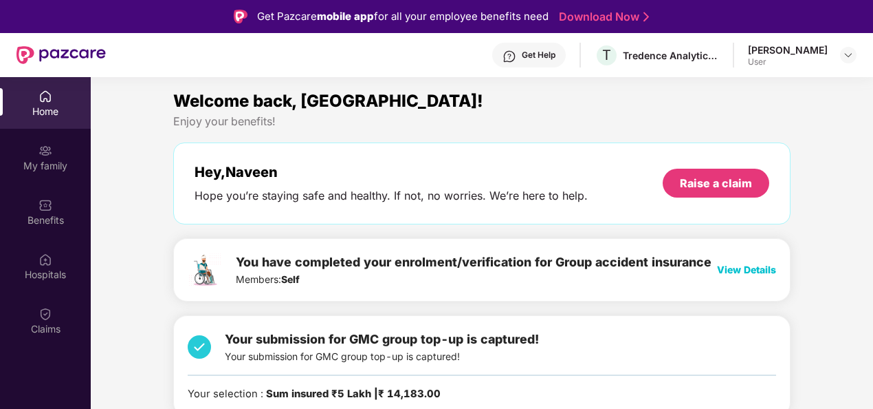
click at [545, 49] on div "Get Help" at bounding box center [529, 55] width 74 height 25
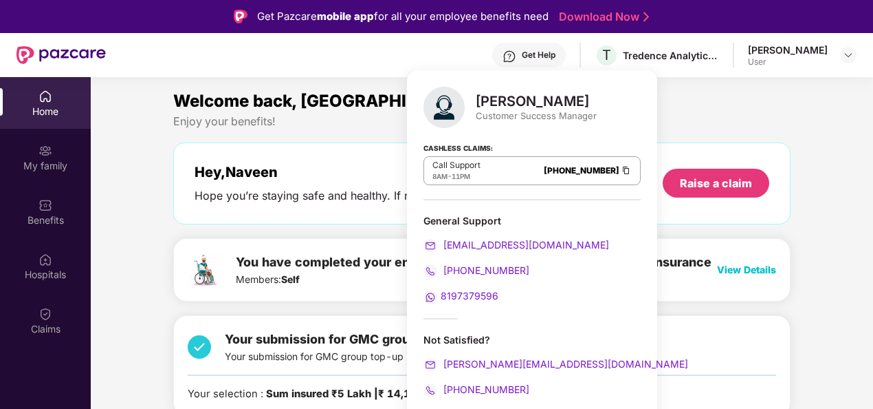
scroll to position [77, 0]
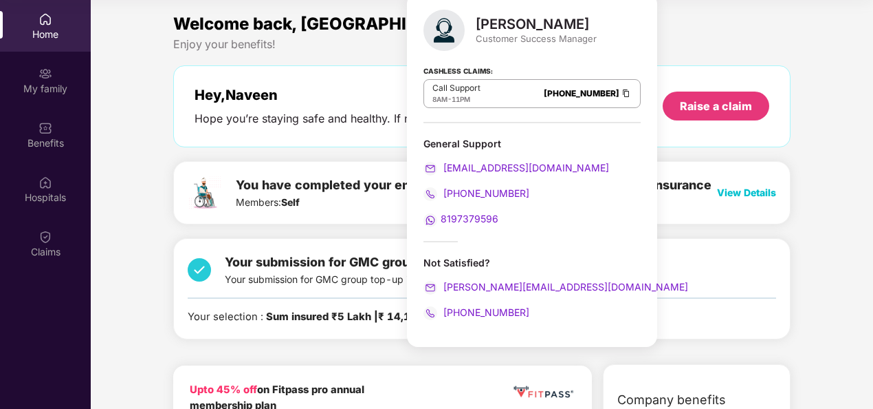
click at [771, 241] on div "Your submission for GMC group top-up is captured! Your submission for GMC group…" at bounding box center [482, 288] width 618 height 101
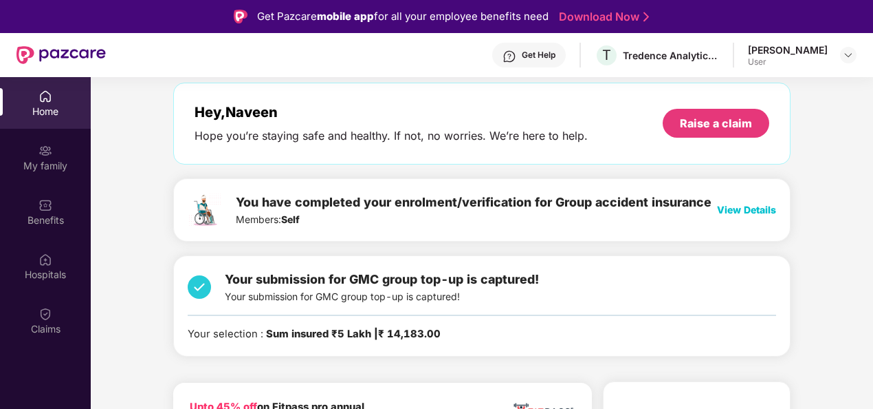
scroll to position [0, 0]
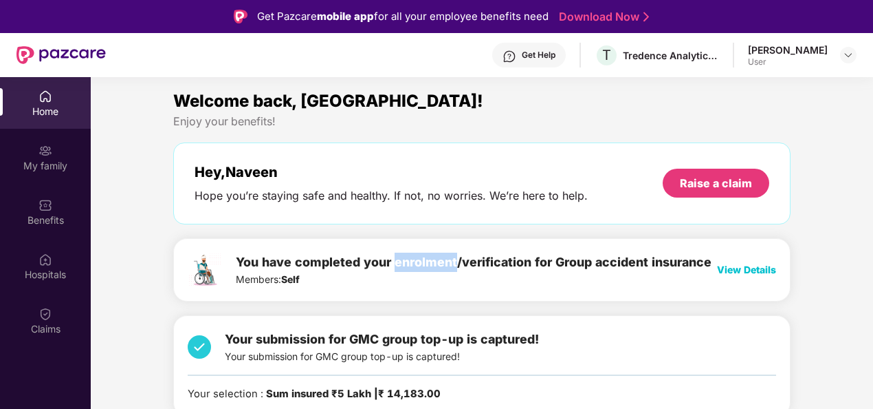
drag, startPoint x: 396, startPoint y: 265, endPoint x: 455, endPoint y: 263, distance: 59.2
click at [455, 263] on span "You have completed your enrolment/verification for Group accident insurance" at bounding box center [474, 261] width 476 height 14
copy span "enrolment"
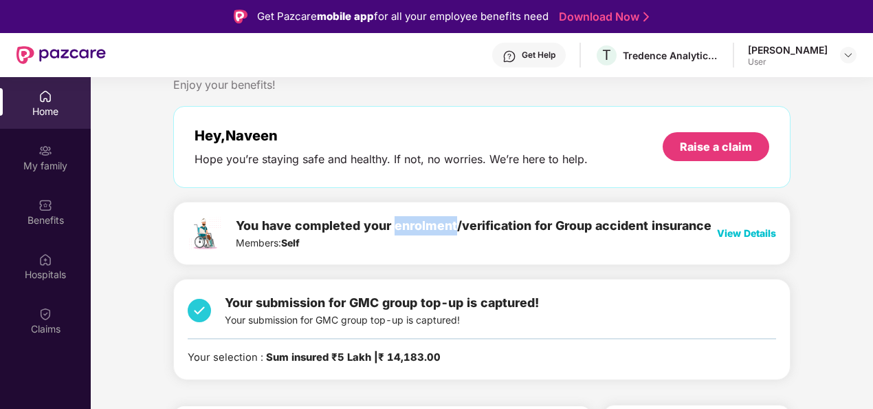
scroll to position [37, 0]
click at [736, 233] on span "View Details" at bounding box center [746, 232] width 59 height 12
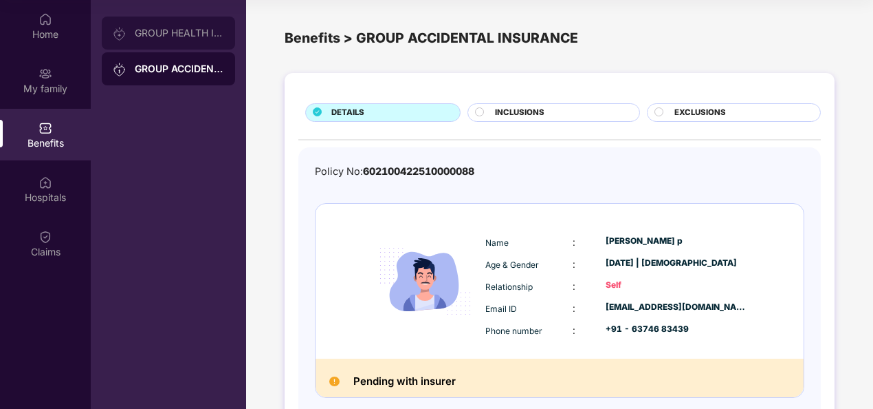
click at [165, 42] on div "GROUP HEALTH INSURANCE" at bounding box center [168, 33] width 133 height 33
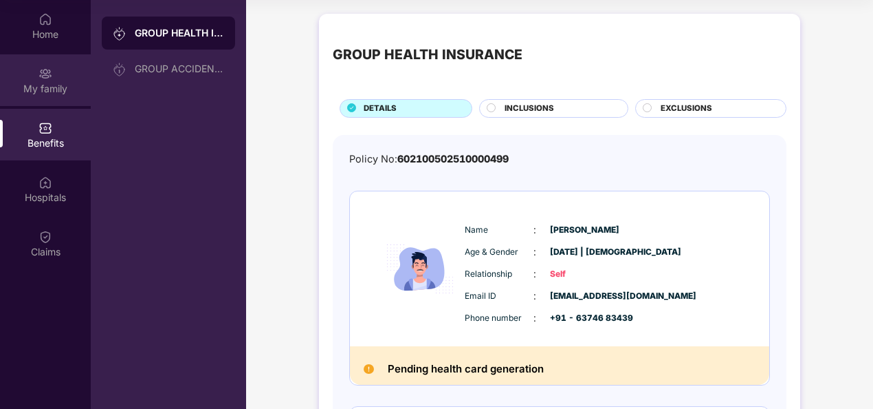
click at [32, 62] on div "My family" at bounding box center [45, 80] width 91 height 52
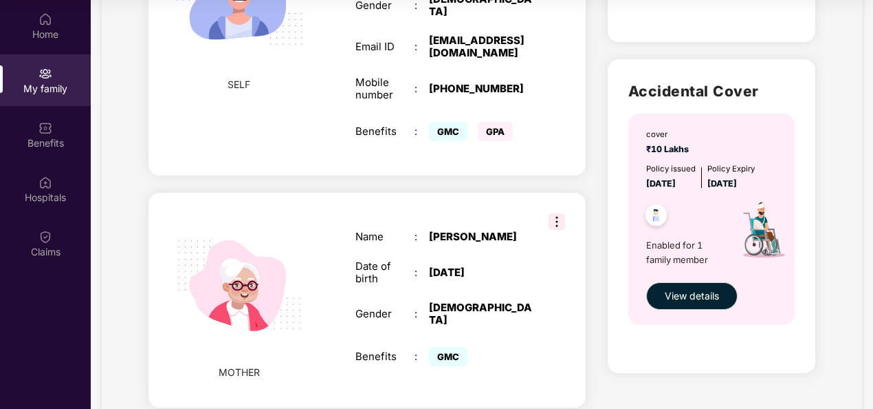
scroll to position [410, 0]
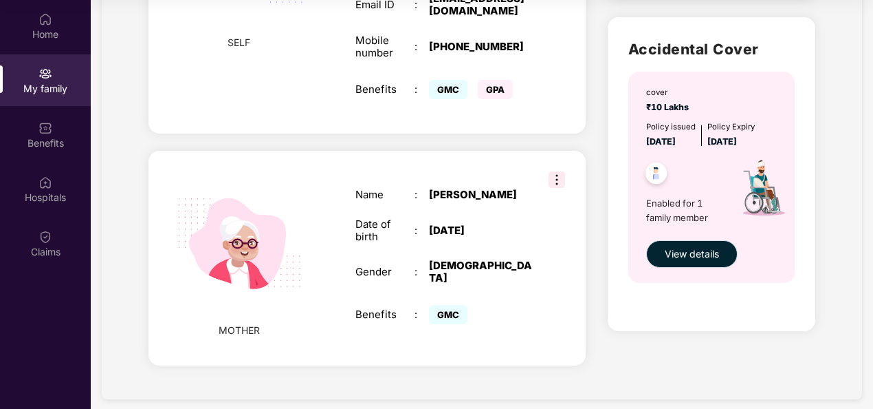
click at [667, 252] on span "View details" at bounding box center [692, 253] width 54 height 15
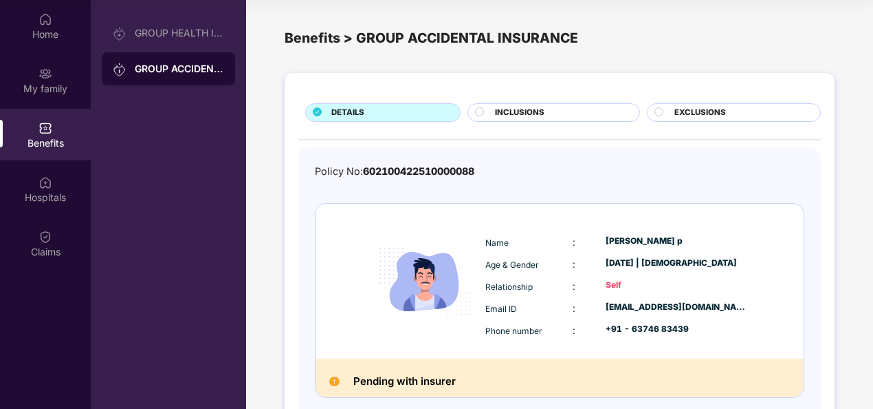
scroll to position [73, 0]
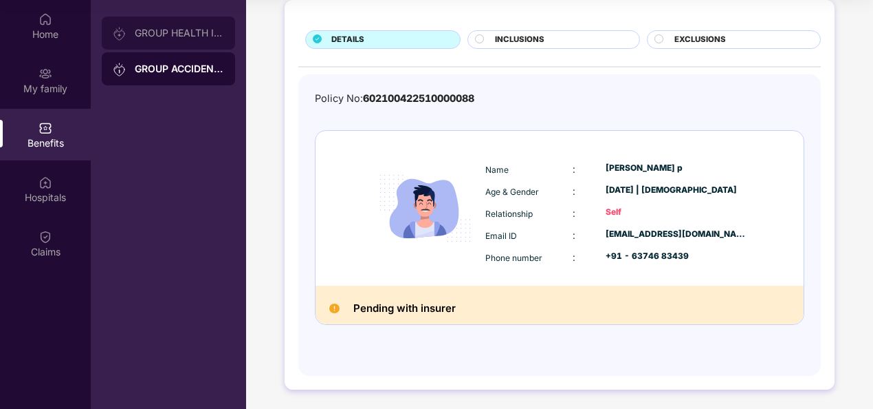
click at [143, 38] on div "GROUP HEALTH INSURANCE" at bounding box center [179, 33] width 89 height 11
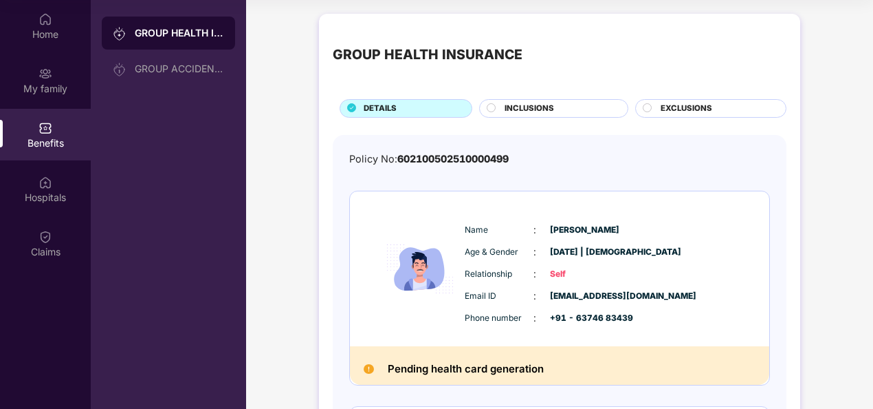
scroll to position [1, 0]
click at [161, 63] on div "GROUP ACCIDENTAL INSURANCE" at bounding box center [179, 68] width 89 height 11
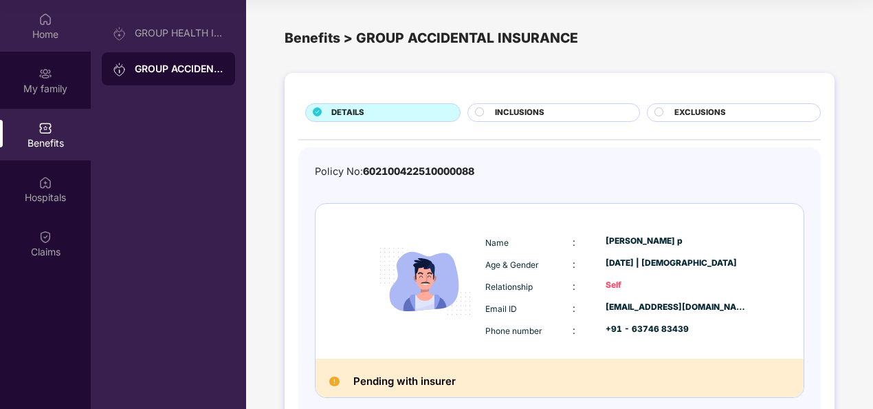
click at [45, 37] on div "Home" at bounding box center [45, 35] width 91 height 14
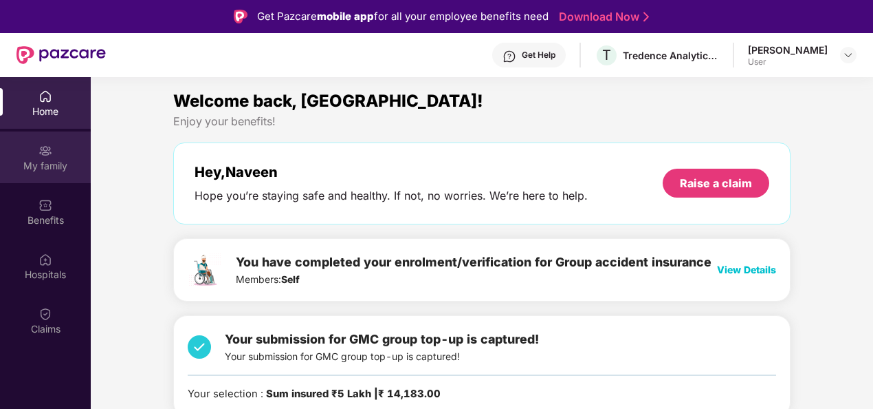
click at [41, 160] on div "My family" at bounding box center [45, 166] width 91 height 14
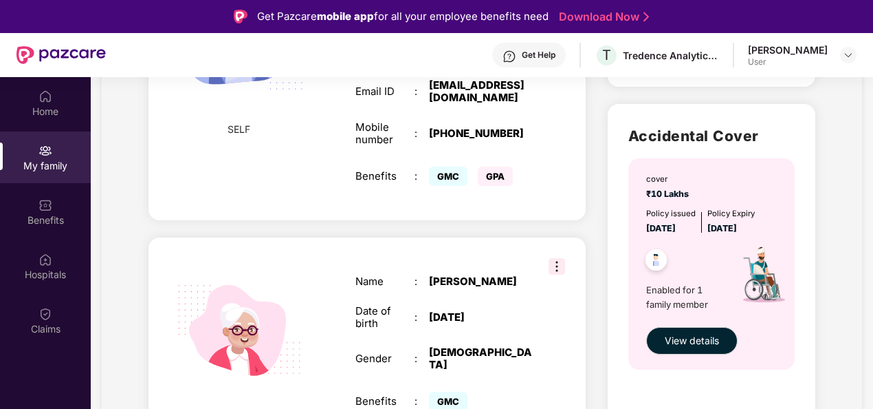
scroll to position [410, 0]
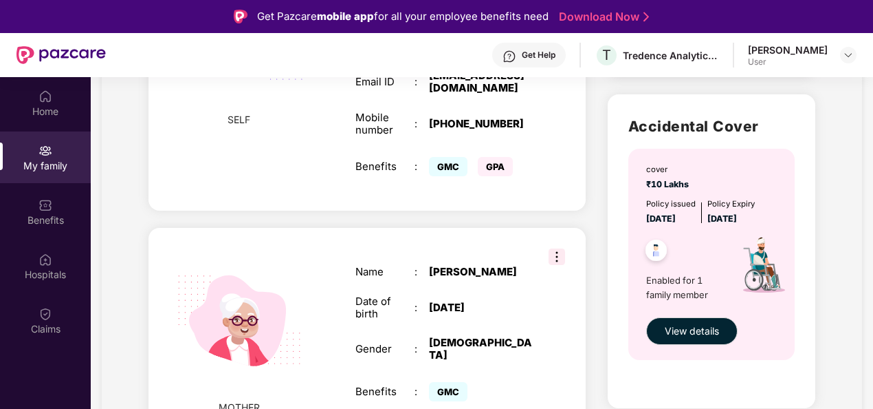
click at [659, 250] on img at bounding box center [657, 252] width 34 height 34
click at [558, 248] on img at bounding box center [557, 256] width 17 height 17
click at [700, 331] on span "View details" at bounding box center [692, 330] width 54 height 15
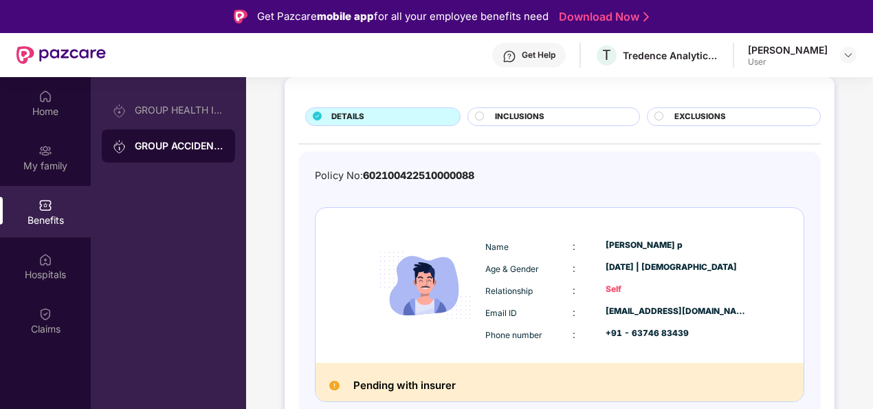
scroll to position [77, 0]
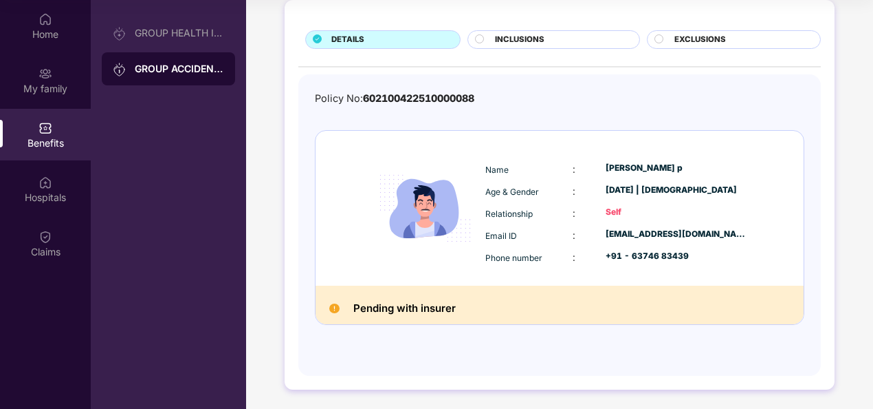
click at [573, 168] on span ":" at bounding box center [574, 169] width 3 height 12
click at [448, 95] on span "602100422510000088" at bounding box center [418, 98] width 111 height 12
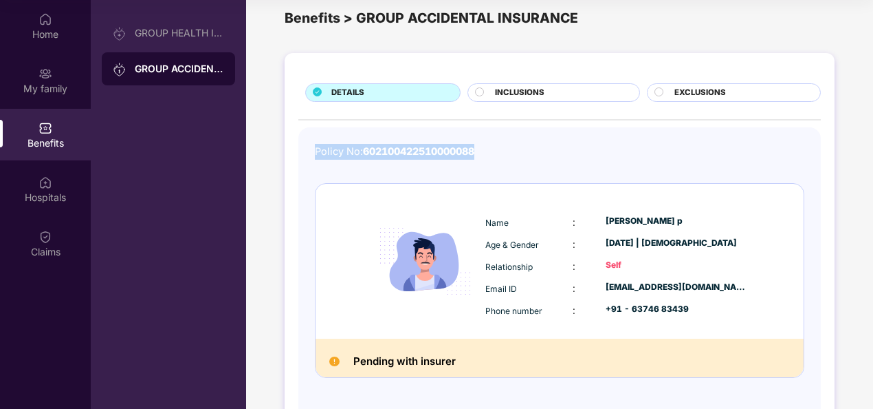
scroll to position [0, 0]
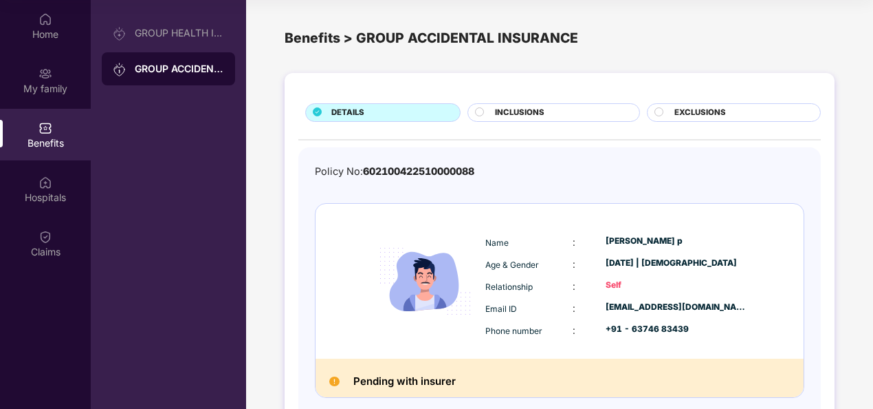
click at [481, 108] on circle at bounding box center [480, 111] width 8 height 8
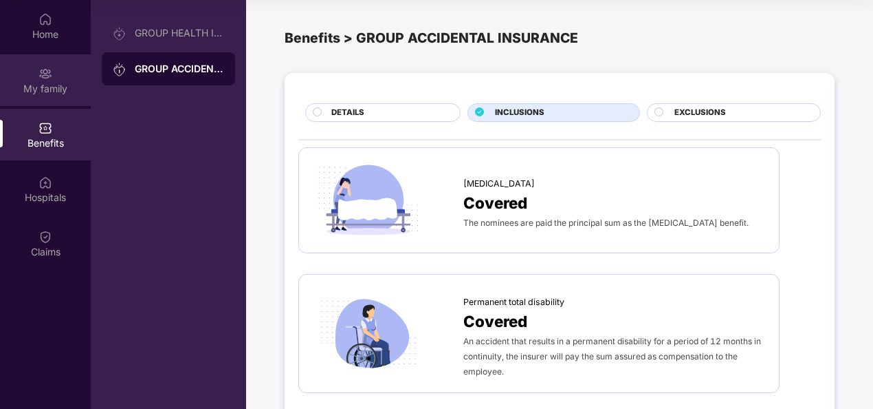
click at [19, 85] on div "My family" at bounding box center [45, 89] width 91 height 14
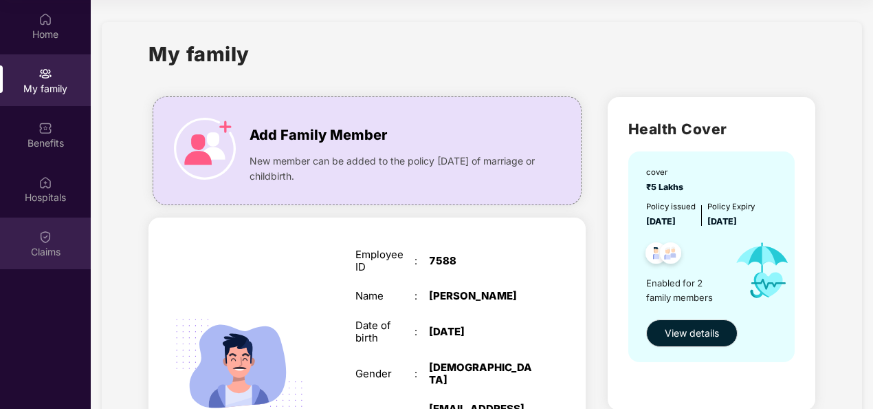
click at [63, 250] on div "Claims" at bounding box center [45, 252] width 91 height 14
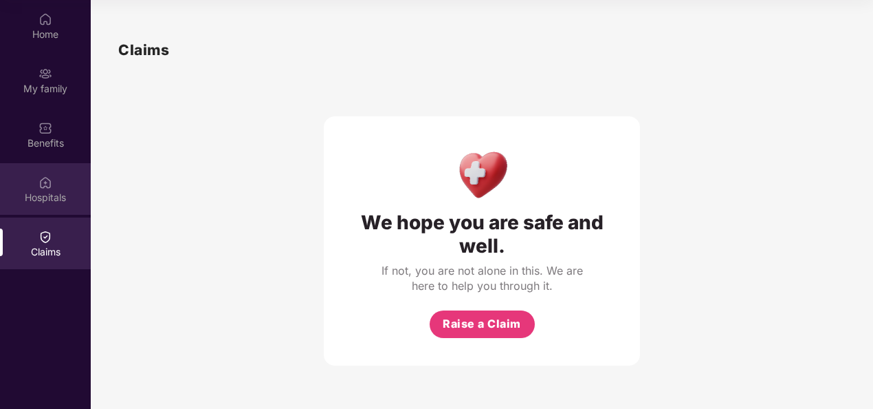
click at [50, 199] on div "Hospitals" at bounding box center [45, 198] width 91 height 14
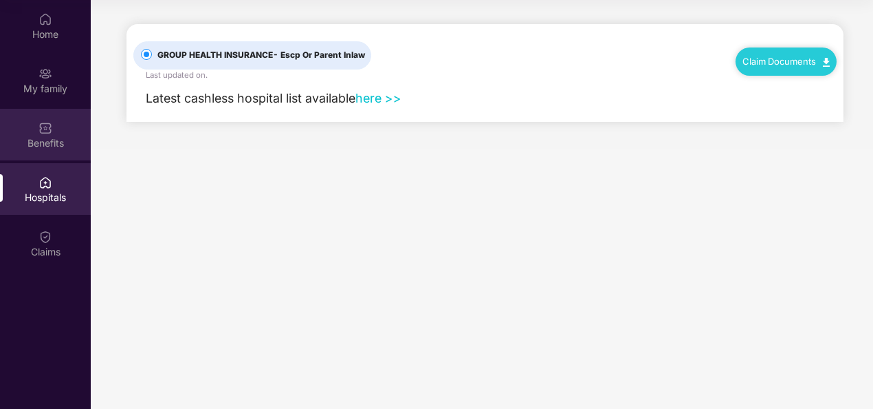
click at [67, 147] on div "Benefits" at bounding box center [45, 143] width 91 height 14
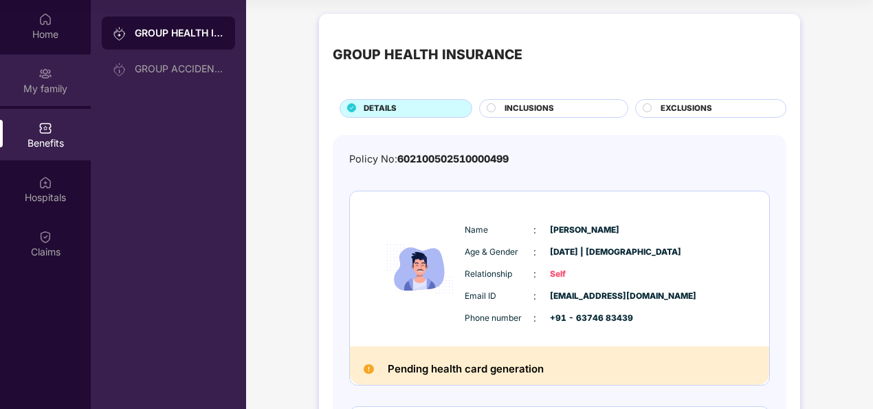
click at [36, 73] on div "My family" at bounding box center [45, 80] width 91 height 52
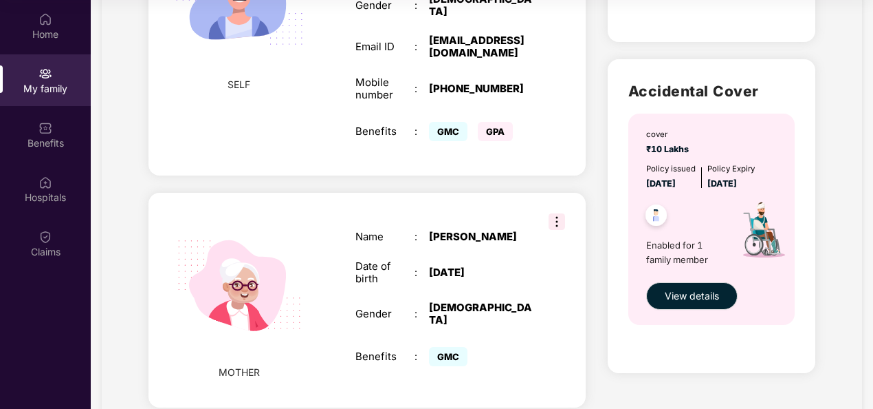
scroll to position [369, 0]
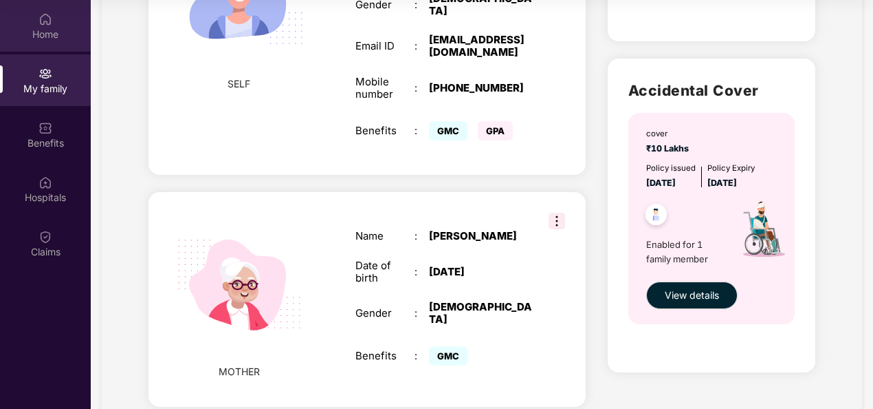
click at [70, 12] on div "Home" at bounding box center [45, 26] width 91 height 52
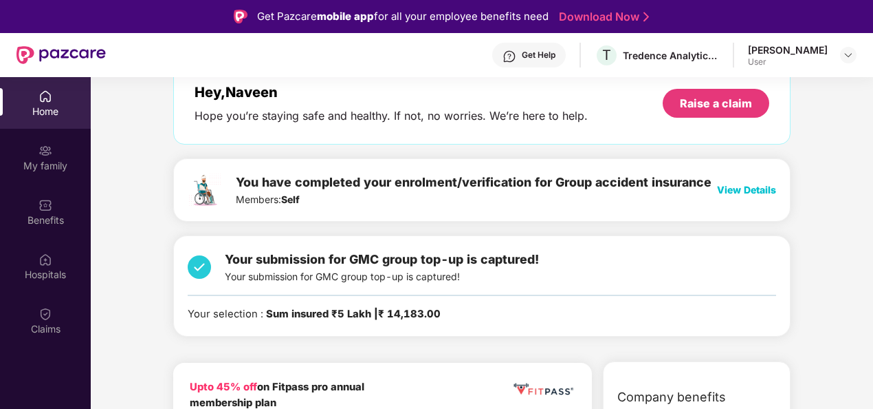
scroll to position [81, 0]
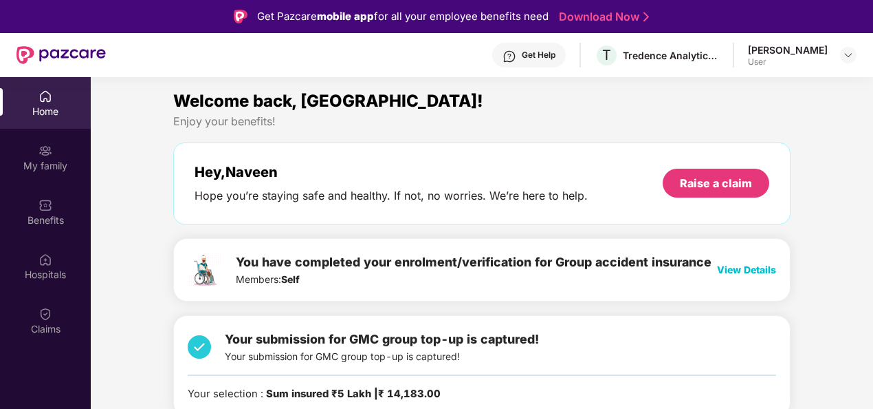
click at [768, 228] on div "Welcome back, [GEOGRAPHIC_DATA]! Enjoy your benefits! Hey, [PERSON_NAME] Hope y…" at bounding box center [482, 259] width 629 height 342
click at [273, 193] on div "Hope you’re staying safe and healthy. If not, no worries. We’re here to help." at bounding box center [391, 195] width 393 height 14
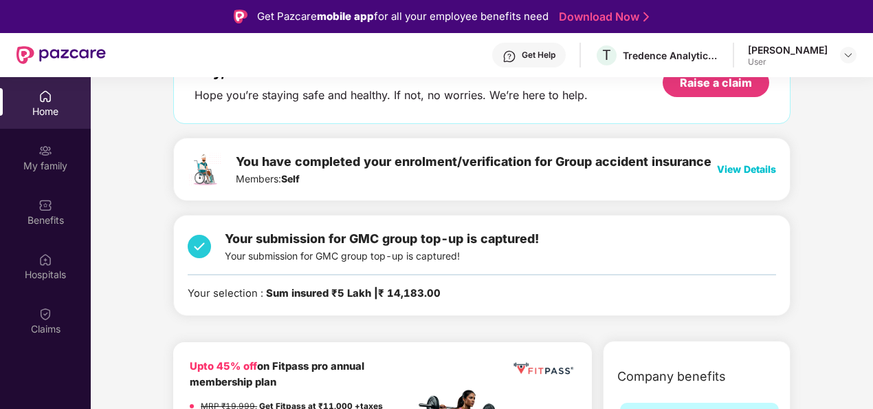
scroll to position [101, 0]
click at [198, 245] on img at bounding box center [199, 245] width 23 height 34
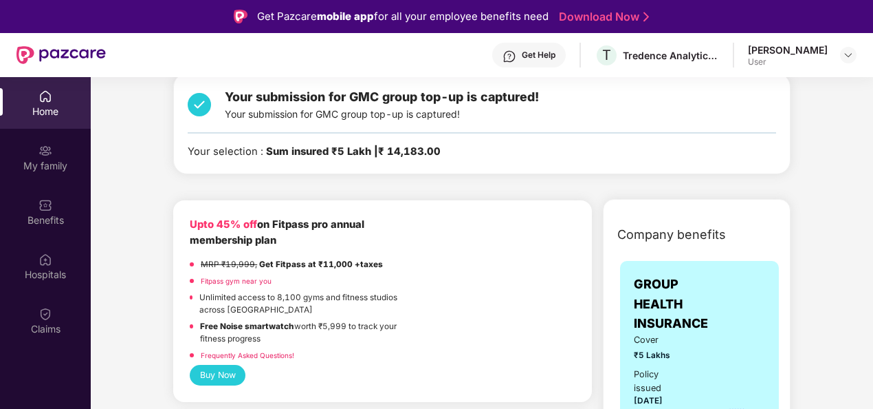
scroll to position [310, 0]
